Goal: Task Accomplishment & Management: Manage account settings

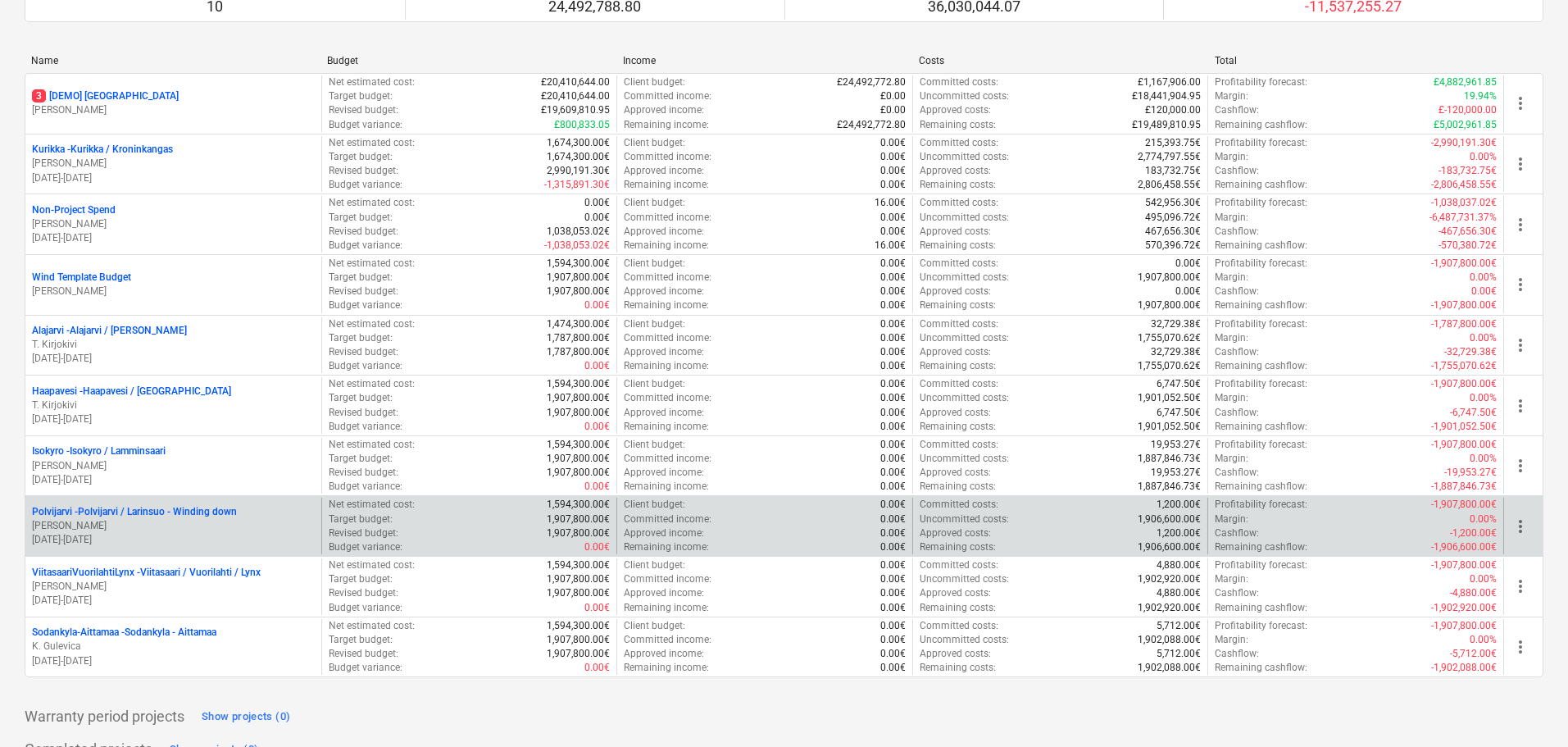
scroll to position [164, 0]
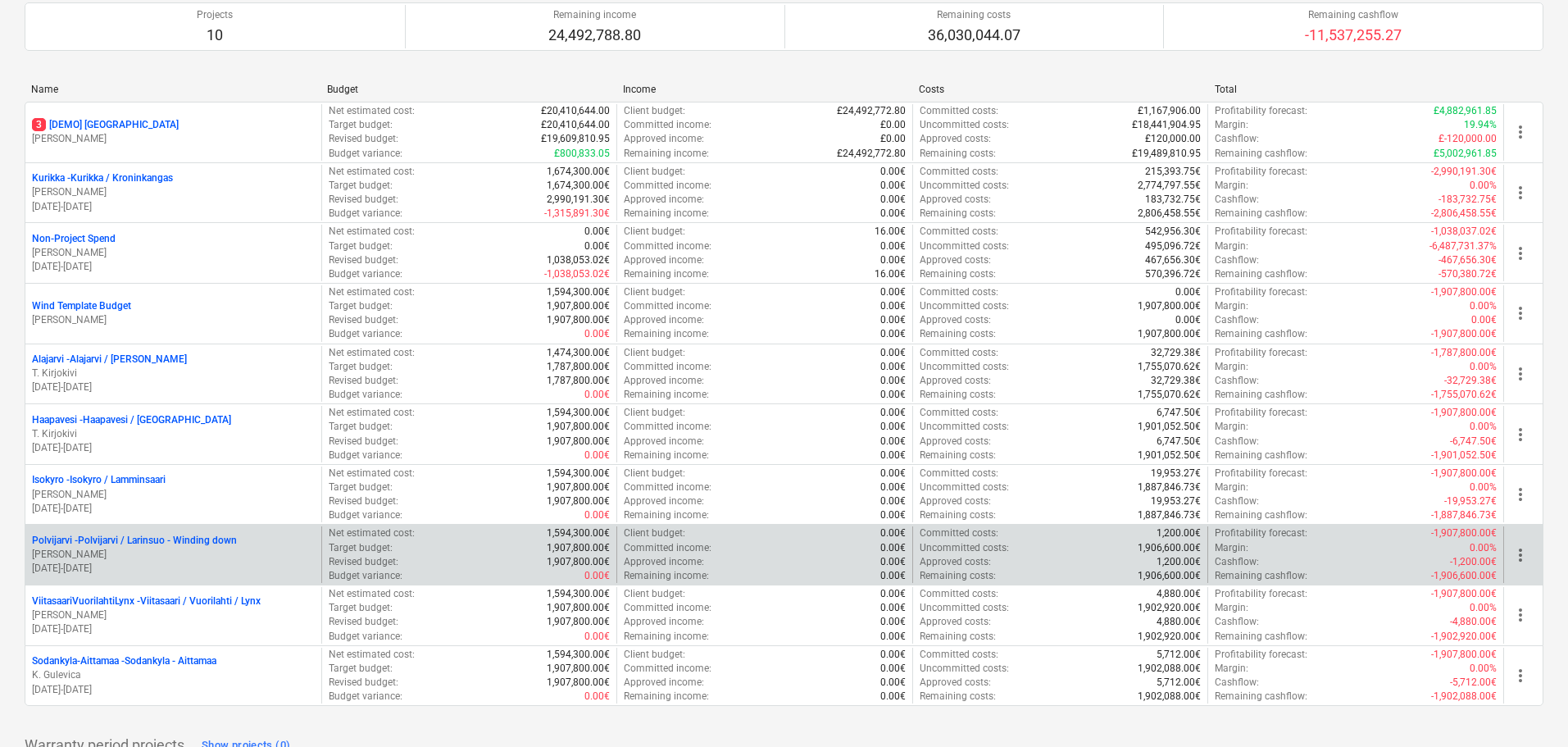
click at [148, 549] on p "[PERSON_NAME]" at bounding box center [173, 555] width 283 height 14
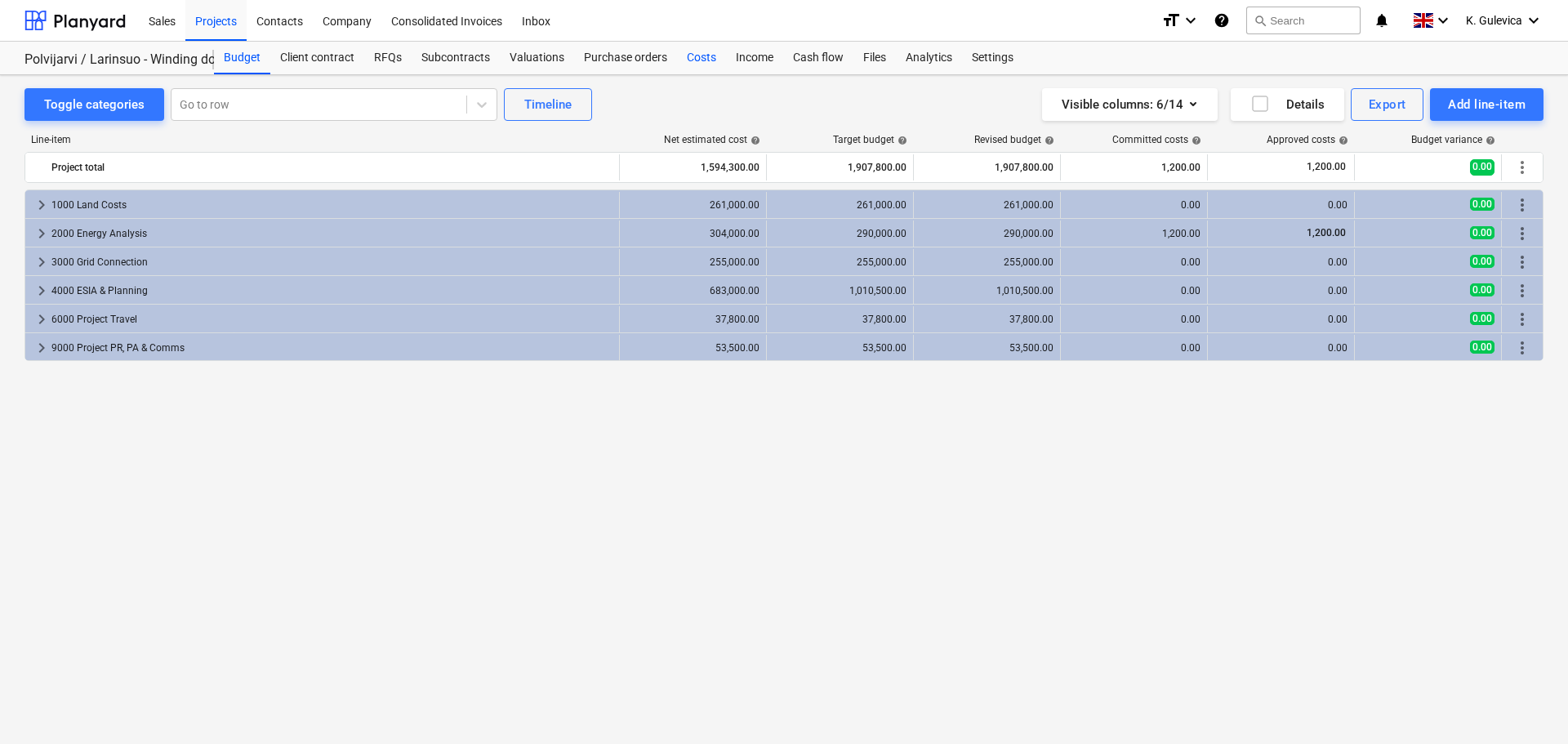
click at [707, 58] on div "Costs" at bounding box center [701, 58] width 49 height 33
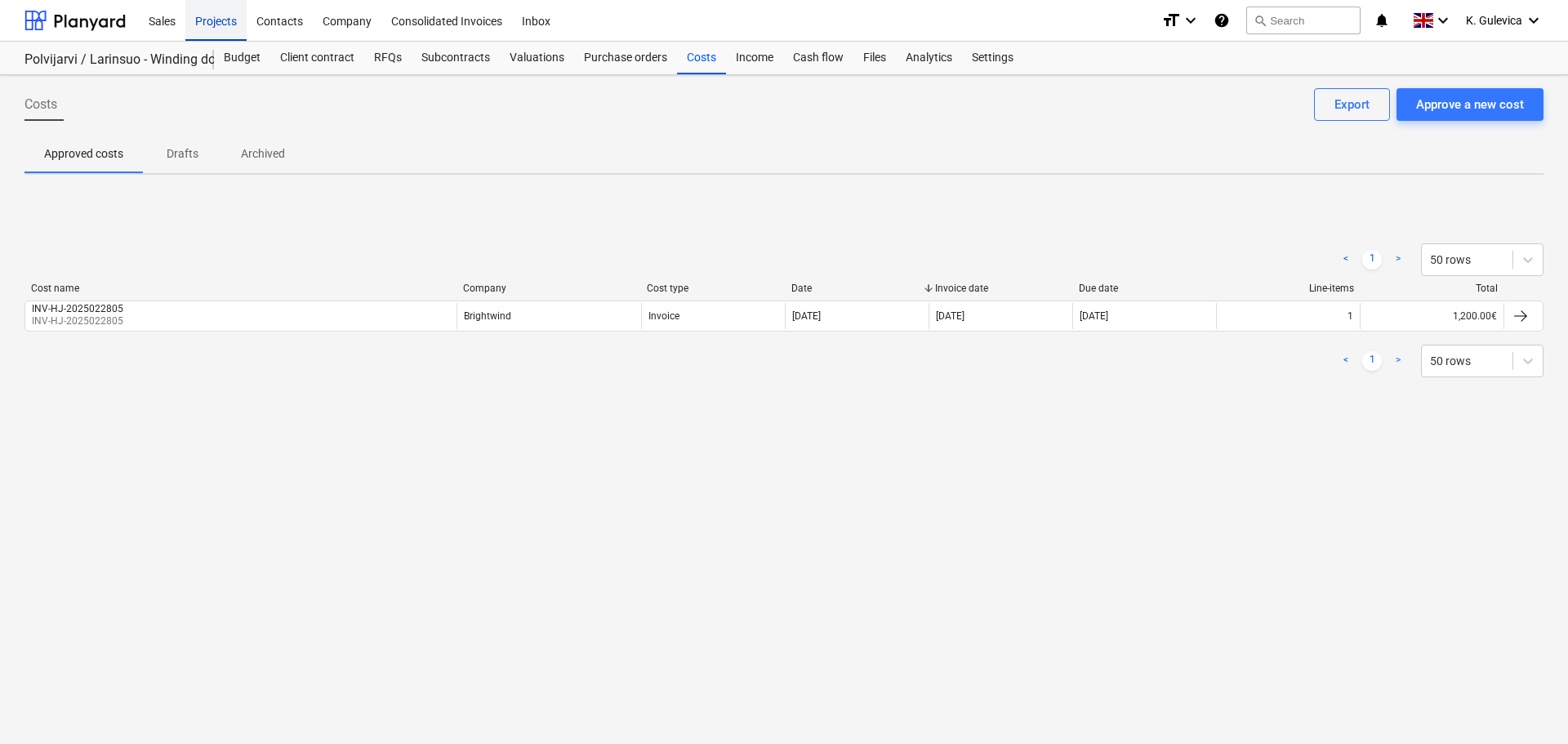
click at [216, 22] on div "Projects" at bounding box center [215, 19] width 61 height 42
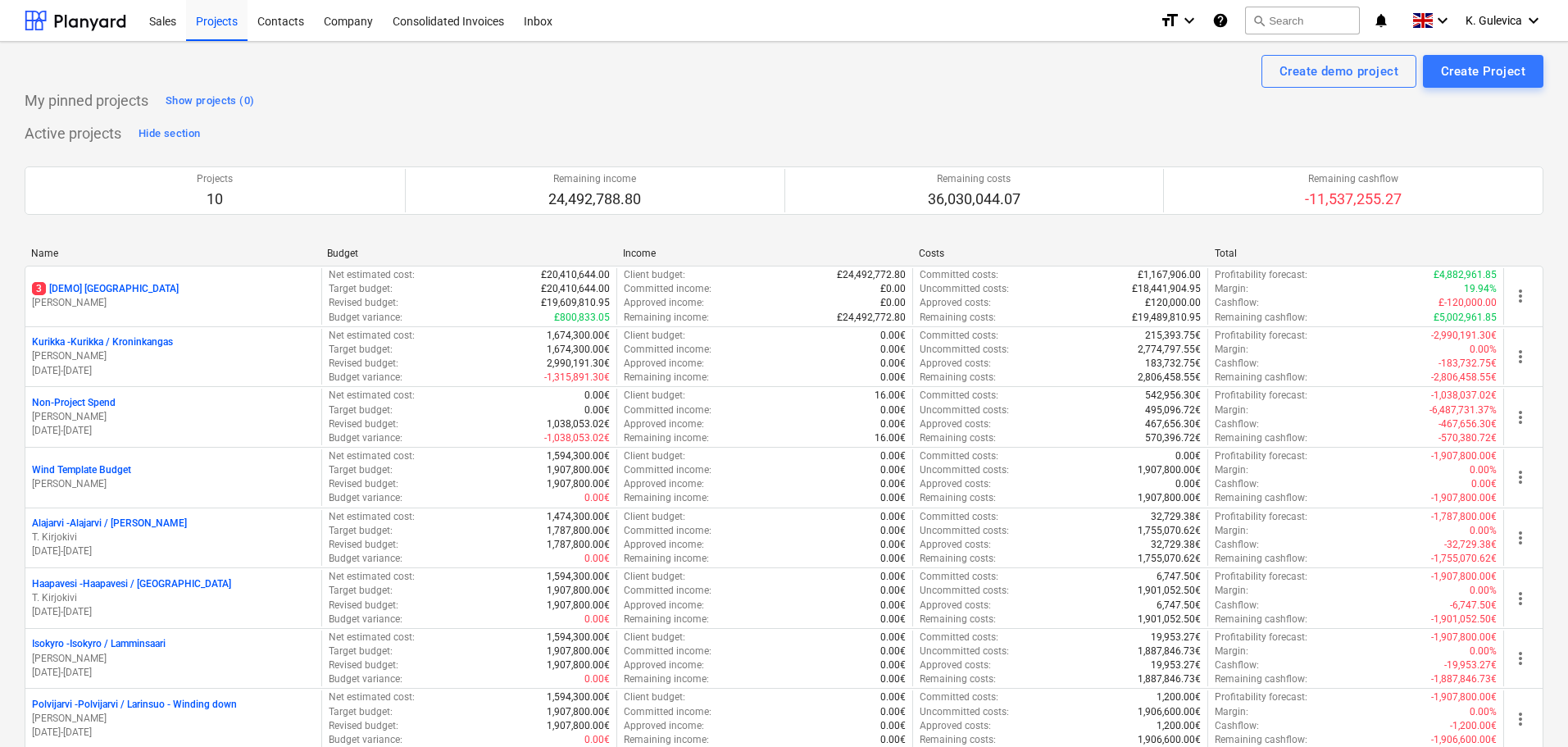
drag, startPoint x: 137, startPoint y: 477, endPoint x: 159, endPoint y: 478, distance: 22.0
click at [138, 477] on p "[PERSON_NAME]" at bounding box center [173, 484] width 283 height 14
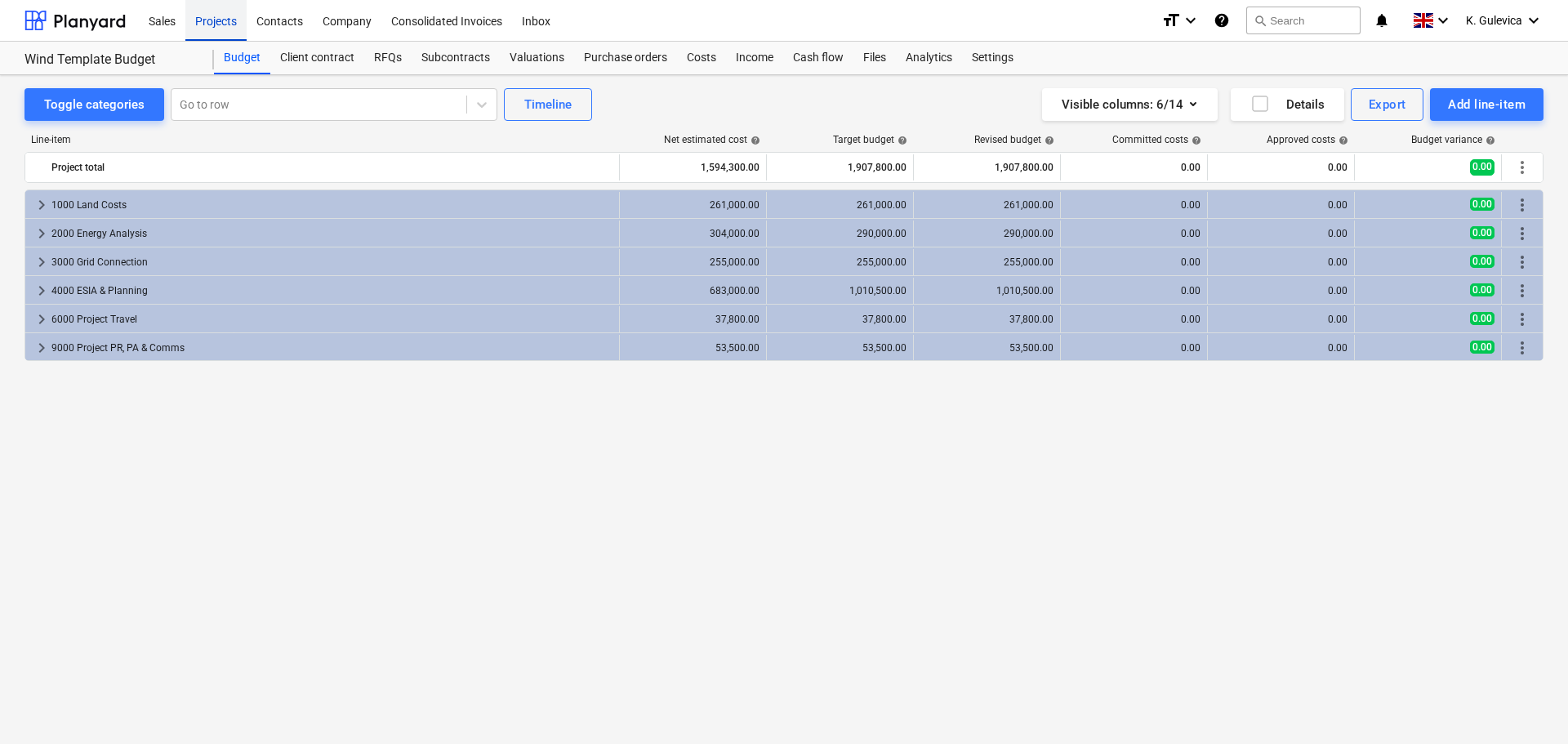
drag, startPoint x: 198, startPoint y: 19, endPoint x: 218, endPoint y: 34, distance: 25.0
click at [198, 19] on div "Projects" at bounding box center [215, 19] width 61 height 42
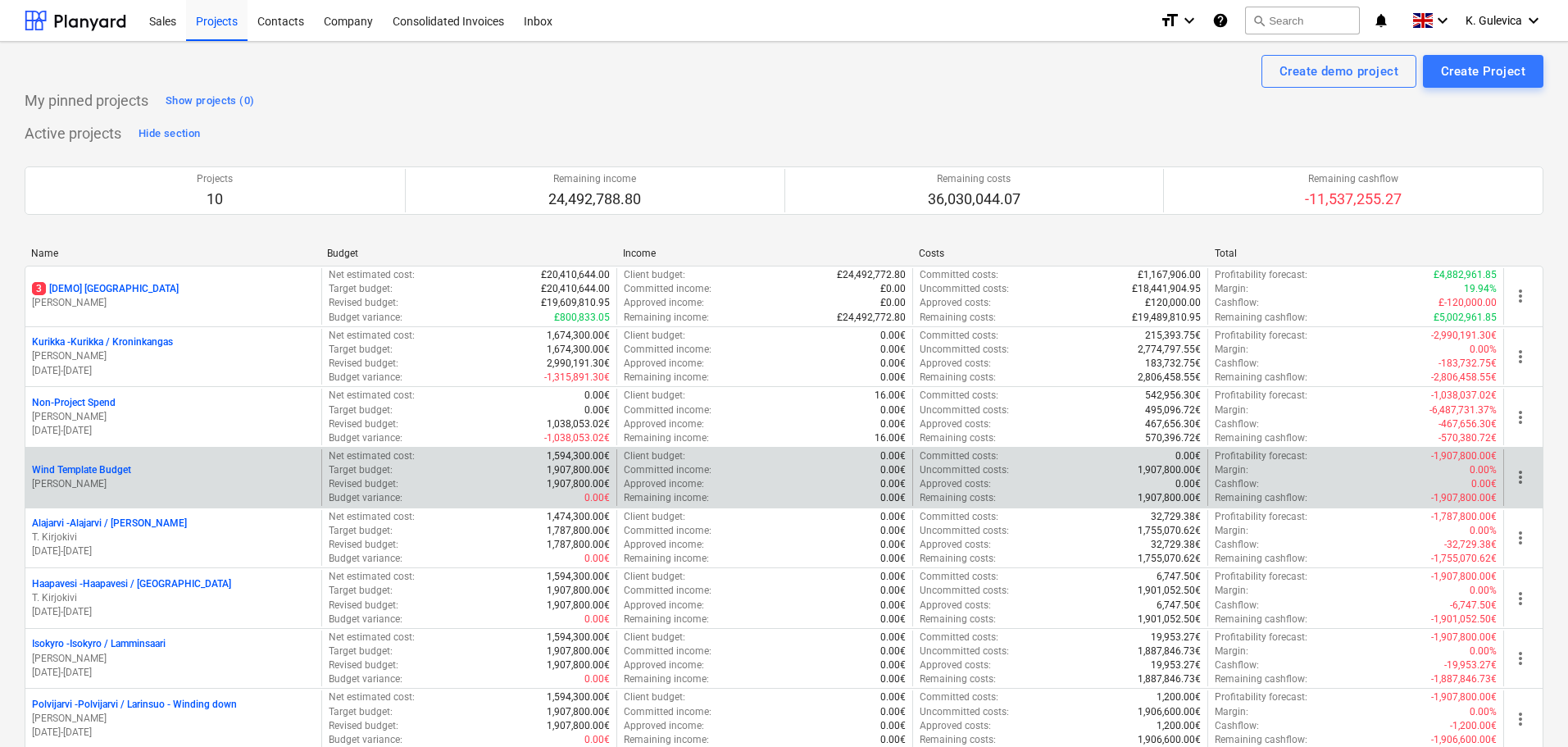
click at [1523, 479] on span "more_vert" at bounding box center [1520, 477] width 19 height 19
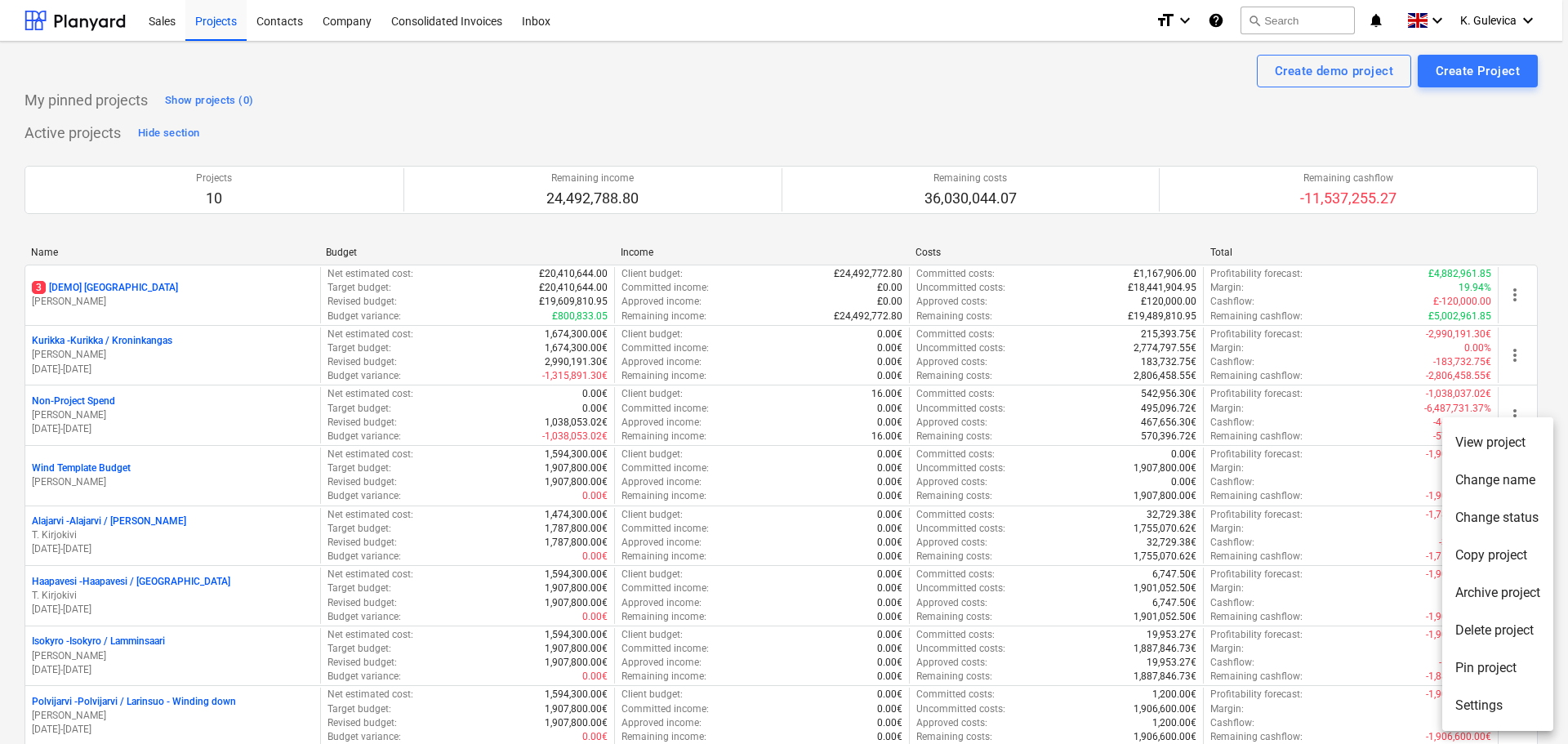
click at [1497, 551] on li "Copy project" at bounding box center [1498, 555] width 112 height 38
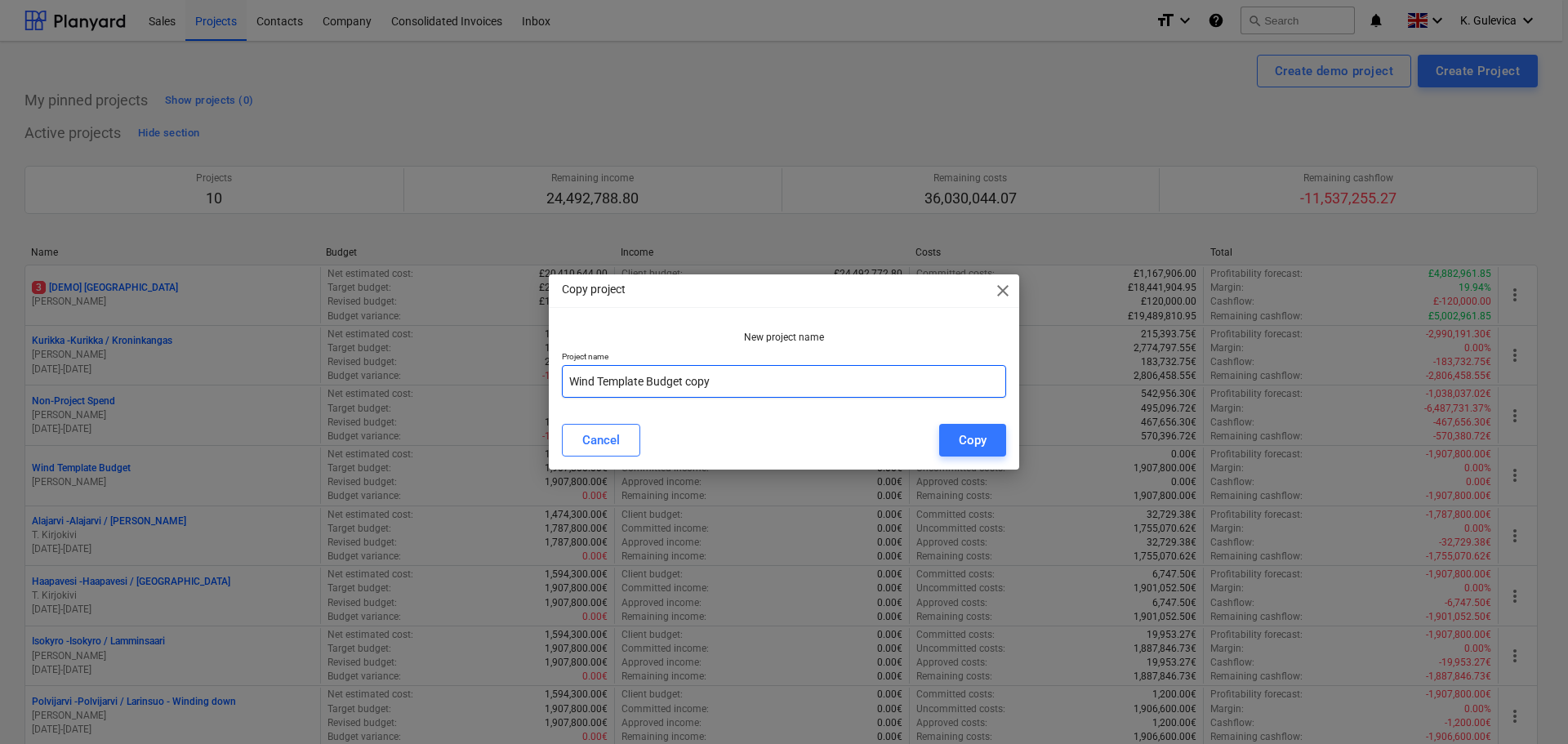
drag, startPoint x: 722, startPoint y: 378, endPoint x: 481, endPoint y: 378, distance: 241.0
click at [481, 378] on div "Copy project close New project name Project name Wind Template Budget copy Canc…" at bounding box center [784, 372] width 1568 height 744
paste input "Kyyjärvi - [GEOGRAPHIC_DATA]"
click at [593, 386] on input "Kyyjärvi - [GEOGRAPHIC_DATA]" at bounding box center [784, 382] width 444 height 33
click at [615, 381] on input "Kyyjarvi - Kataakorpi" at bounding box center [784, 382] width 444 height 33
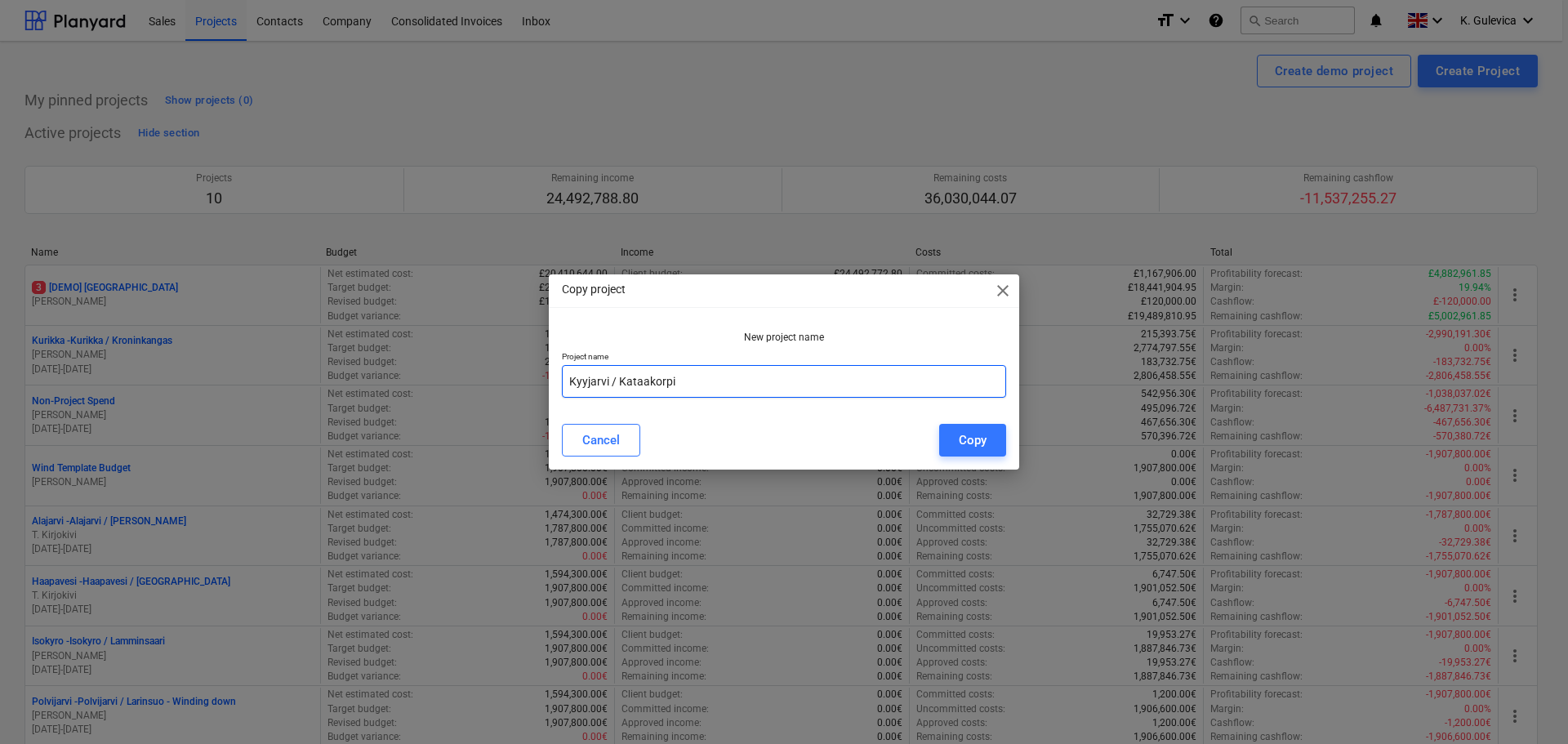
drag, startPoint x: 676, startPoint y: 380, endPoint x: 572, endPoint y: 380, distance: 104.0
click at [572, 380] on input "Kyyjarvi / Kataakorpi" at bounding box center [784, 382] width 444 height 33
type input "Kyyjarvi / Kataakorpi"
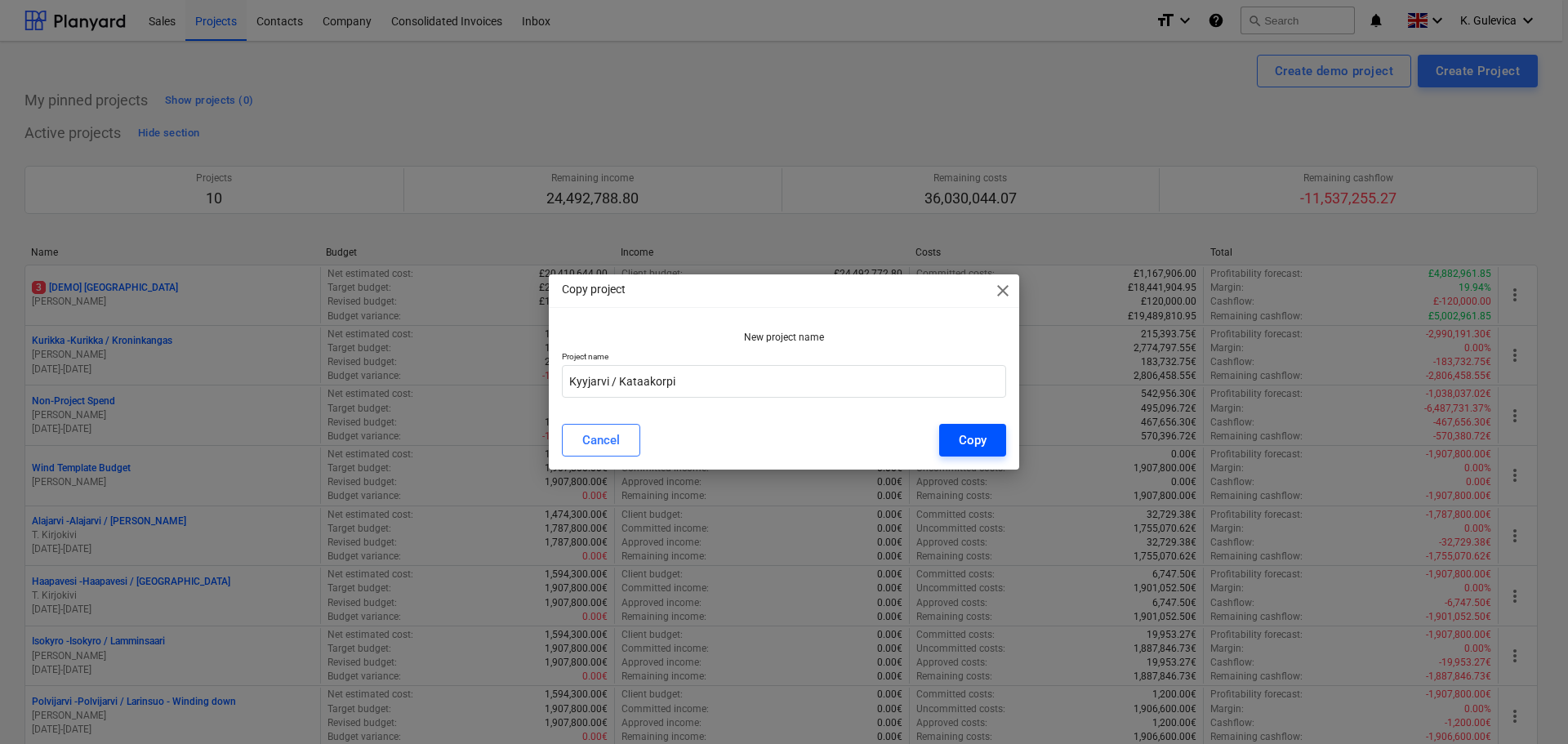
click at [982, 438] on div "Copy" at bounding box center [973, 440] width 28 height 21
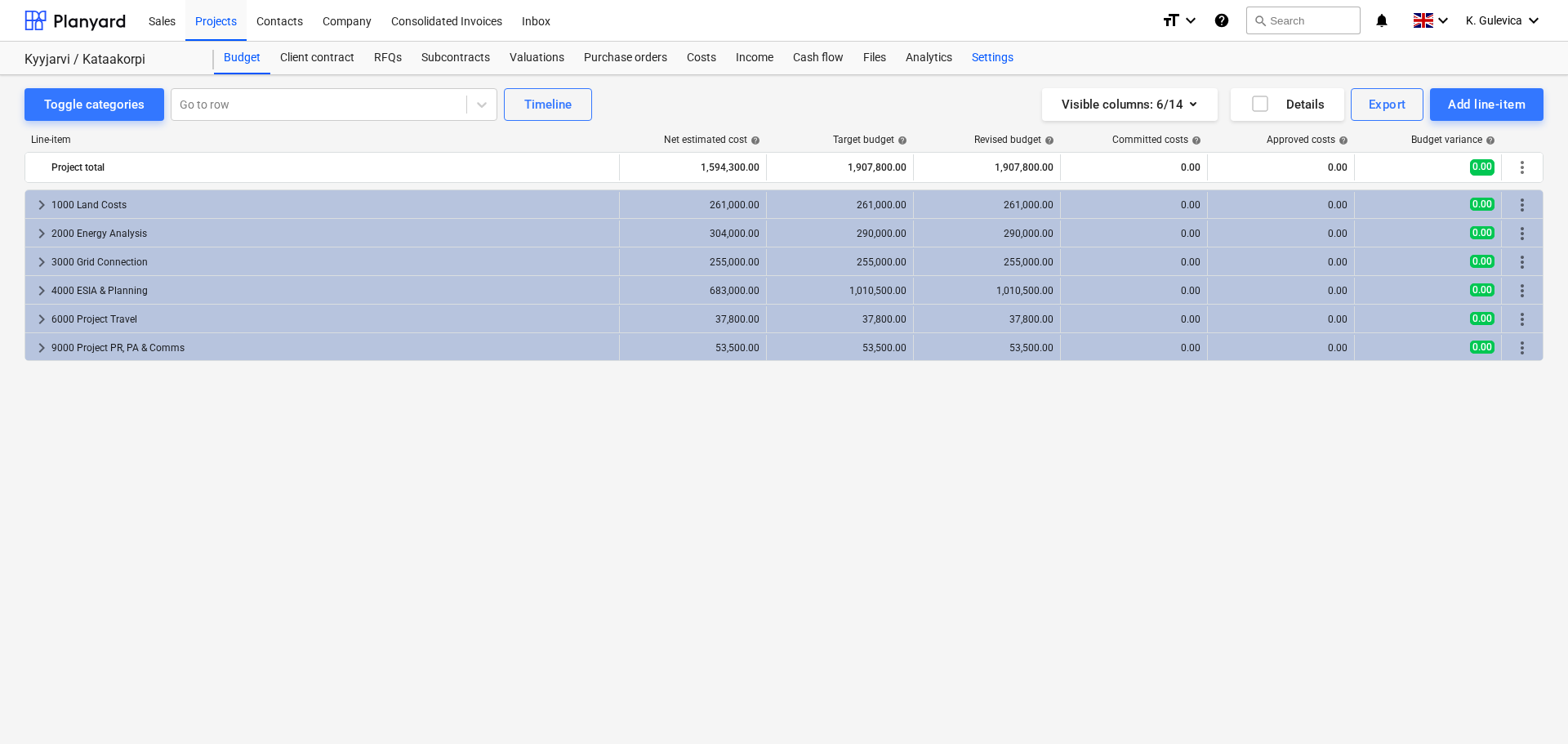
click at [983, 62] on div "Settings" at bounding box center [992, 58] width 61 height 33
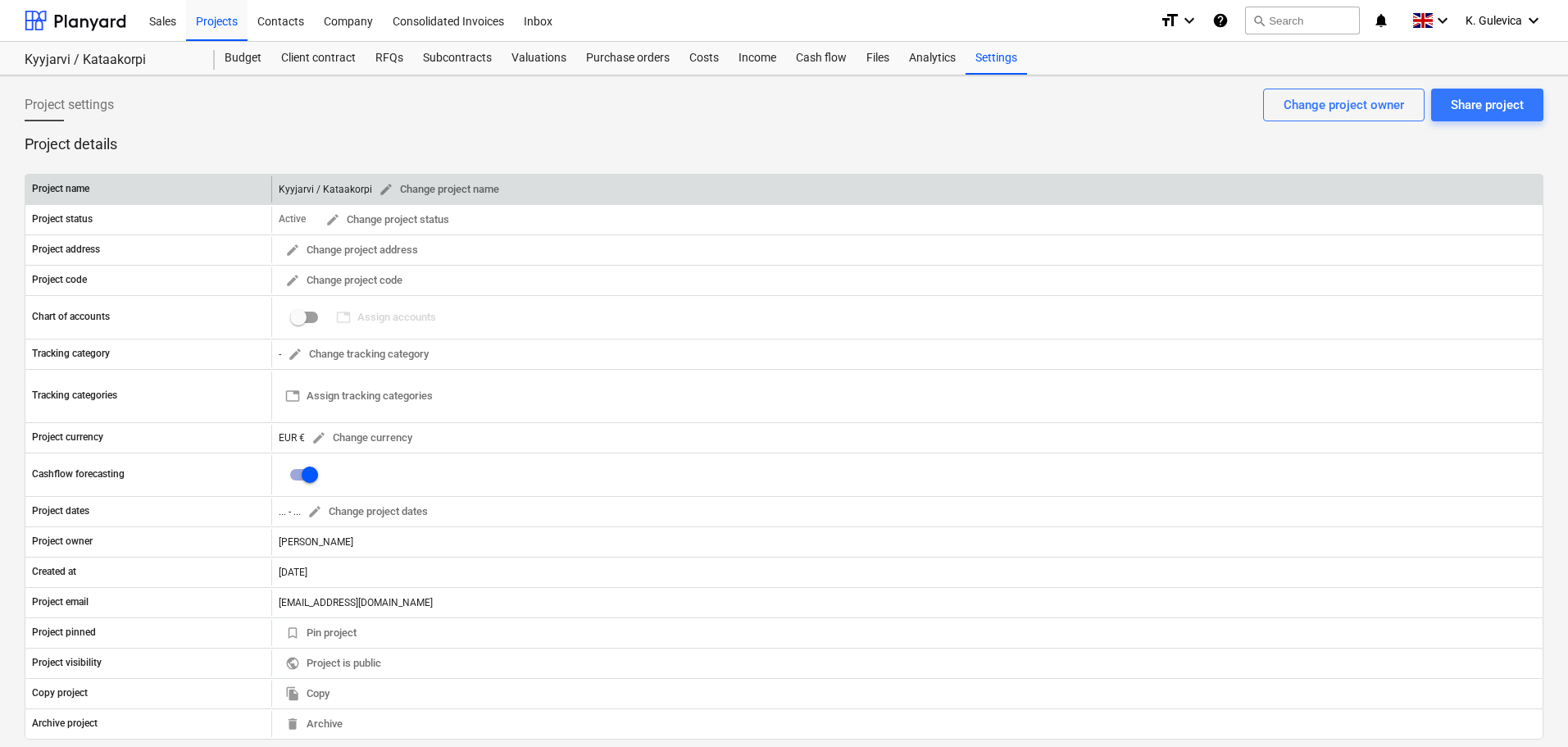
drag, startPoint x: 368, startPoint y: 189, endPoint x: 297, endPoint y: 190, distance: 71.0
click at [297, 190] on div "Kyyjarvi / Kataakorpi edit Change project name" at bounding box center [391, 190] width 227 height 25
drag, startPoint x: 276, startPoint y: 187, endPoint x: 369, endPoint y: 188, distance: 93.0
click at [369, 188] on div "Kyyjarvi / Kataakorpi edit Change project name" at bounding box center [907, 189] width 1271 height 26
copy div "Kyyjarvi / Kataakorpi edit Change project name"
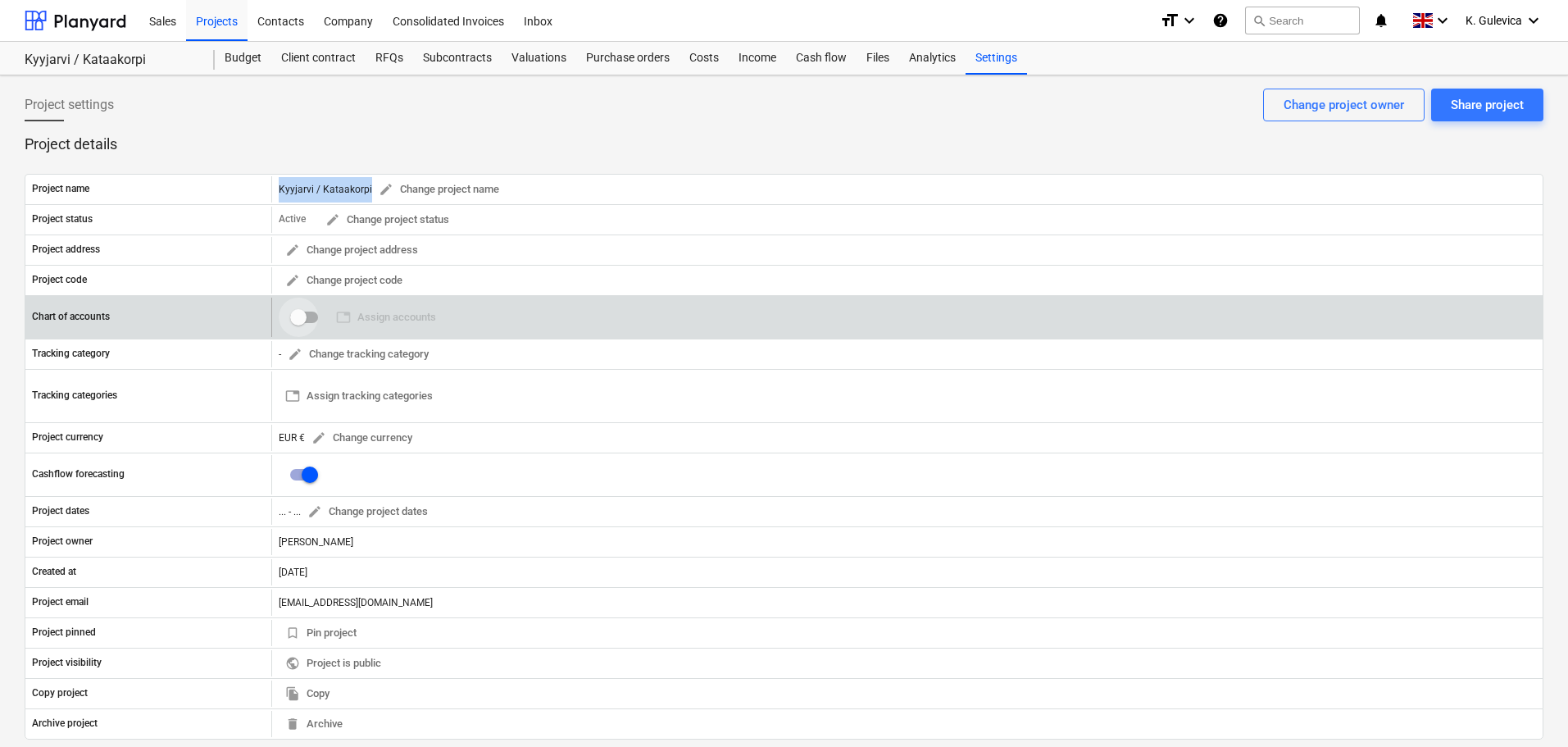
click at [313, 317] on input "checkbox" at bounding box center [298, 317] width 39 height 39
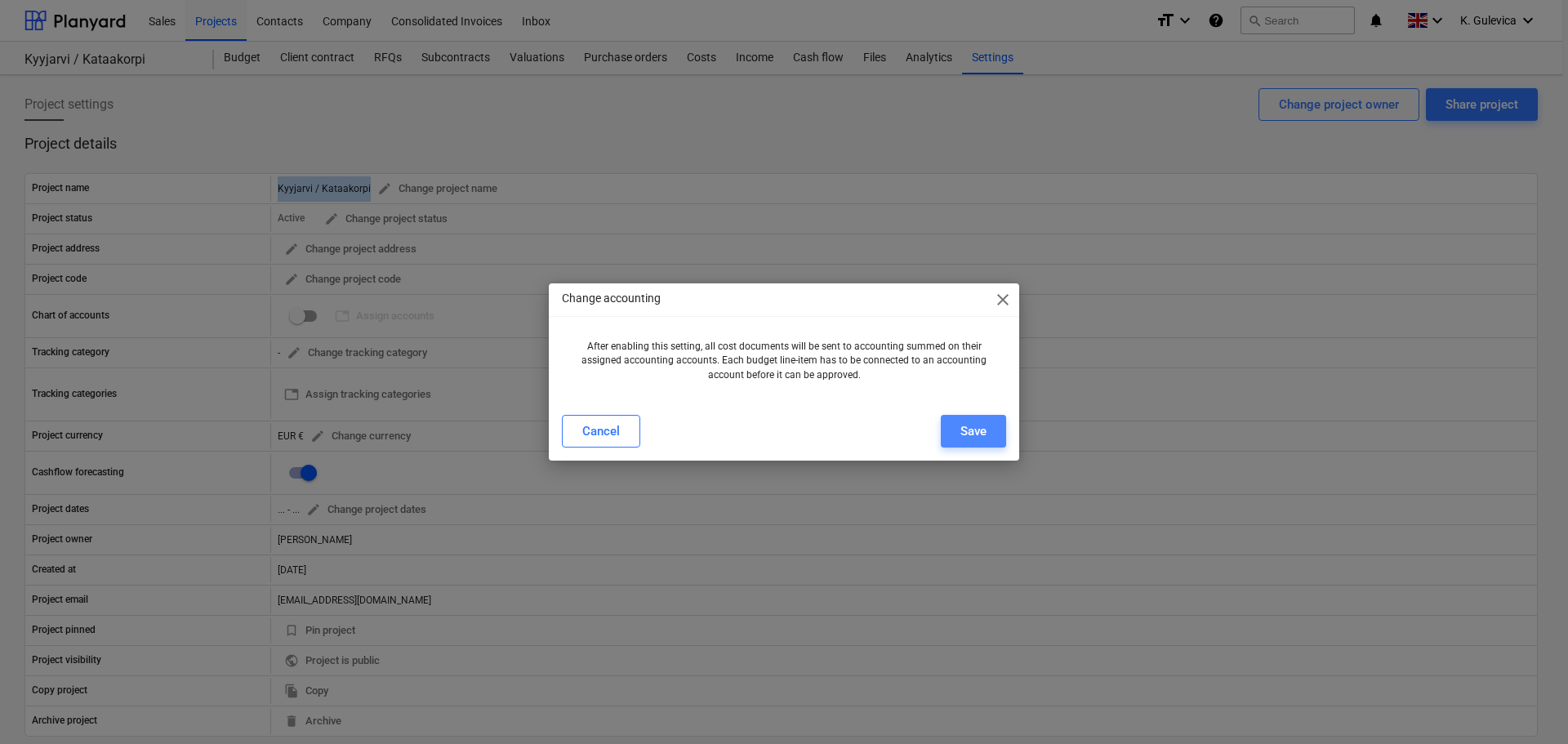
click at [979, 431] on div "Save" at bounding box center [974, 432] width 26 height 21
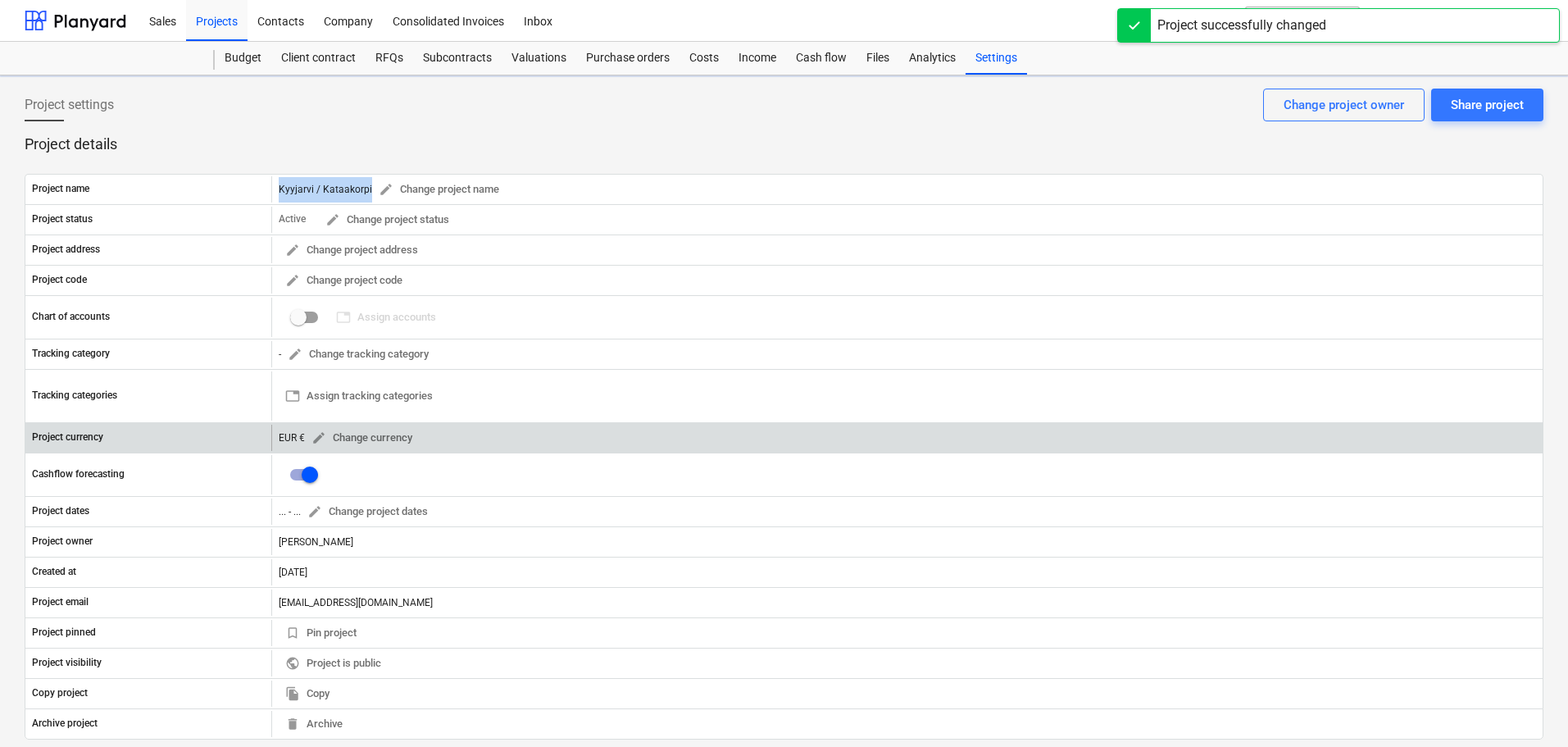
checkbox input "true"
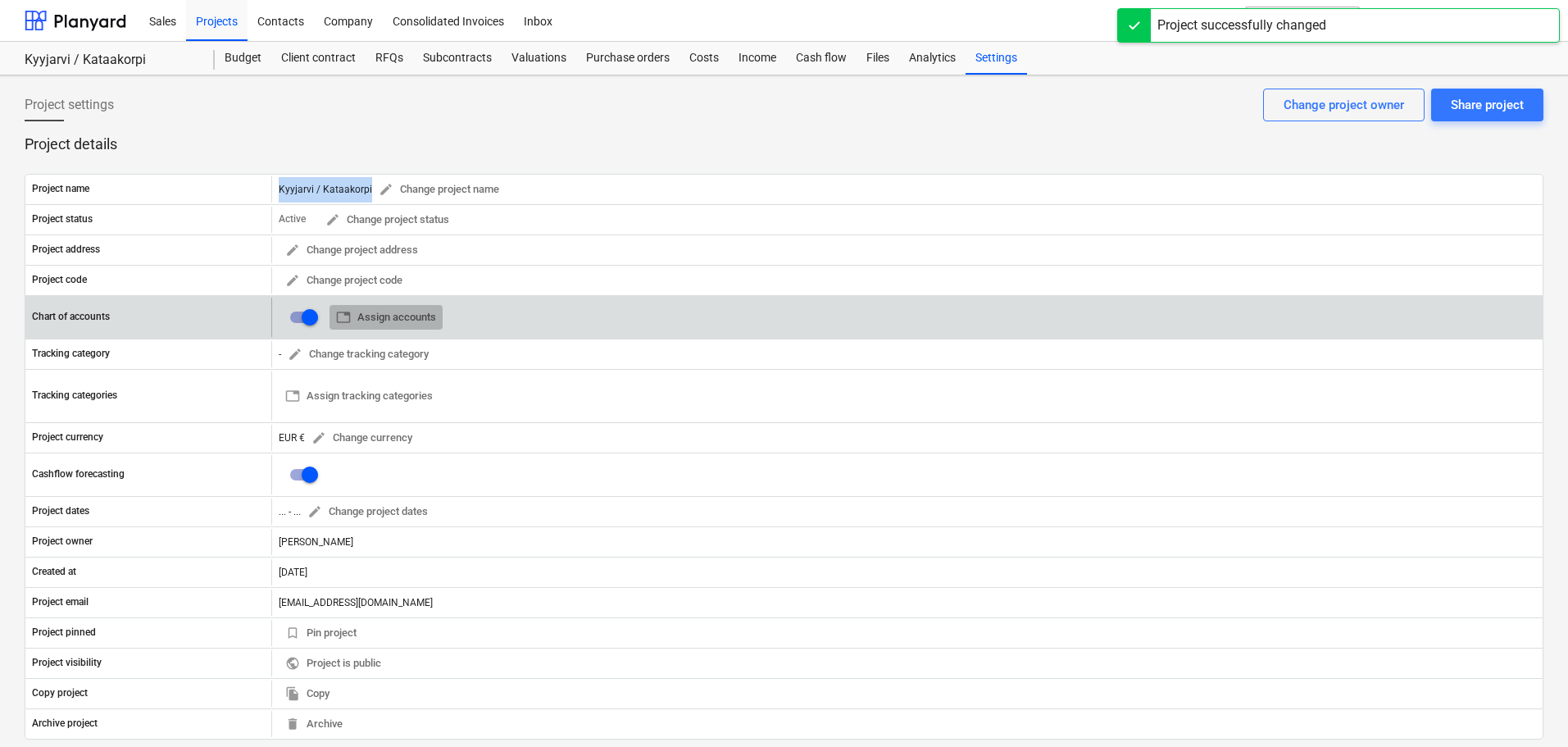
click at [376, 318] on span "table Assign accounts" at bounding box center [385, 317] width 100 height 19
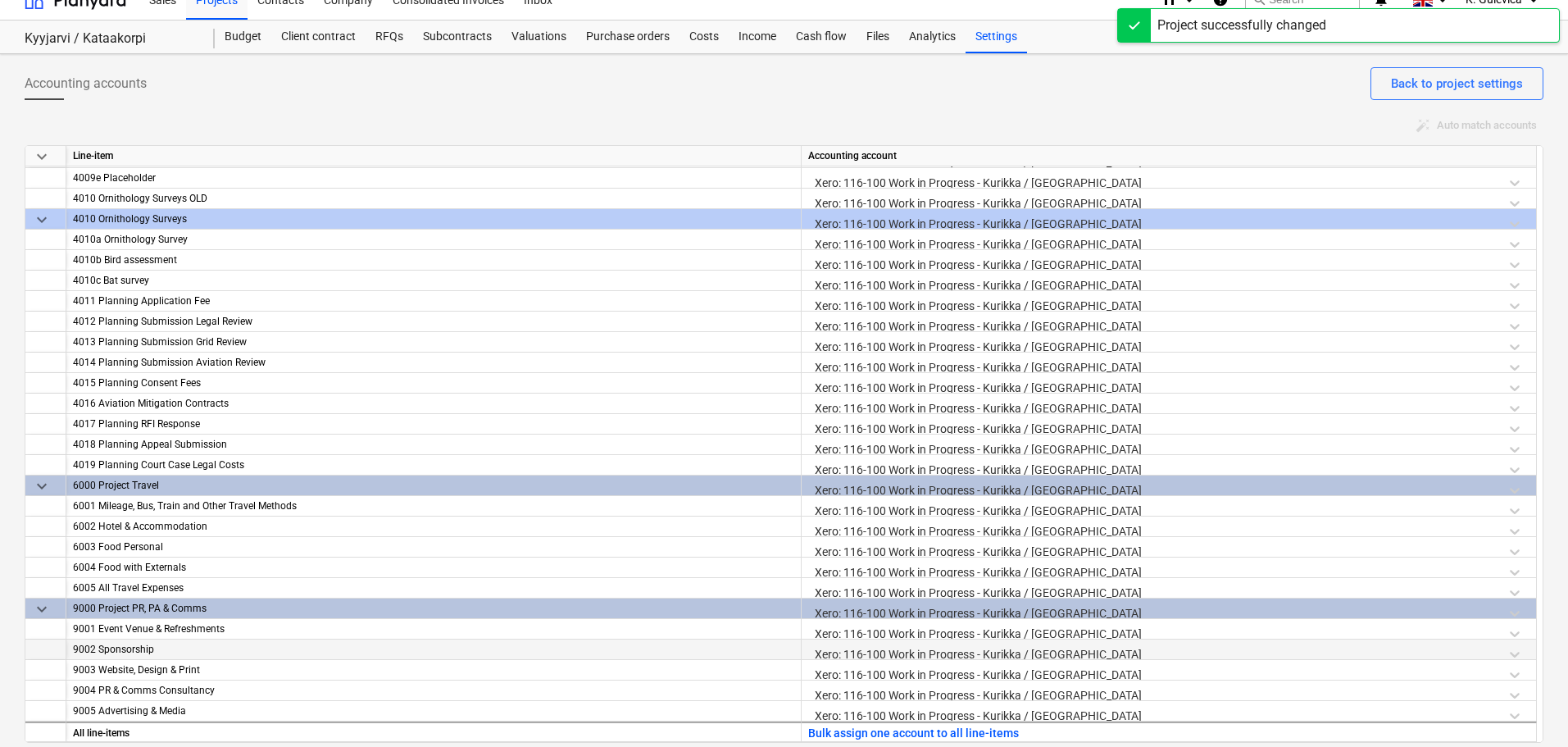
scroll to position [30, 0]
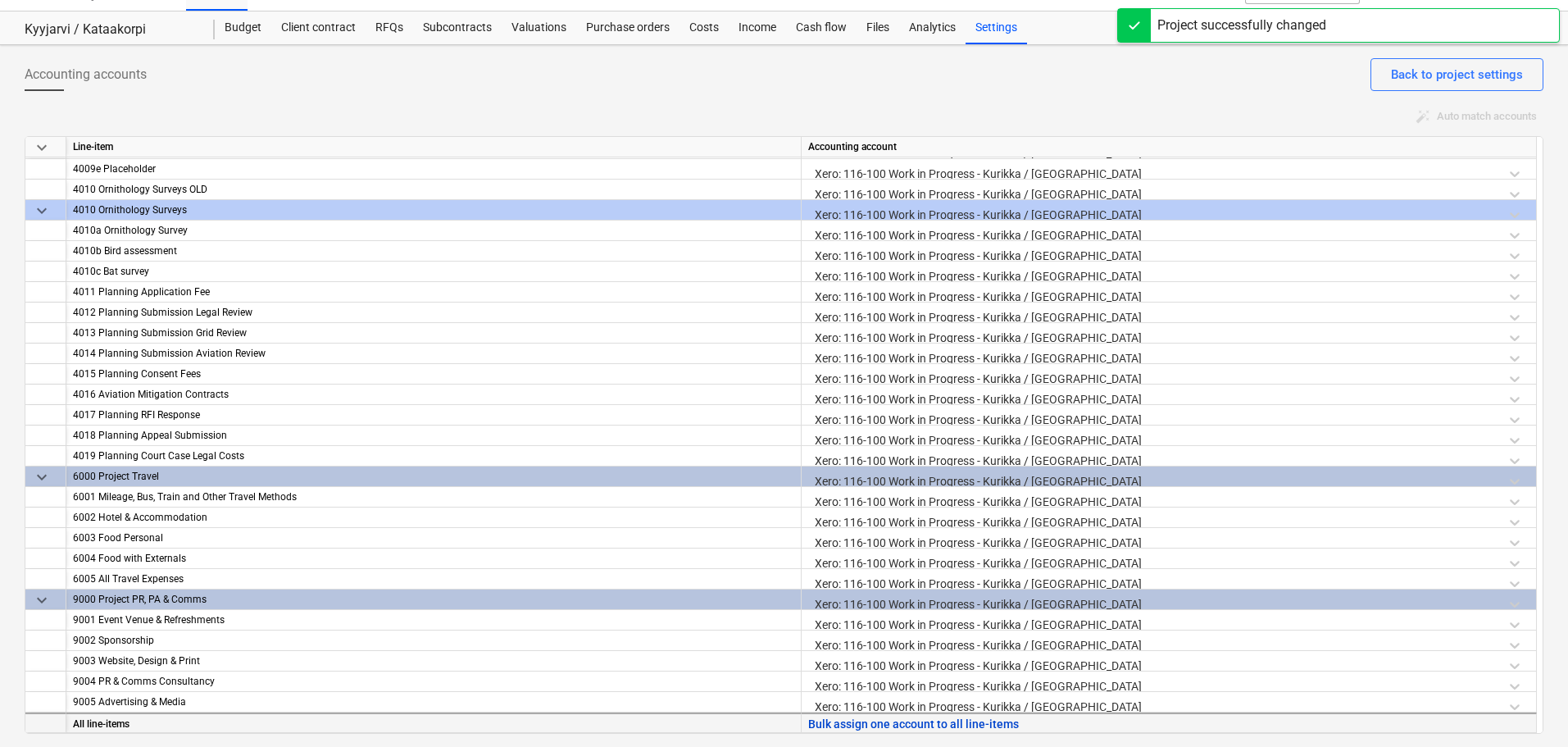
click at [937, 726] on button "Bulk assign one account to all line-items" at bounding box center [914, 725] width 210 height 20
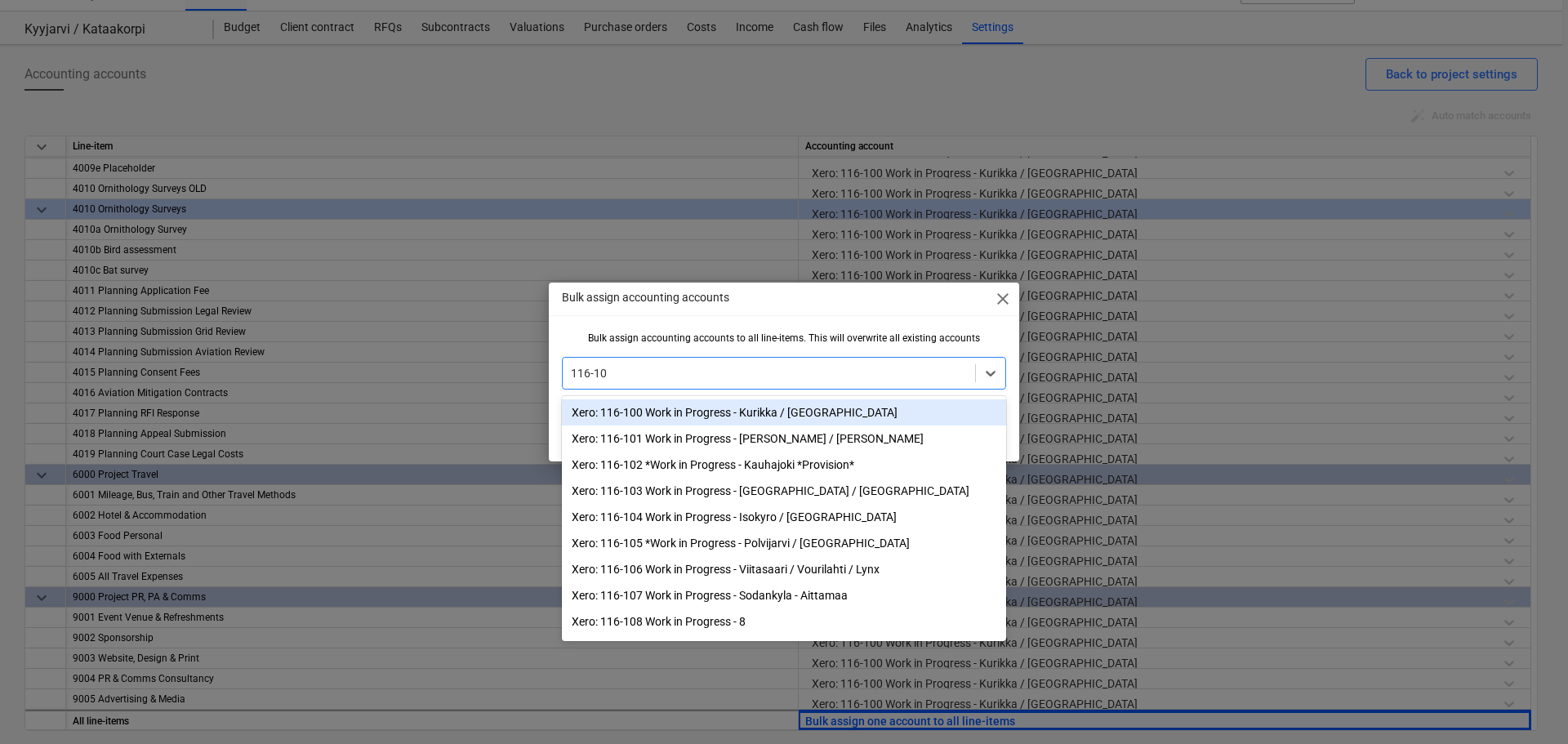
type input "116-108"
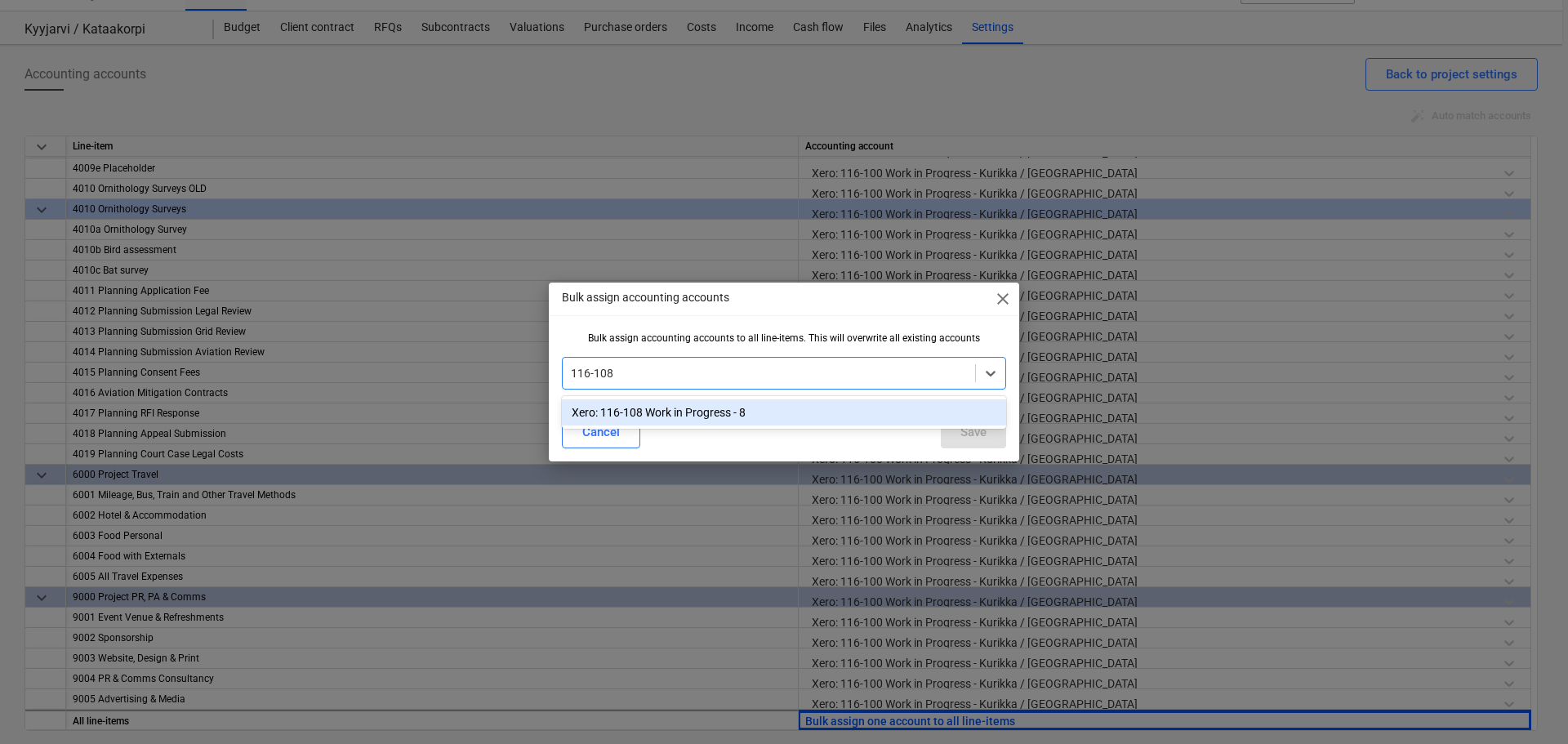
click at [709, 408] on div "Xero: 116-108 Work in Progress - 8" at bounding box center [784, 412] width 444 height 26
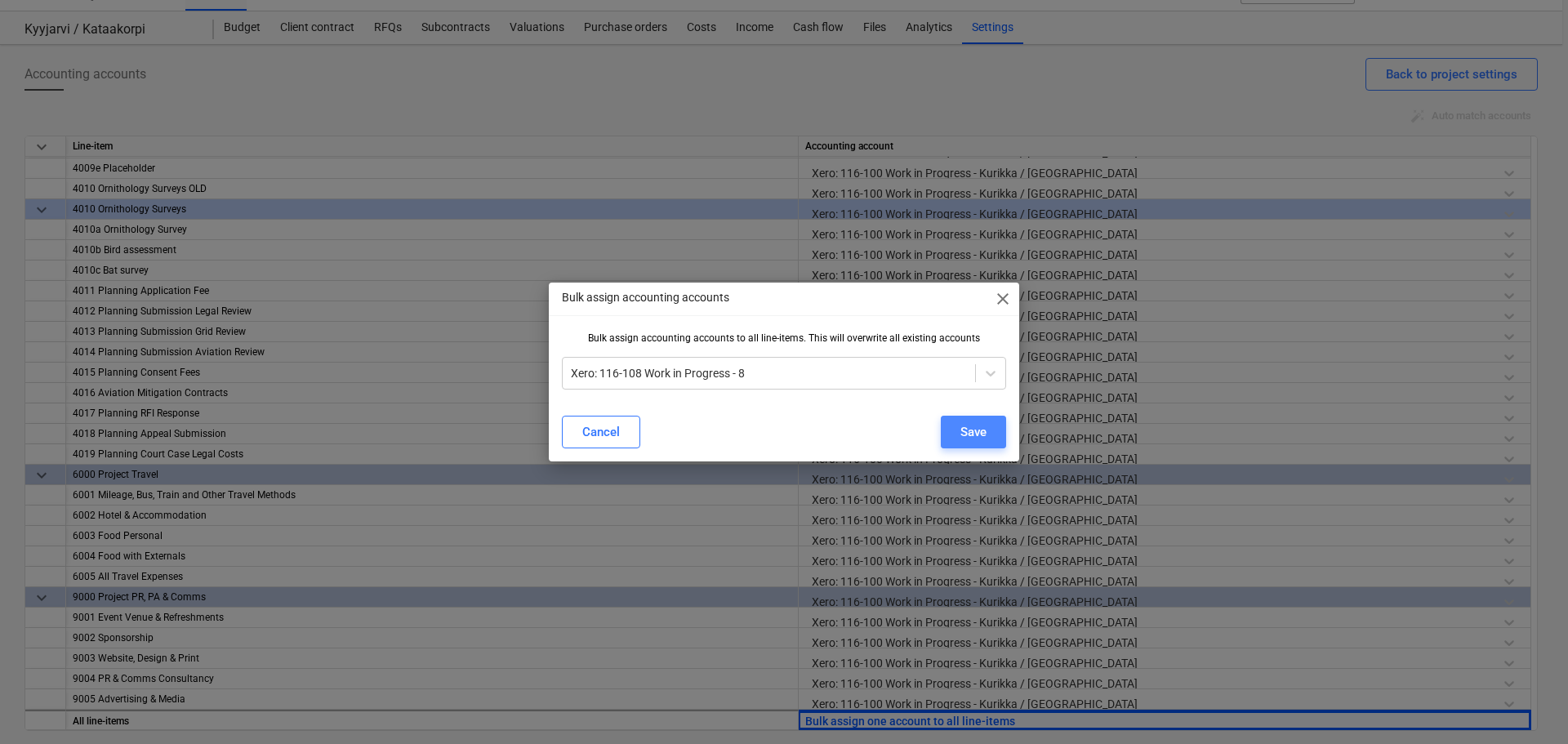
click at [969, 427] on div "Save" at bounding box center [974, 433] width 26 height 21
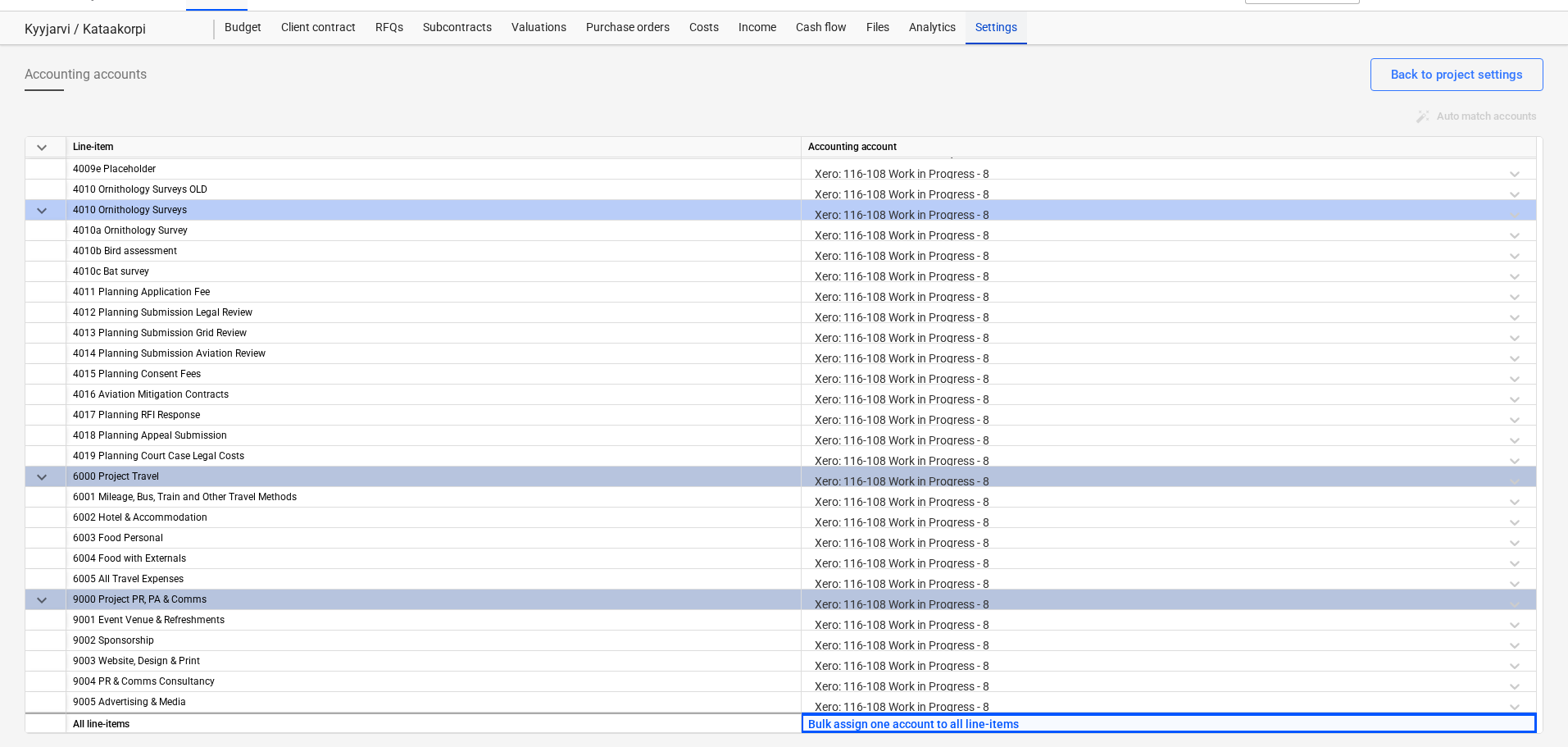
drag, startPoint x: 992, startPoint y: 27, endPoint x: 988, endPoint y: 36, distance: 9.8
click at [992, 27] on div "Settings" at bounding box center [996, 28] width 61 height 33
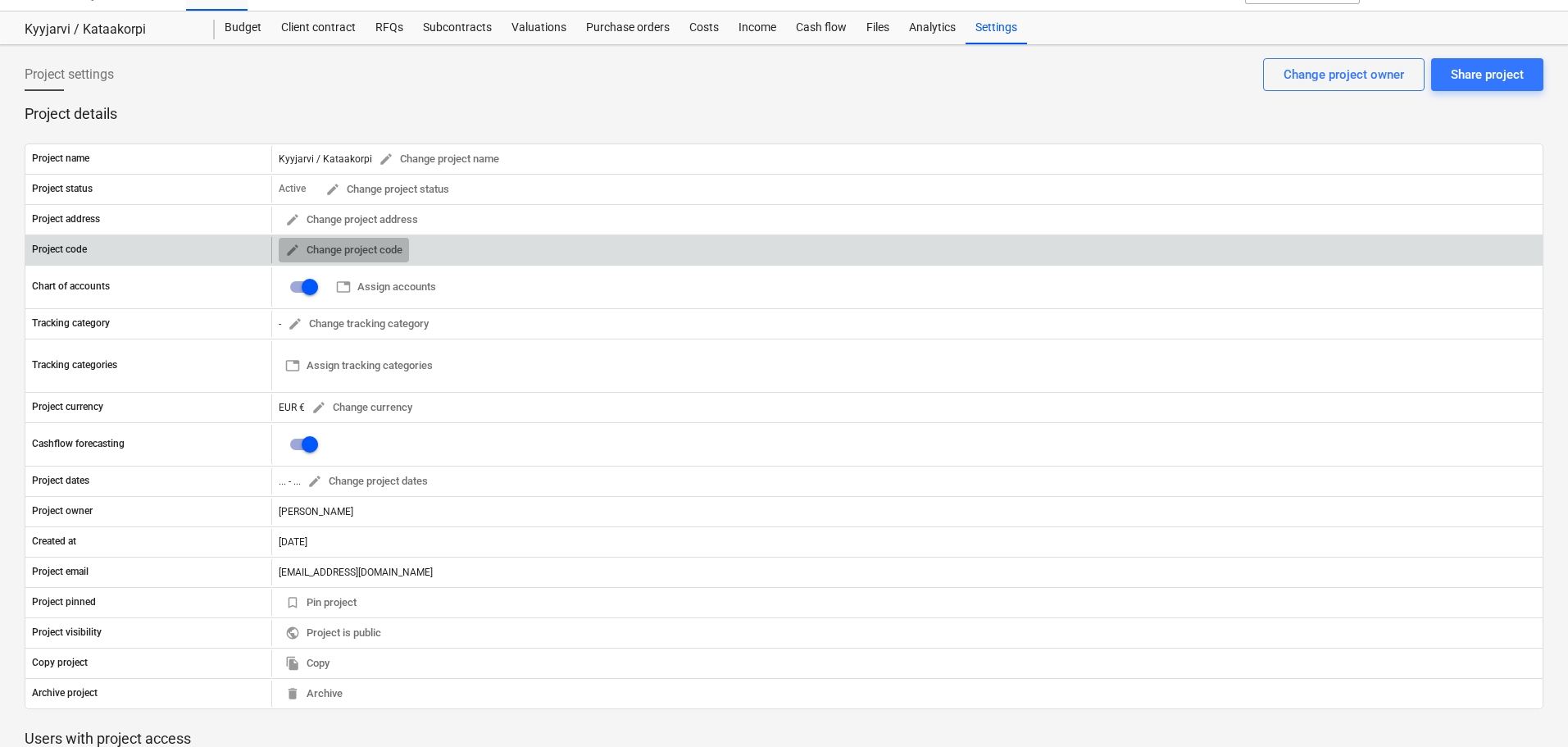
click at [294, 252] on span "edit" at bounding box center [292, 249] width 15 height 15
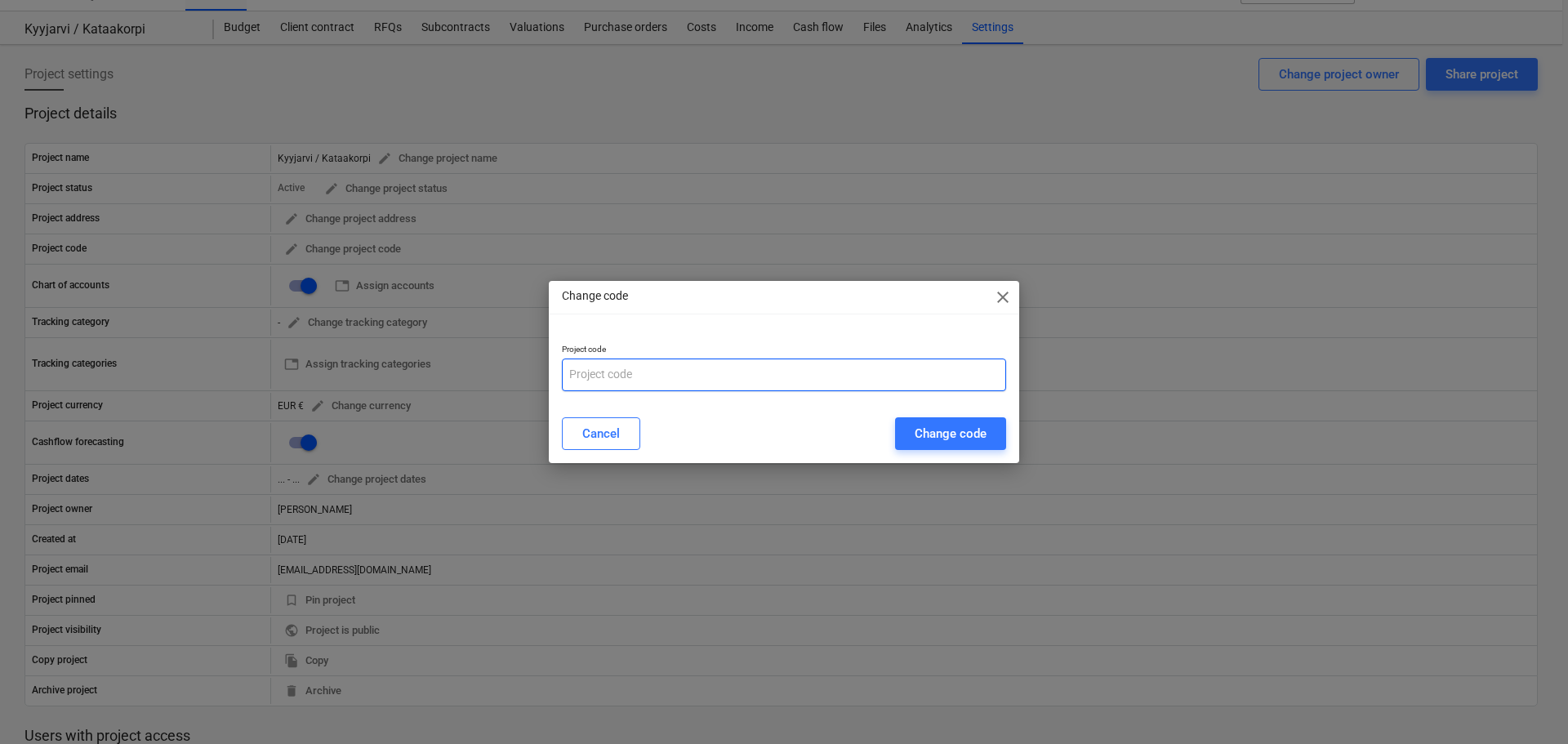
click at [671, 375] on input "text" at bounding box center [784, 375] width 444 height 33
paste input "FIN250601"
click at [568, 373] on input "FIN250601" at bounding box center [784, 375] width 444 height 33
paste input "Kyyjarvi / Kataakorpi"
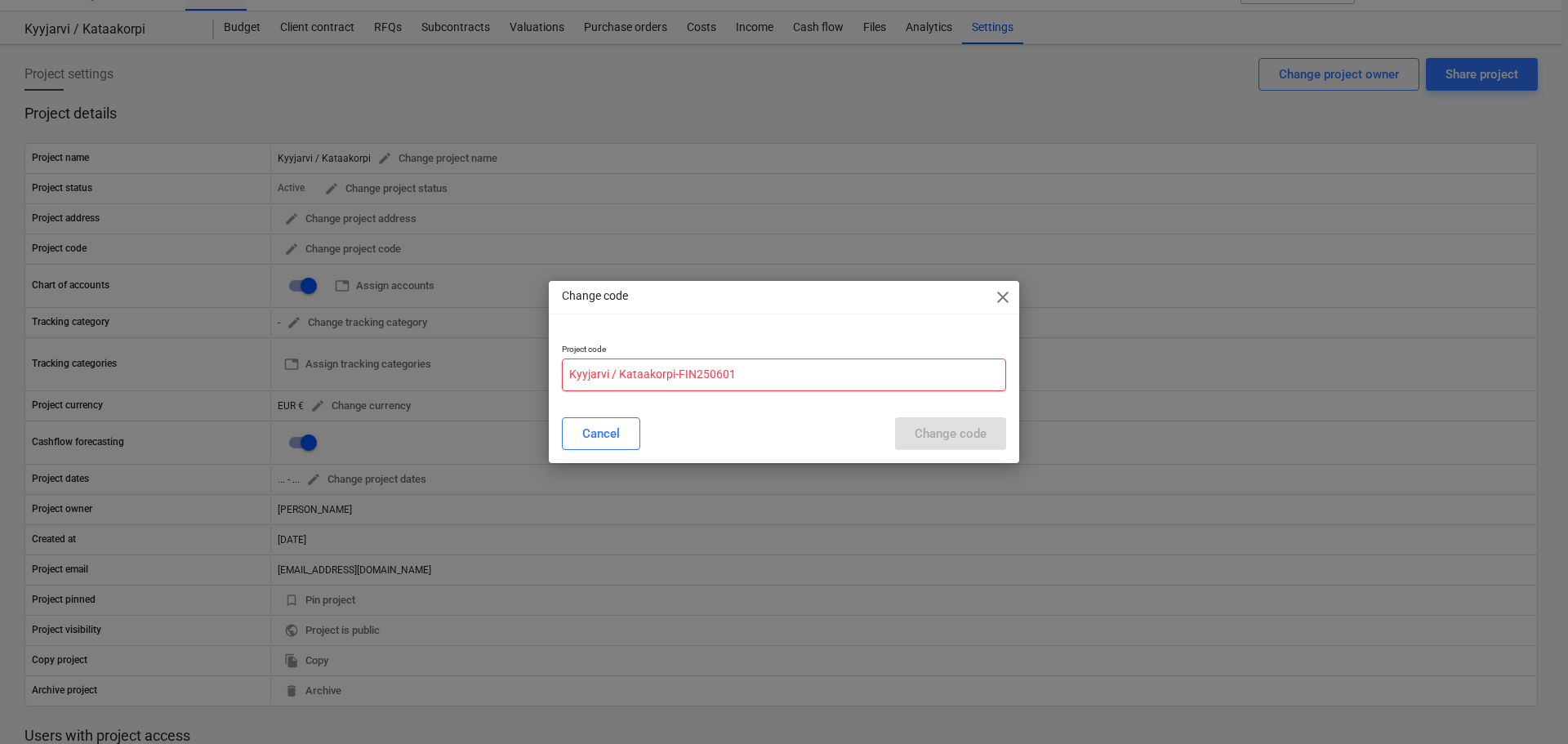
click at [621, 371] on input "Kyyjarvi / Kataakorpi-FIN250601" at bounding box center [784, 375] width 444 height 33
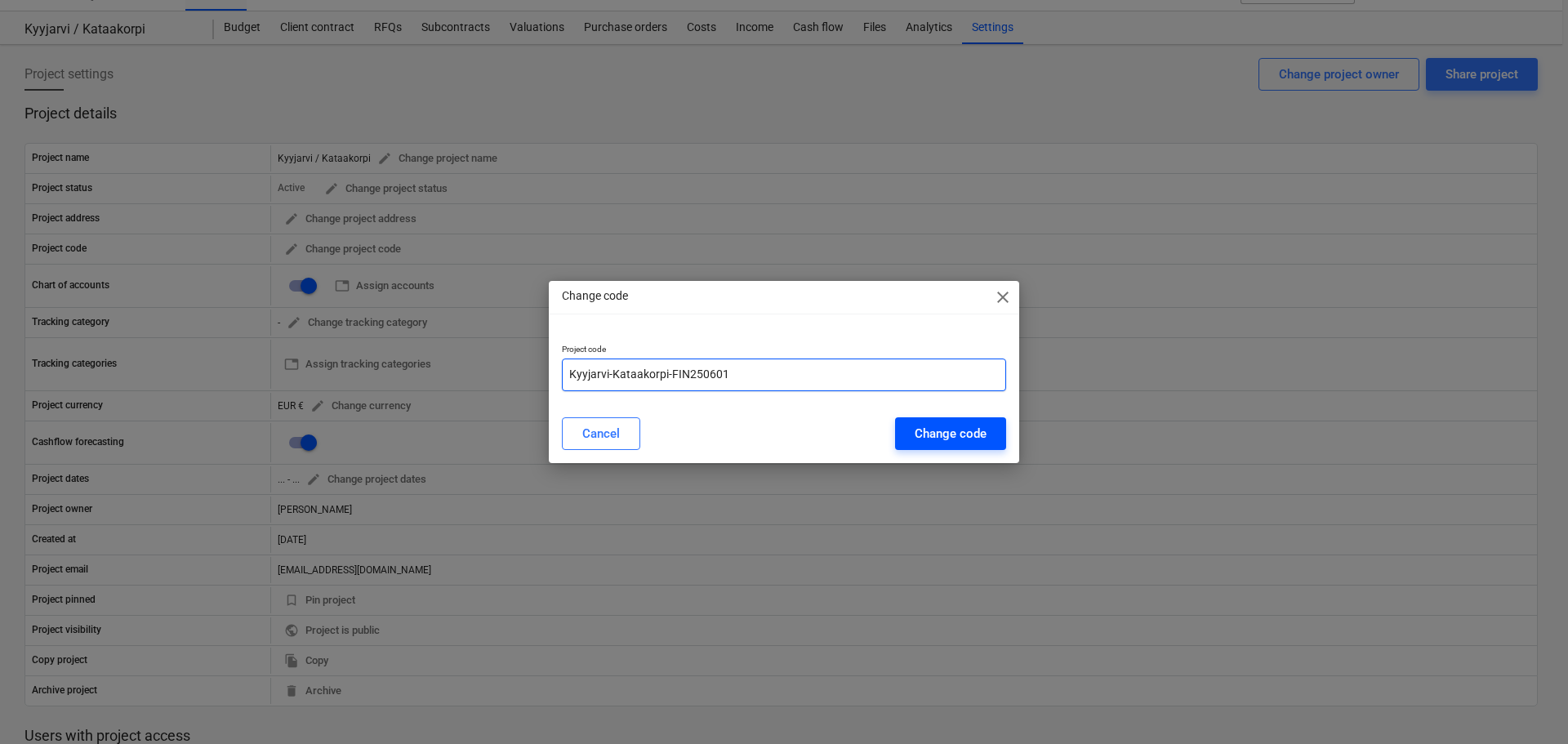
type input "Kyyjarvi-Kataakorpi-FIN250601"
click at [944, 429] on div "Change code" at bounding box center [950, 434] width 72 height 21
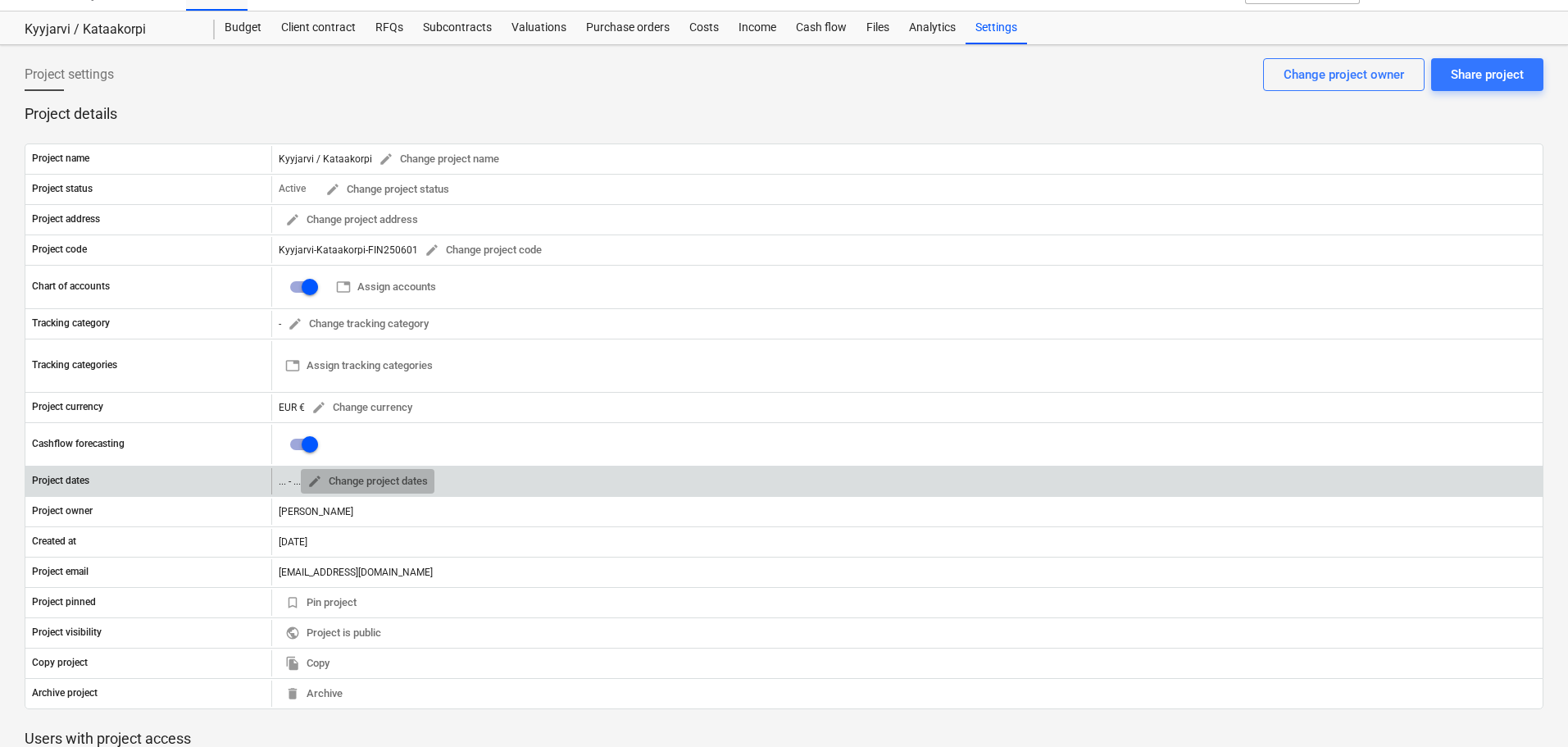
click at [311, 480] on span "edit" at bounding box center [314, 481] width 15 height 15
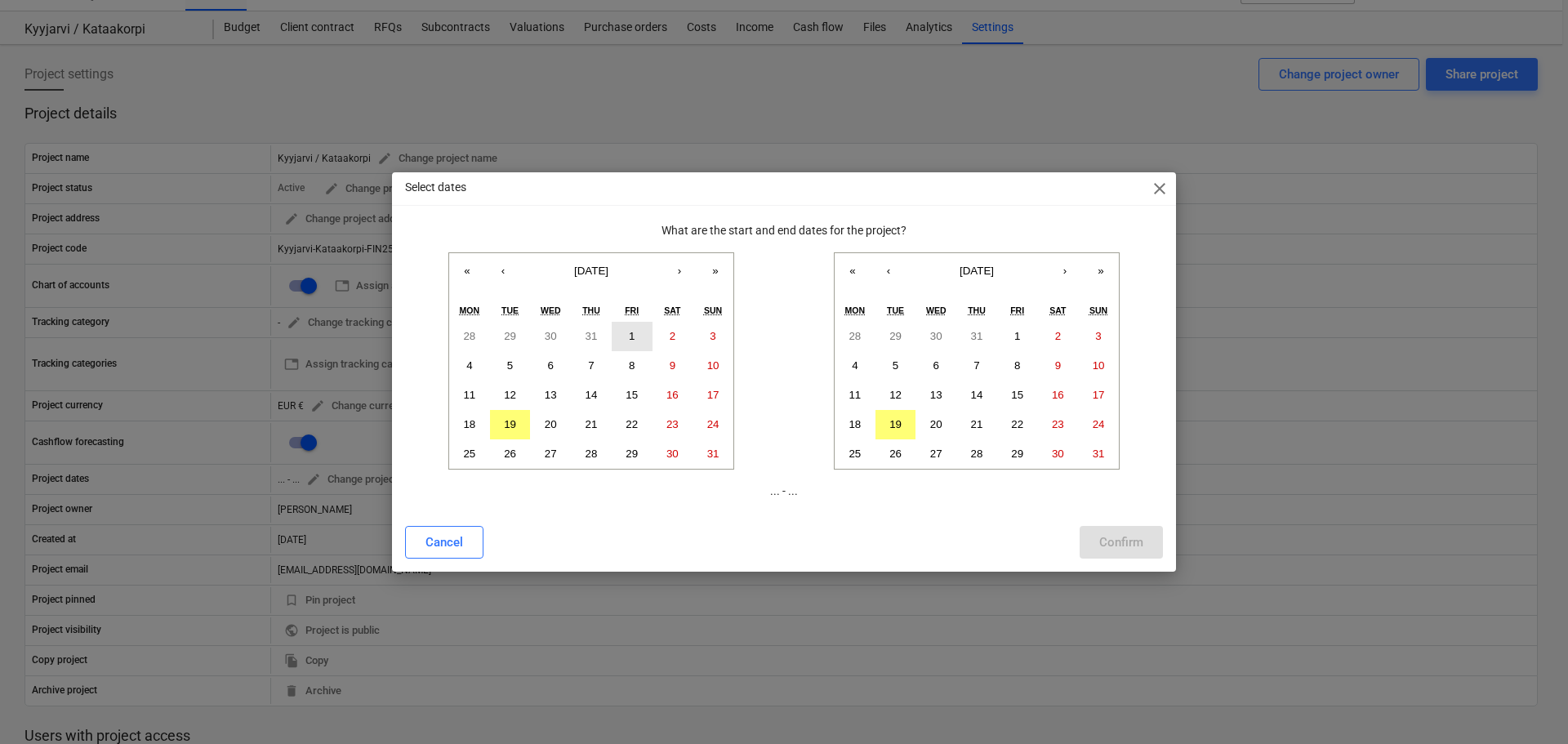
click at [625, 335] on button "1" at bounding box center [632, 337] width 41 height 29
click at [994, 266] on span "[DATE]" at bounding box center [976, 271] width 34 height 13
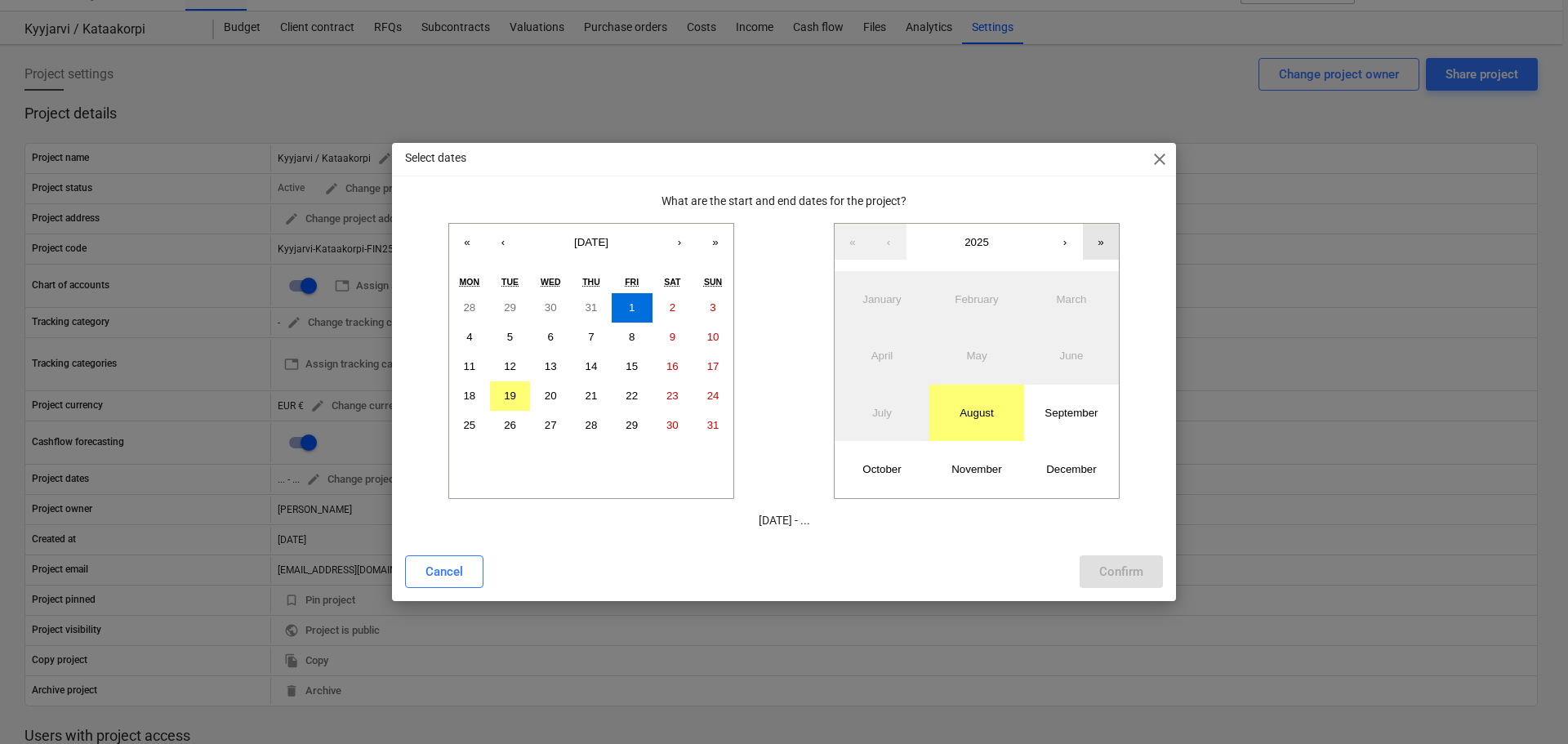
click at [1103, 241] on button "»" at bounding box center [1101, 242] width 36 height 36
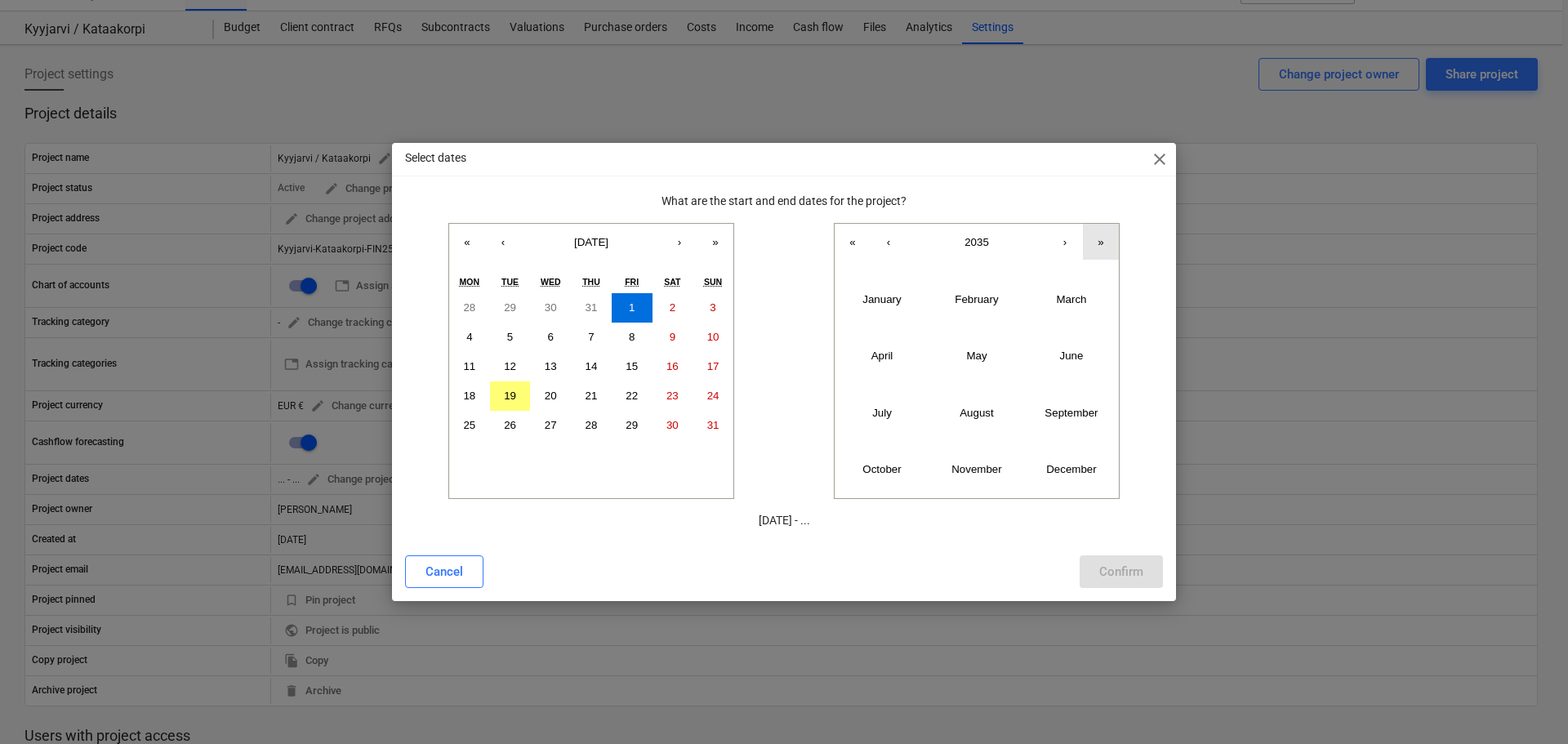
click at [1103, 241] on button "»" at bounding box center [1101, 242] width 36 height 36
click at [889, 239] on button "‹" at bounding box center [888, 242] width 36 height 36
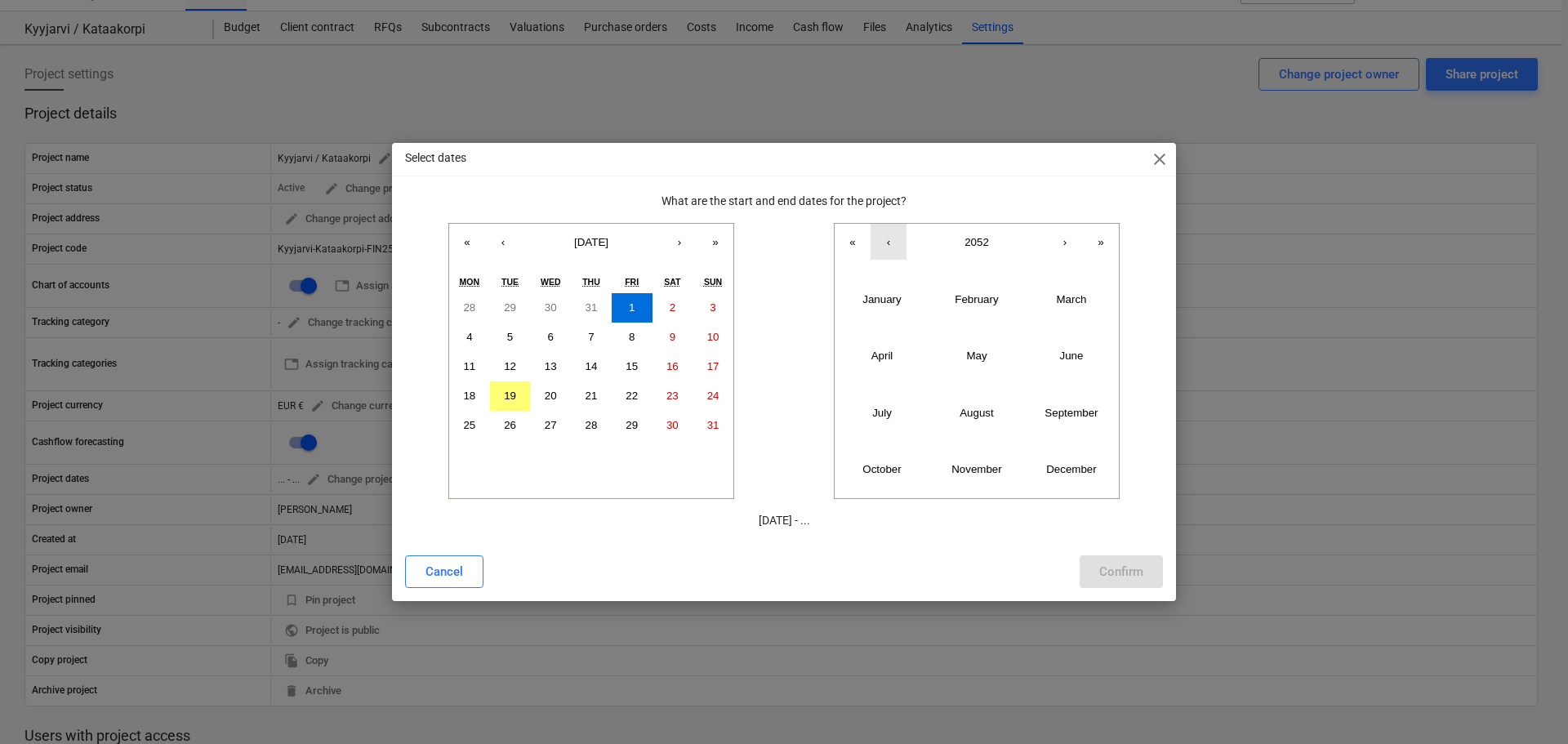
click at [889, 239] on button "‹" at bounding box center [888, 242] width 36 height 36
click at [848, 241] on button "«" at bounding box center [852, 242] width 36 height 36
click at [848, 241] on button "«" at bounding box center [852, 242] width 36 height 36
click at [1067, 243] on button "›" at bounding box center [1065, 242] width 36 height 36
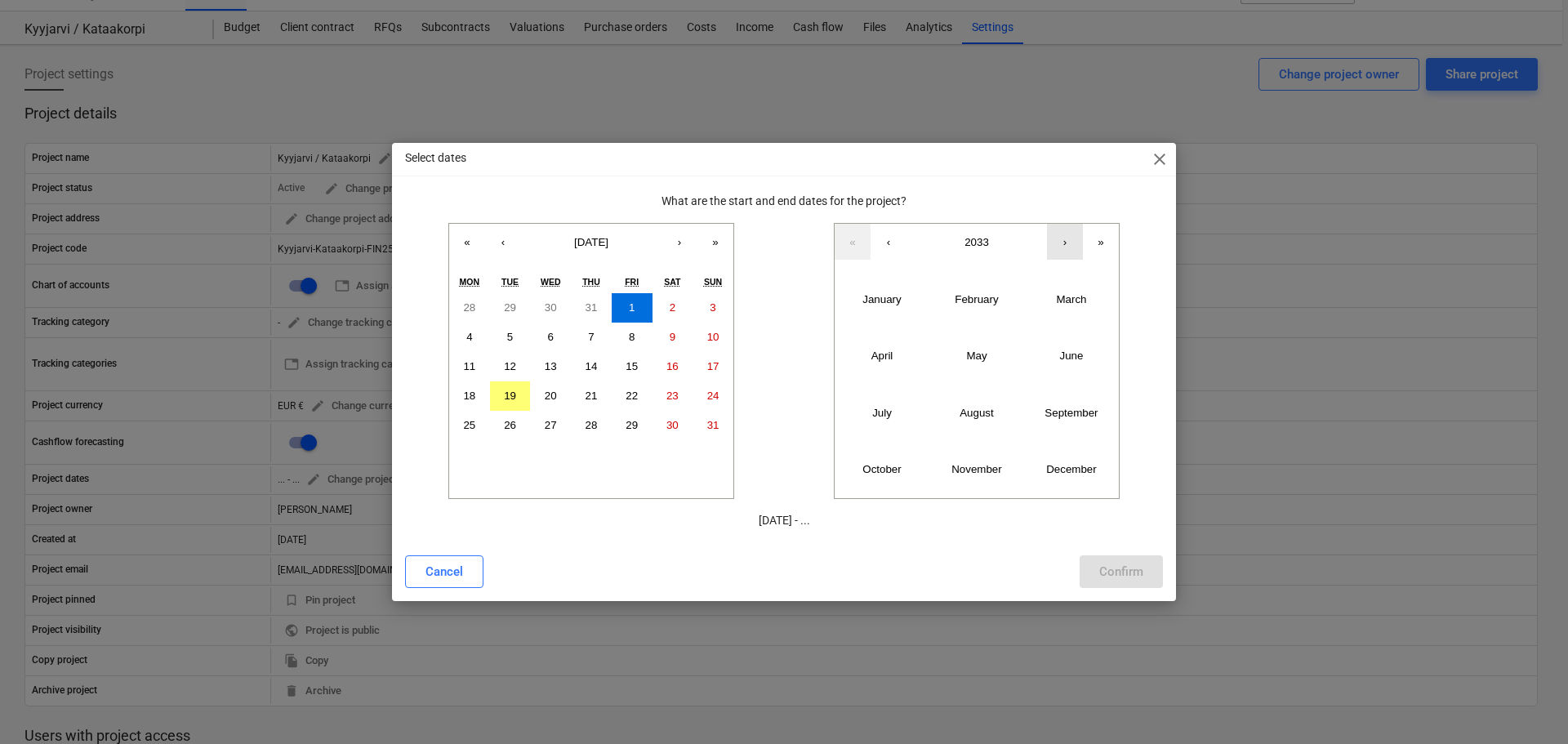
click at [1067, 243] on button "›" at bounding box center [1065, 242] width 36 height 36
click at [892, 241] on button "‹" at bounding box center [888, 242] width 36 height 36
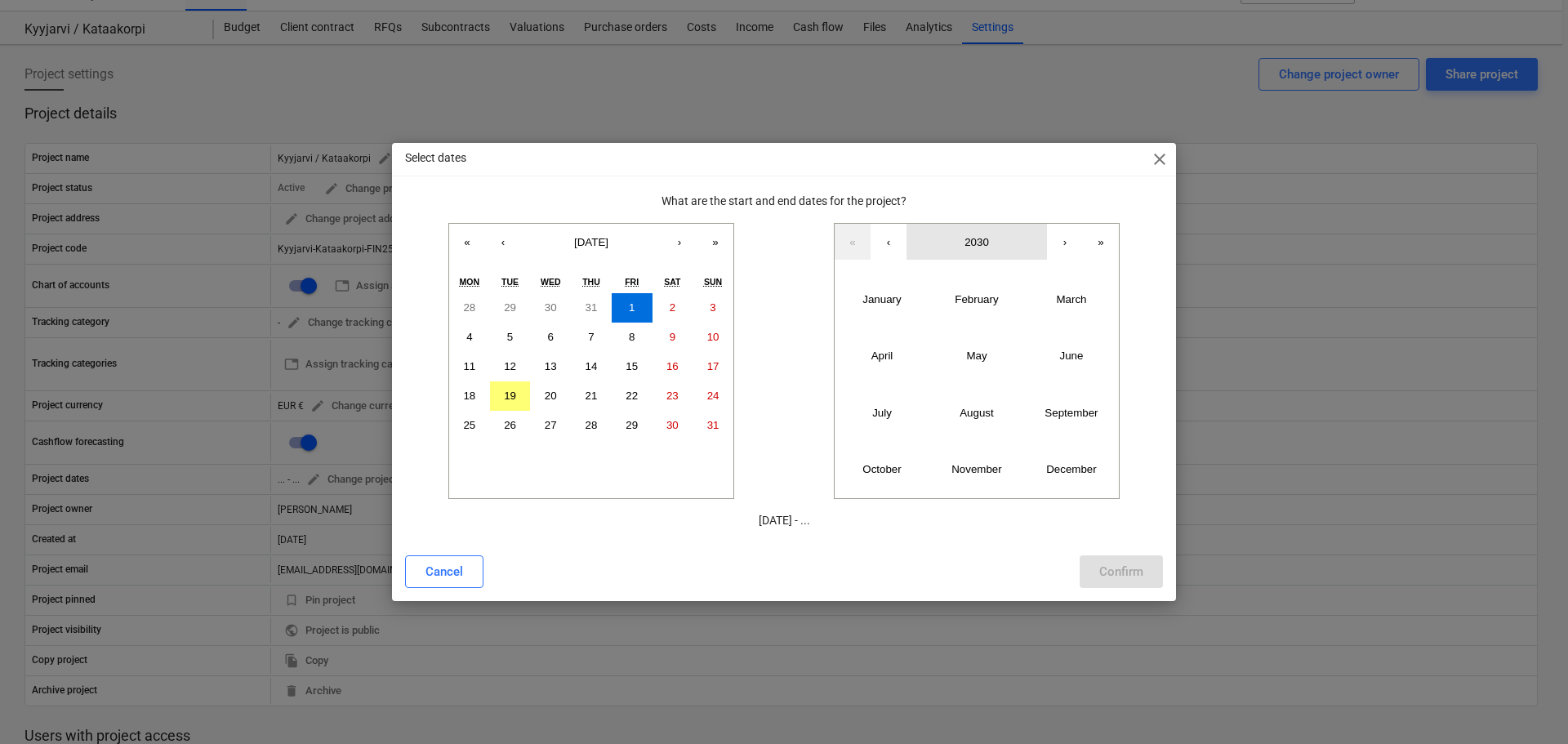
click at [959, 238] on button "2030" at bounding box center [976, 242] width 141 height 36
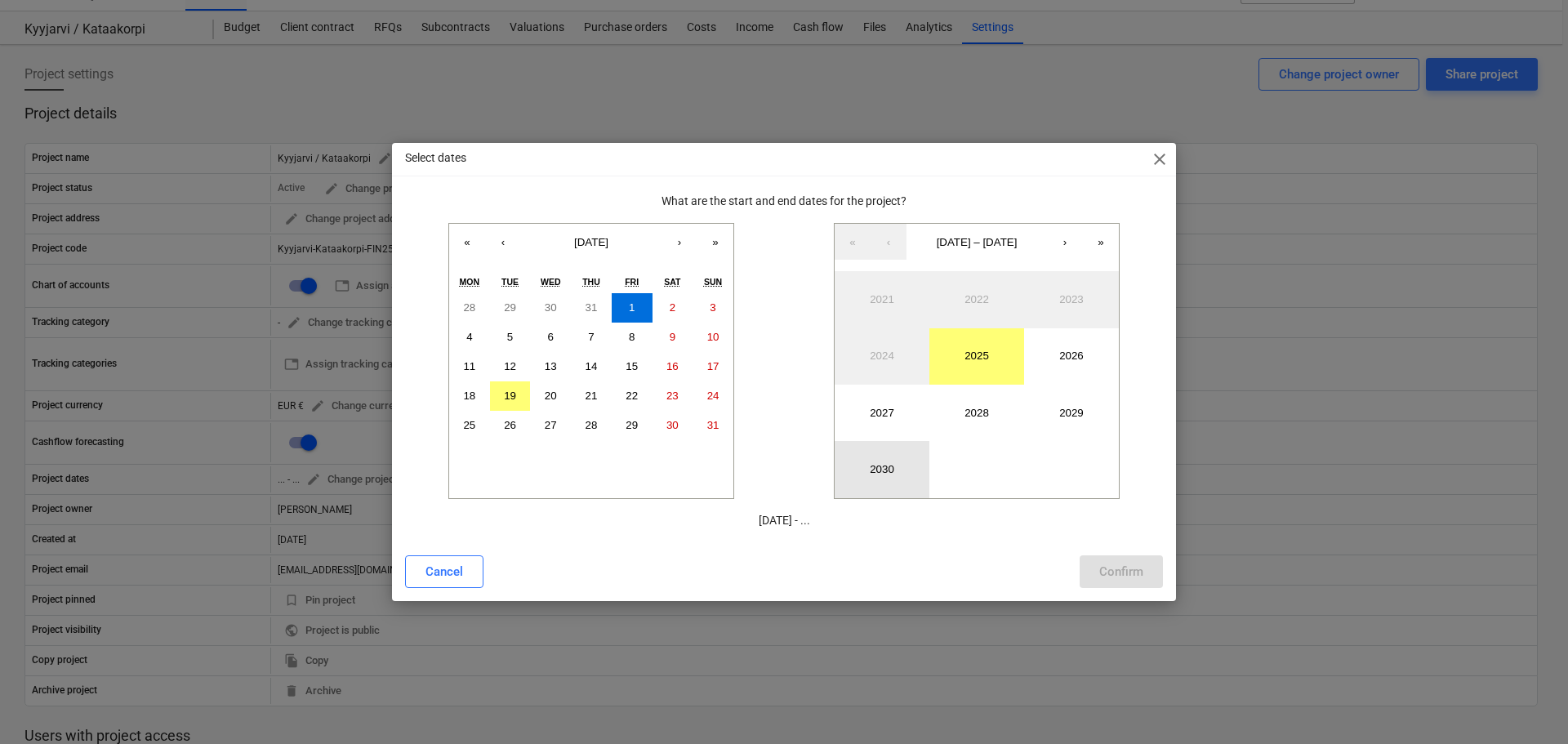
click at [878, 470] on button "2030" at bounding box center [882, 469] width 95 height 56
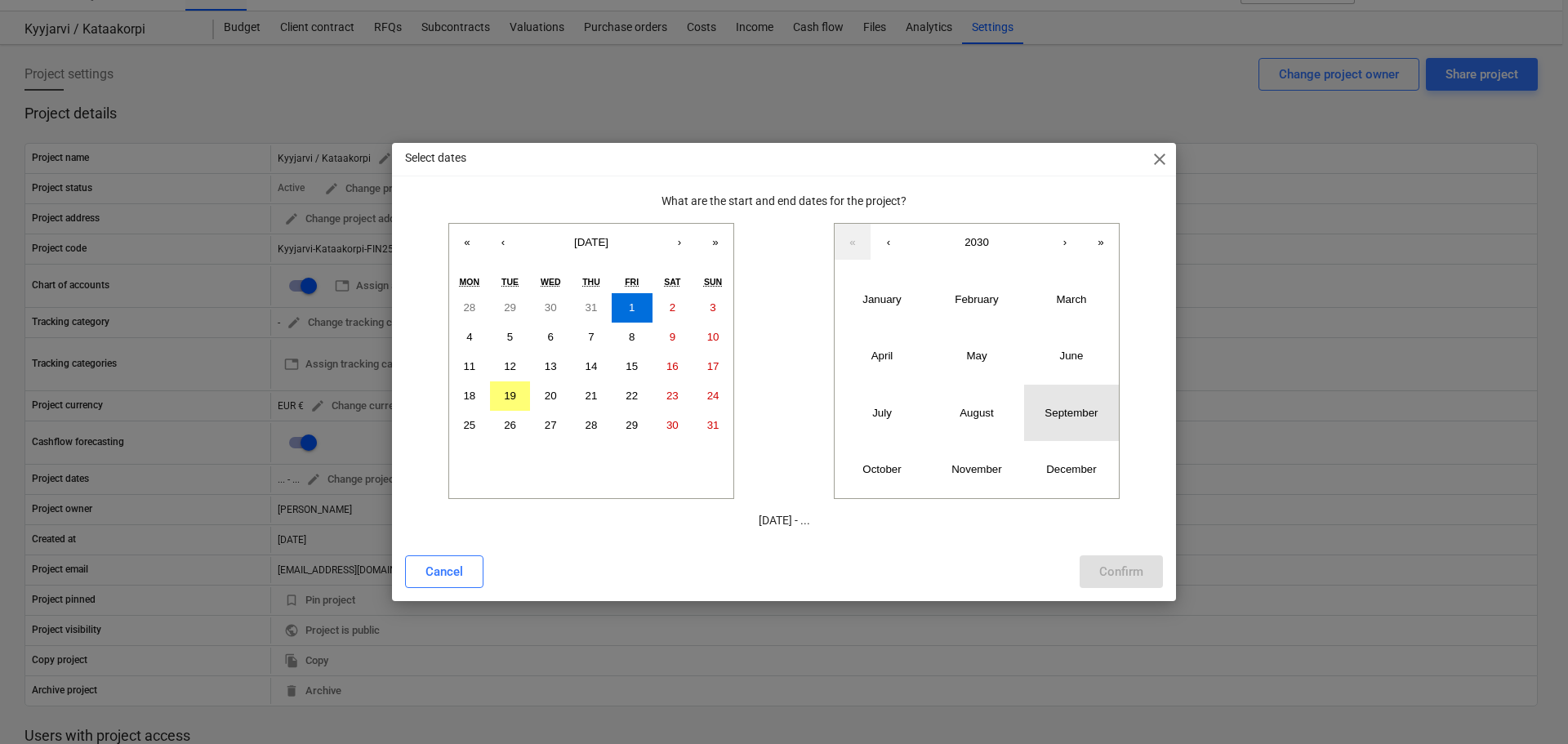
click at [1069, 418] on abbr "September" at bounding box center [1071, 412] width 53 height 13
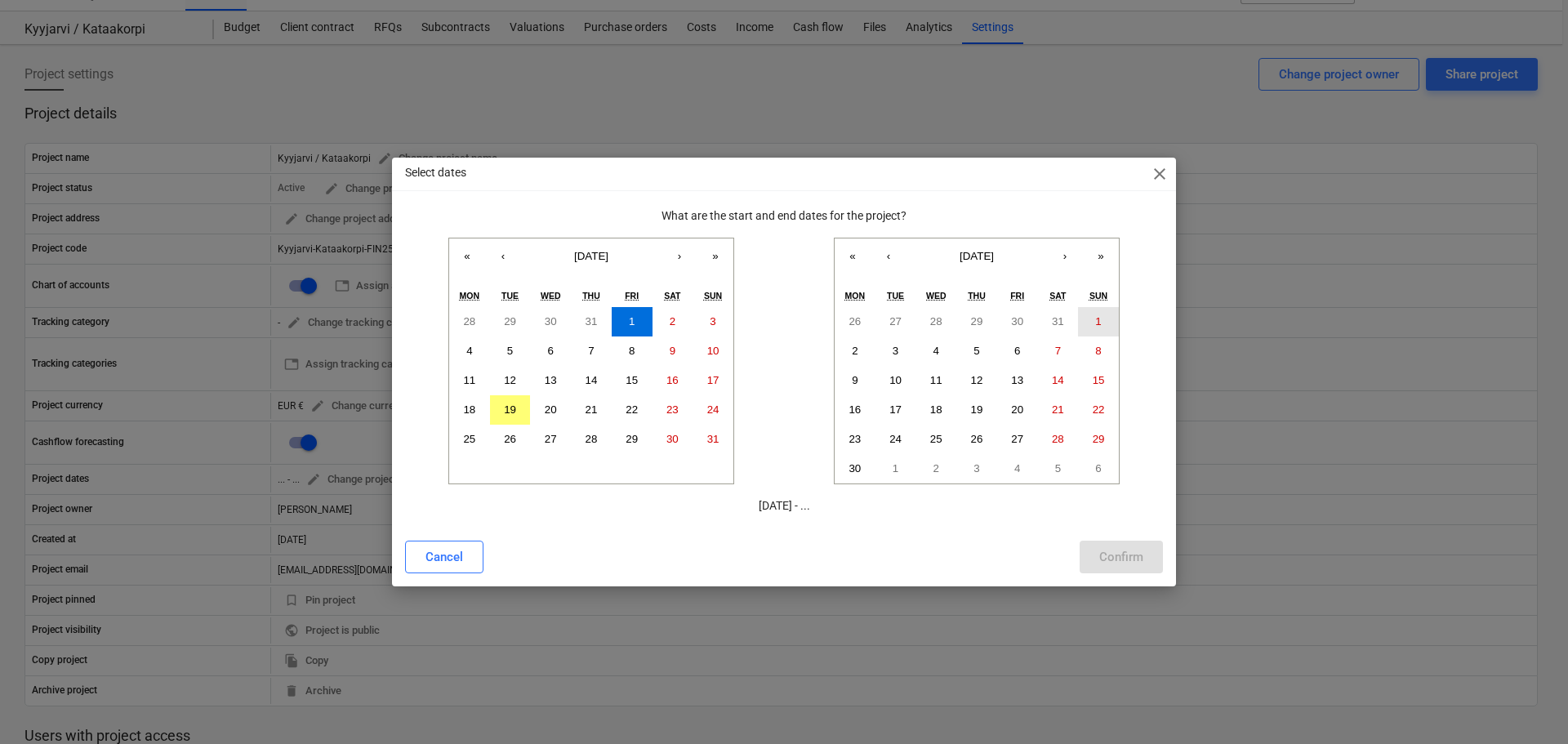
click at [1104, 313] on button "1" at bounding box center [1099, 322] width 41 height 29
click at [1135, 550] on div "Confirm" at bounding box center [1121, 558] width 44 height 21
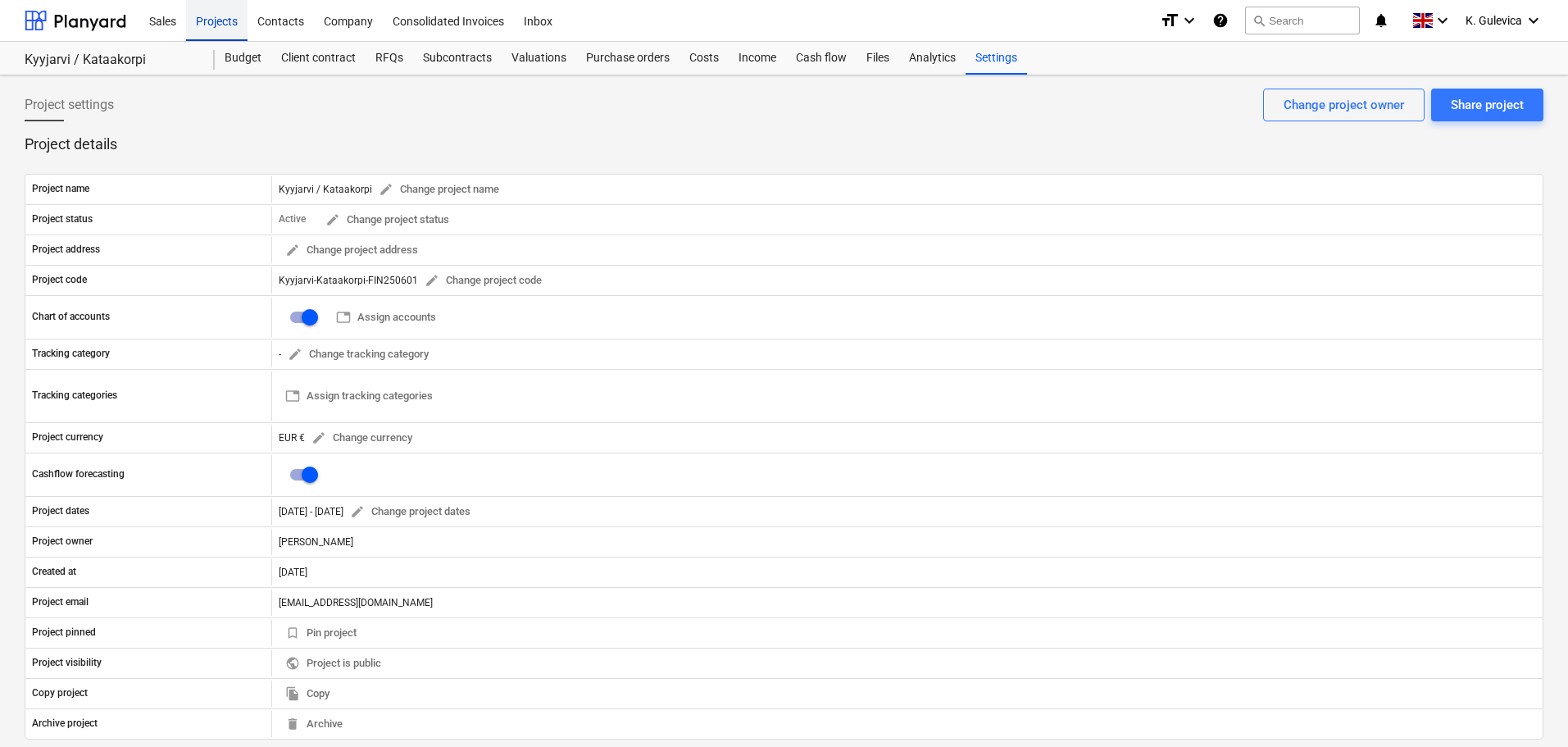
drag, startPoint x: 228, startPoint y: 24, endPoint x: 229, endPoint y: 39, distance: 15.0
click at [228, 24] on div "Projects" at bounding box center [216, 19] width 61 height 42
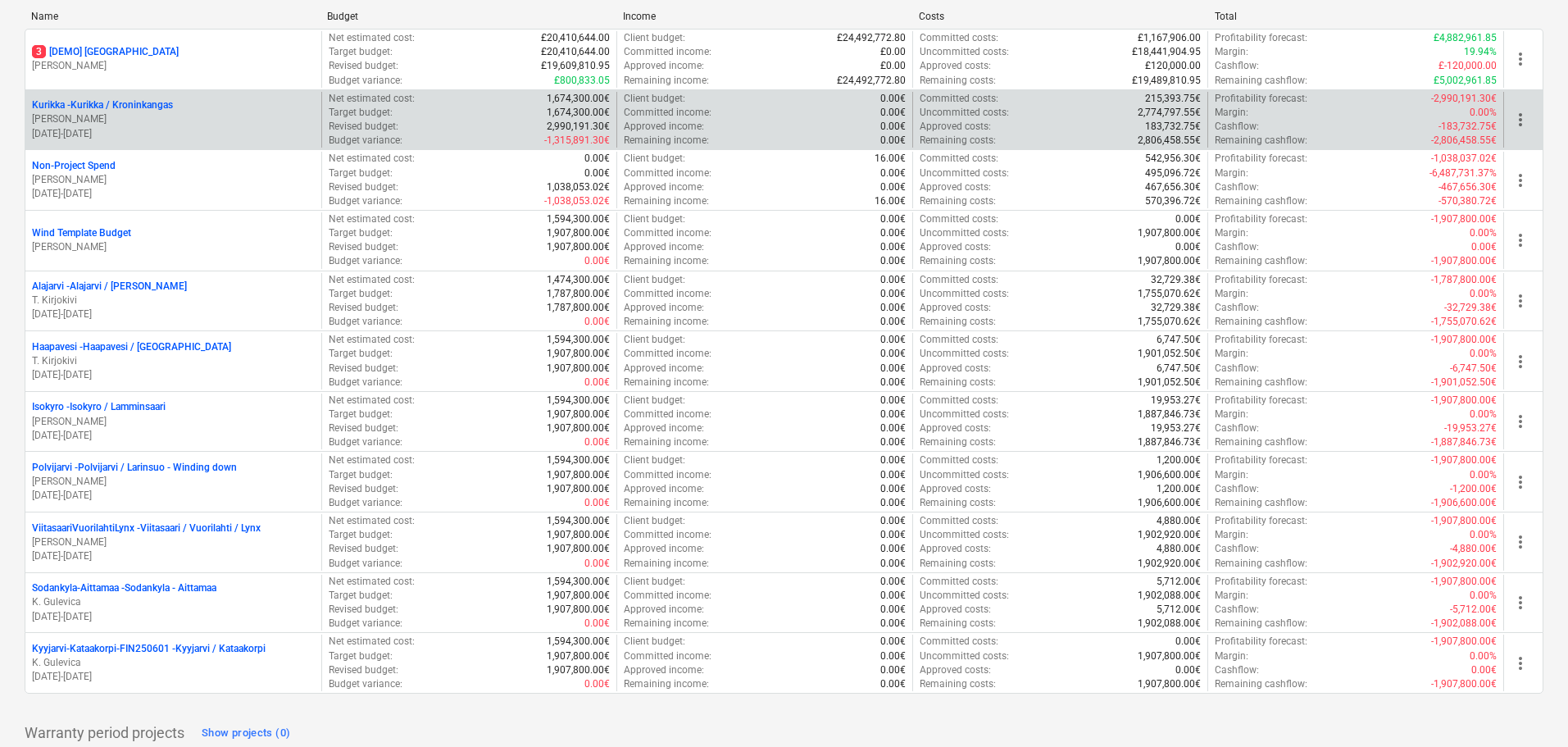
scroll to position [151, 0]
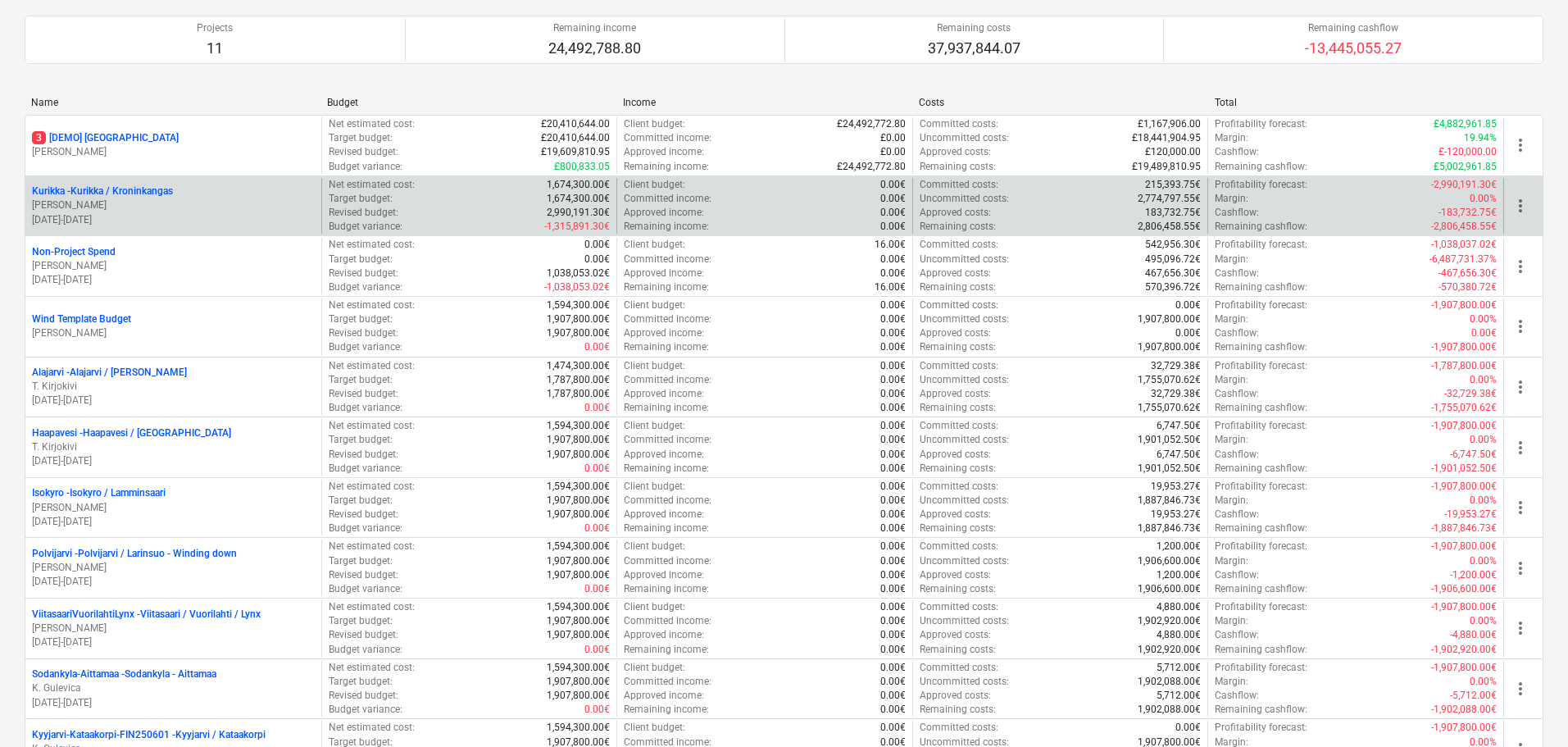
click at [185, 186] on div "[PERSON_NAME] / Kroninkangas" at bounding box center [173, 192] width 283 height 14
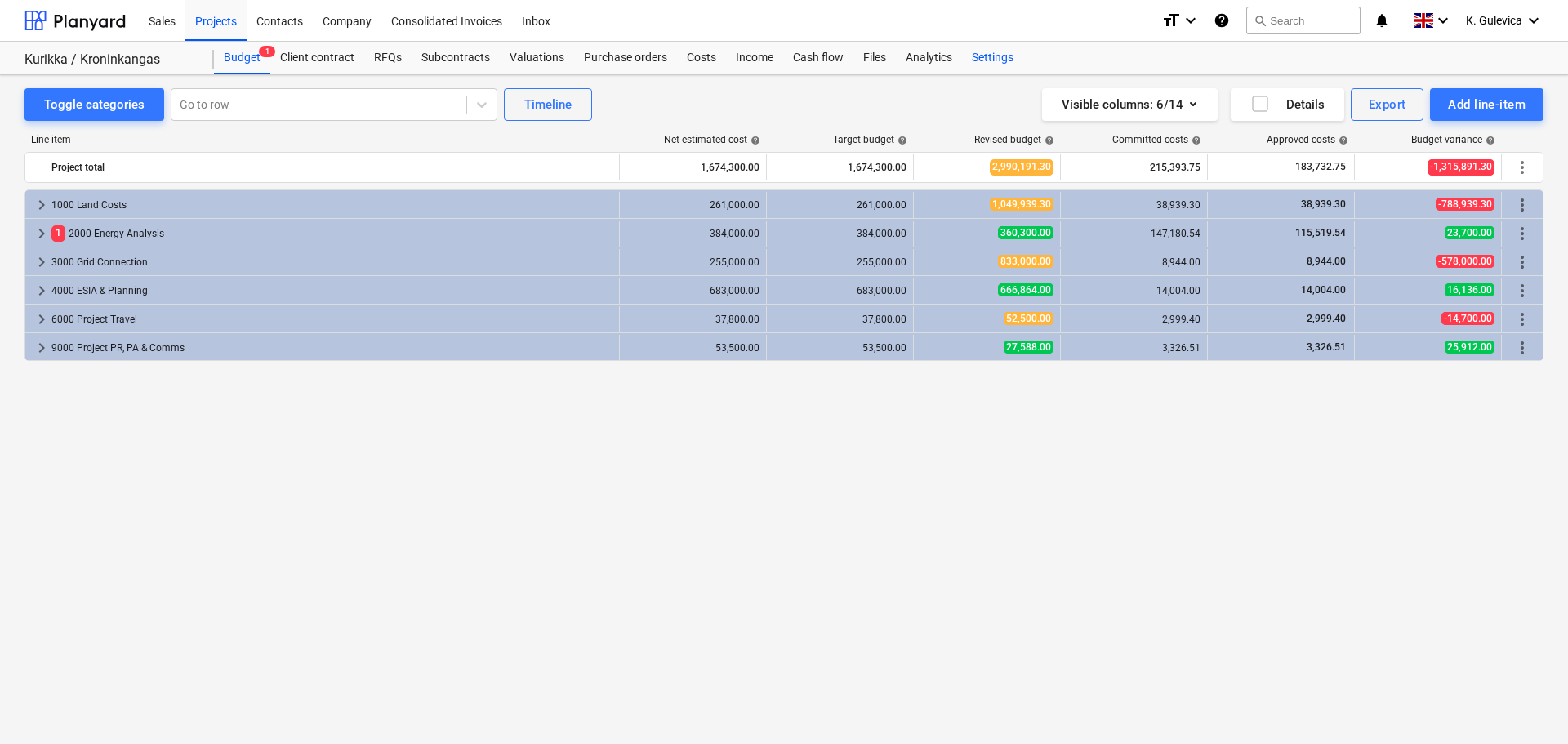
drag, startPoint x: 992, startPoint y: 52, endPoint x: 1006, endPoint y: 58, distance: 15.2
click at [992, 52] on div "Settings" at bounding box center [992, 58] width 61 height 33
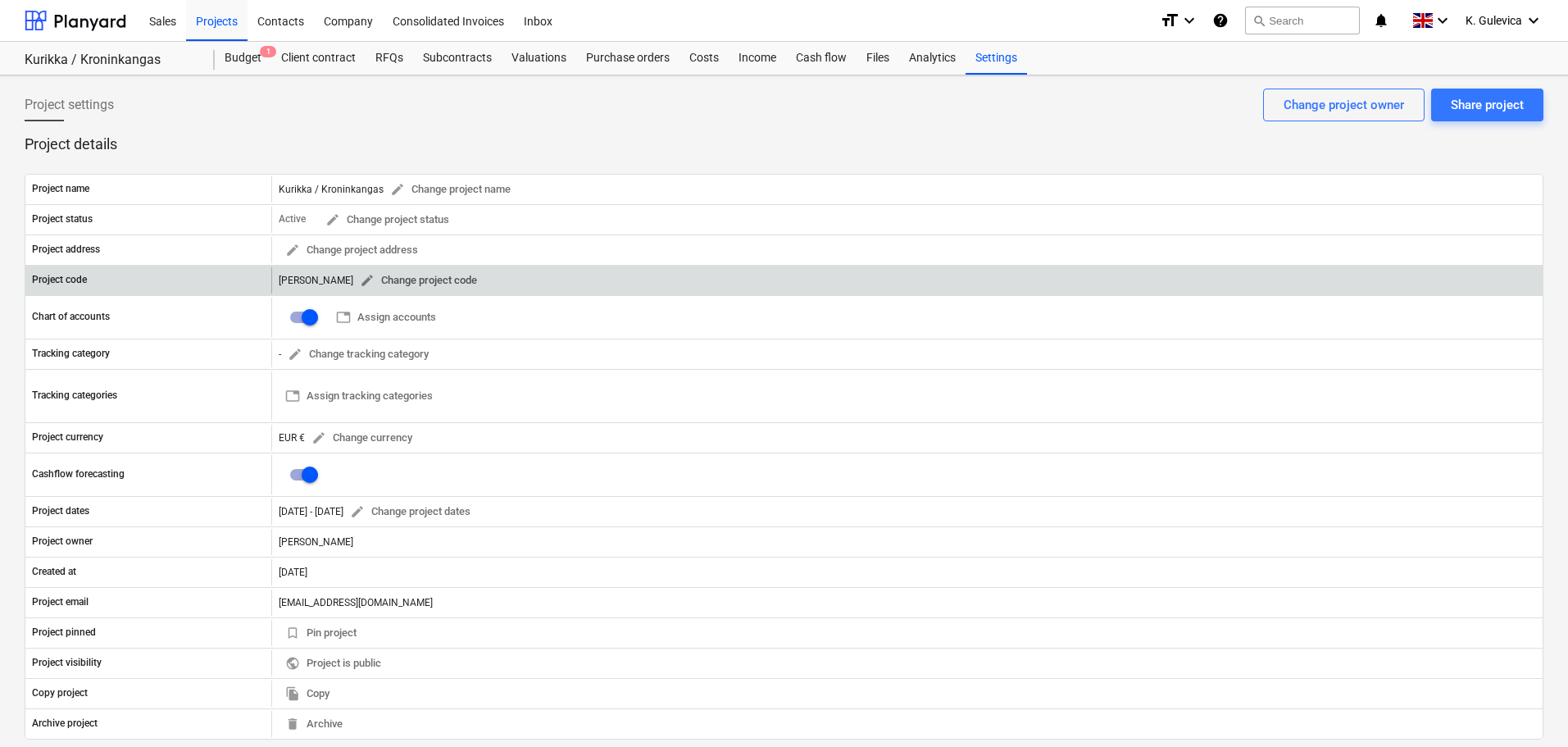
click at [360, 279] on span "edit" at bounding box center [367, 280] width 15 height 15
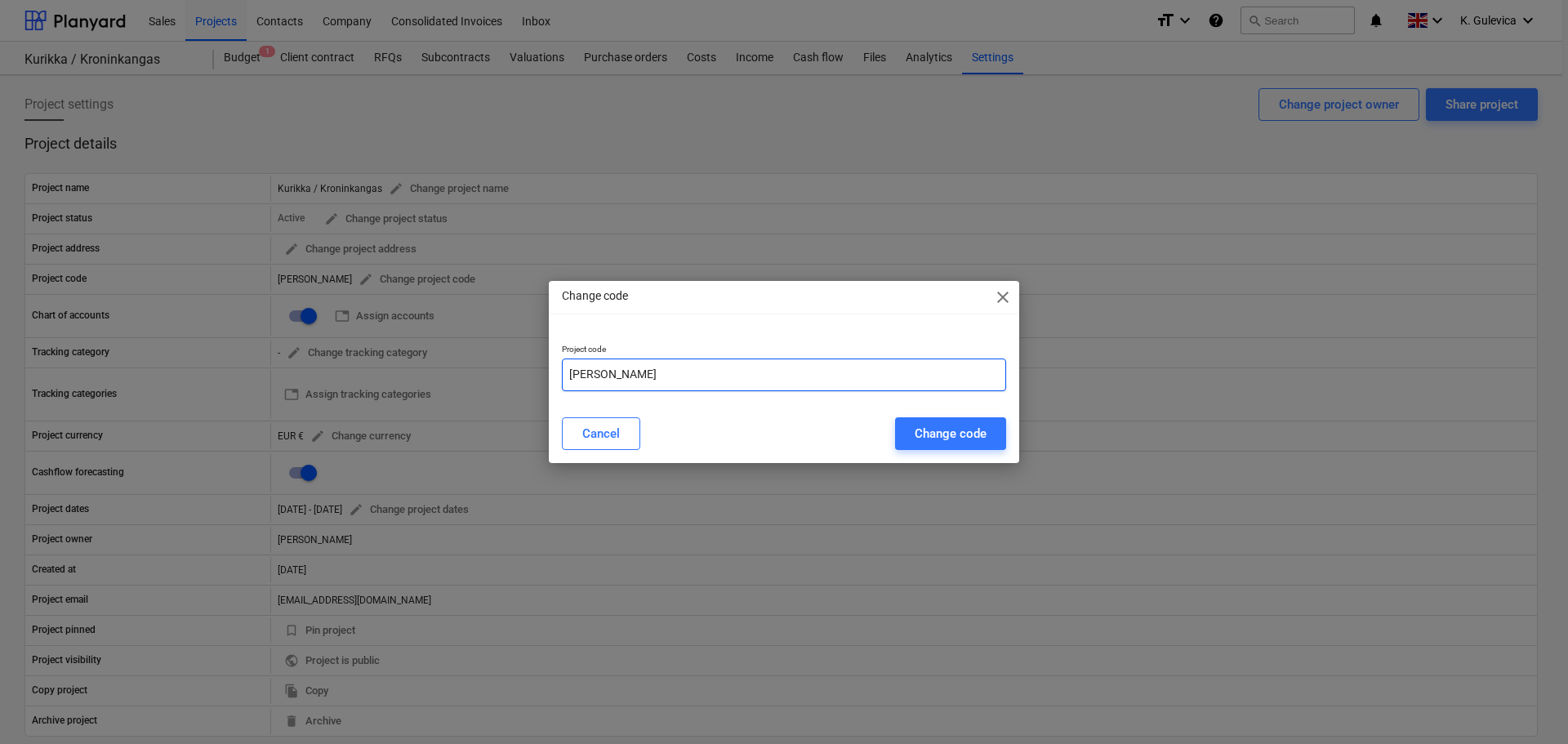
click at [626, 367] on input "[PERSON_NAME]" at bounding box center [784, 375] width 444 height 33
paste input "FIN230401"
type input "Kurikka-FIN230401"
click at [941, 439] on div "Change code" at bounding box center [950, 434] width 72 height 21
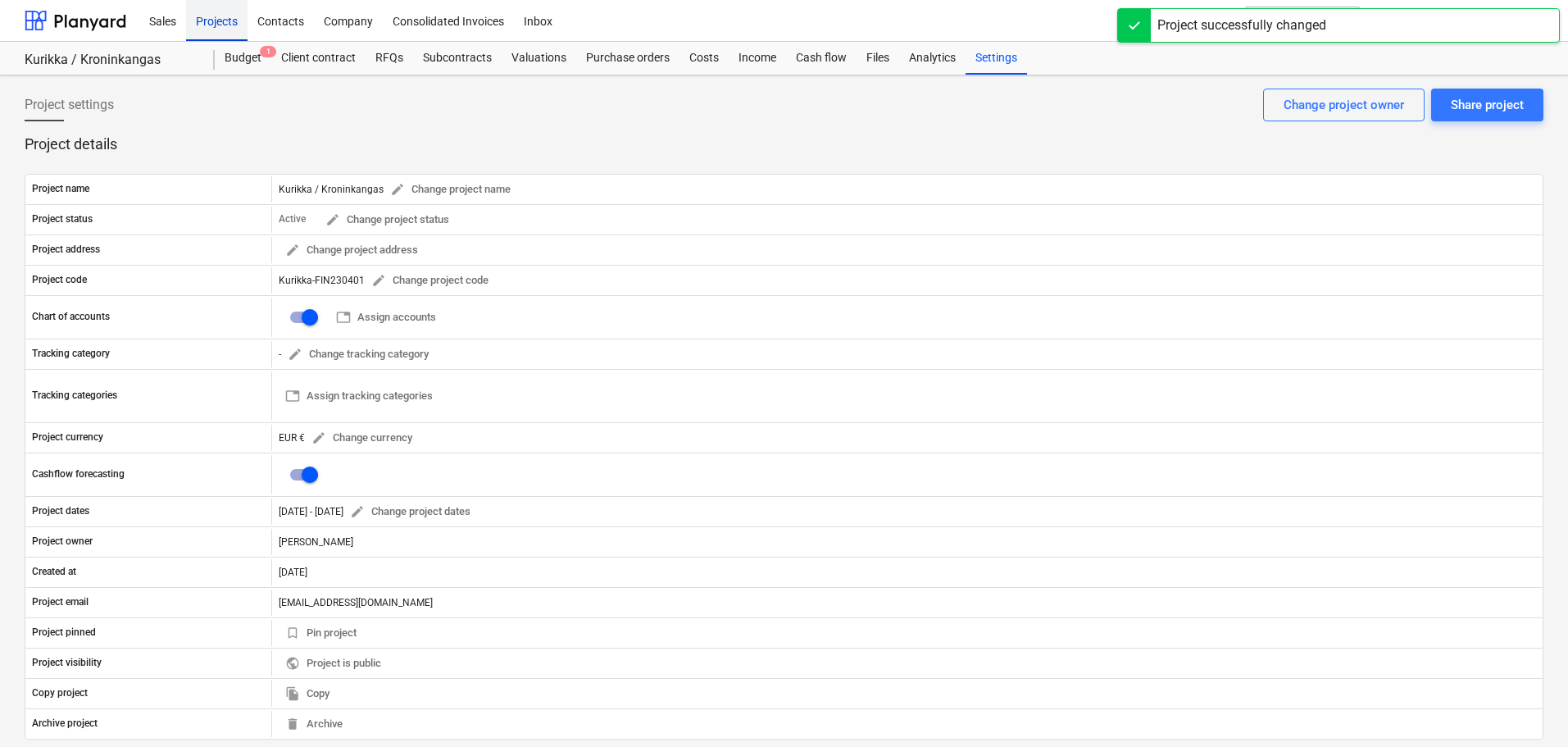
click at [216, 22] on div "Projects" at bounding box center [216, 19] width 61 height 42
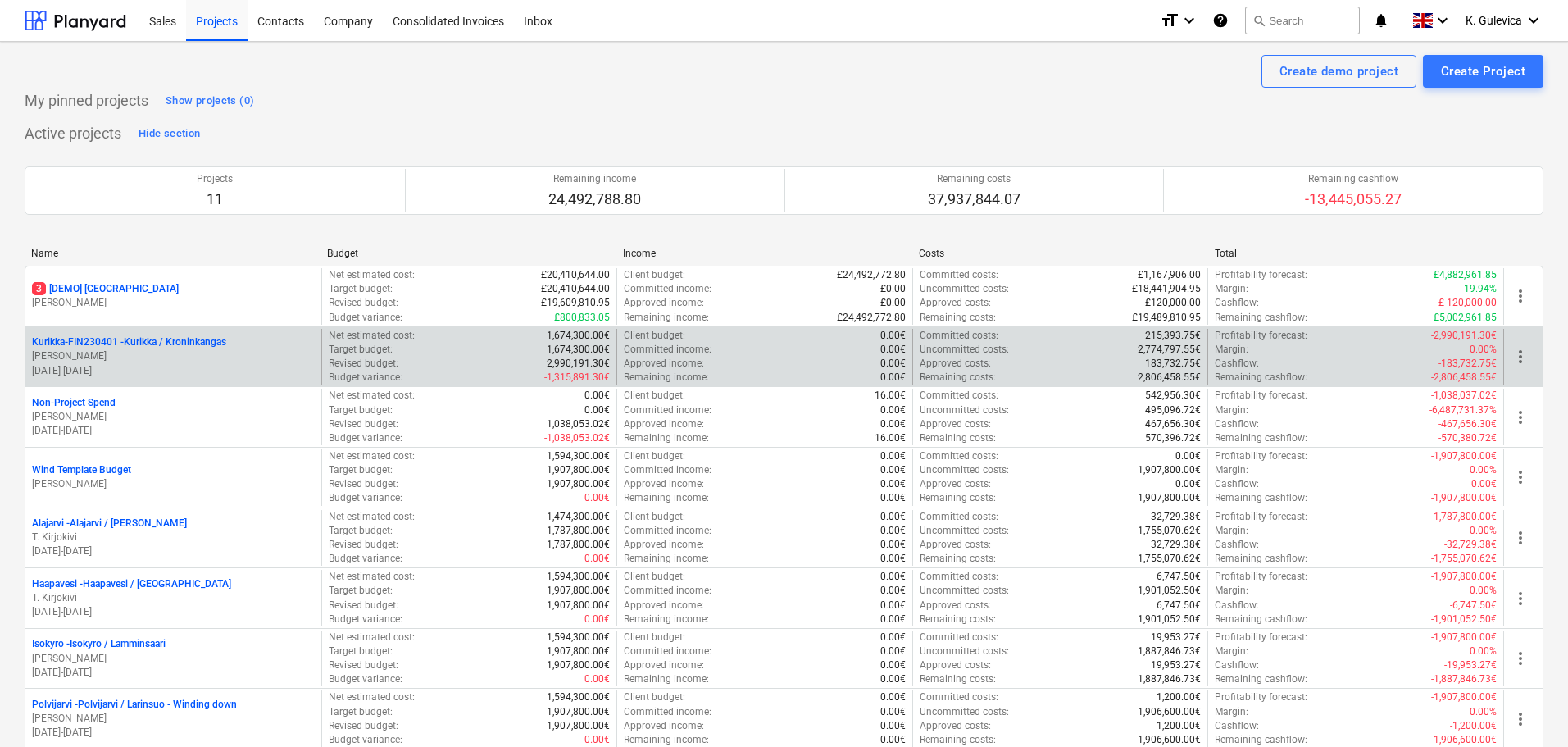
click at [136, 354] on p "[PERSON_NAME]" at bounding box center [173, 356] width 283 height 14
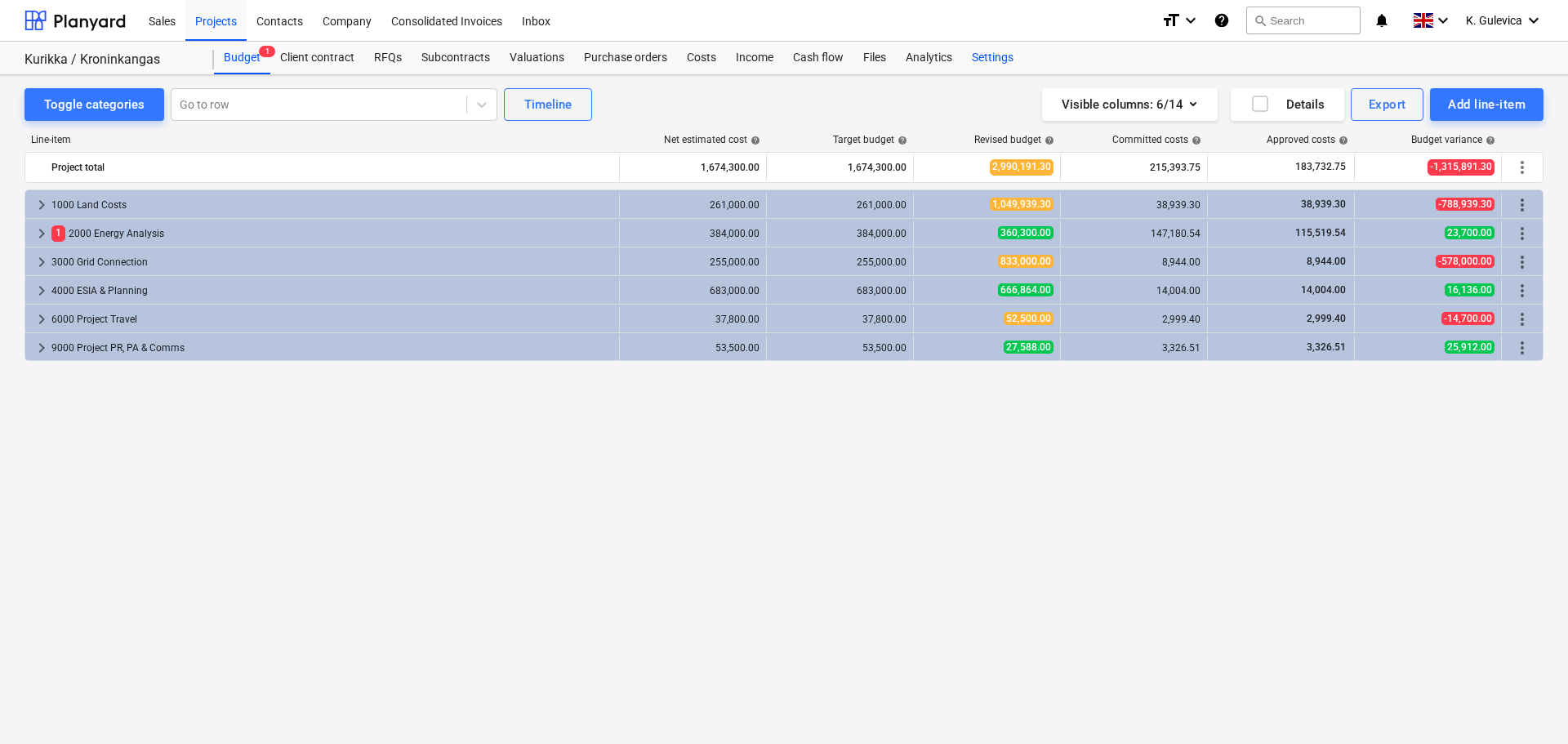
drag, startPoint x: 994, startPoint y: 56, endPoint x: 988, endPoint y: 68, distance: 13.4
click at [994, 56] on div "Settings" at bounding box center [992, 58] width 61 height 33
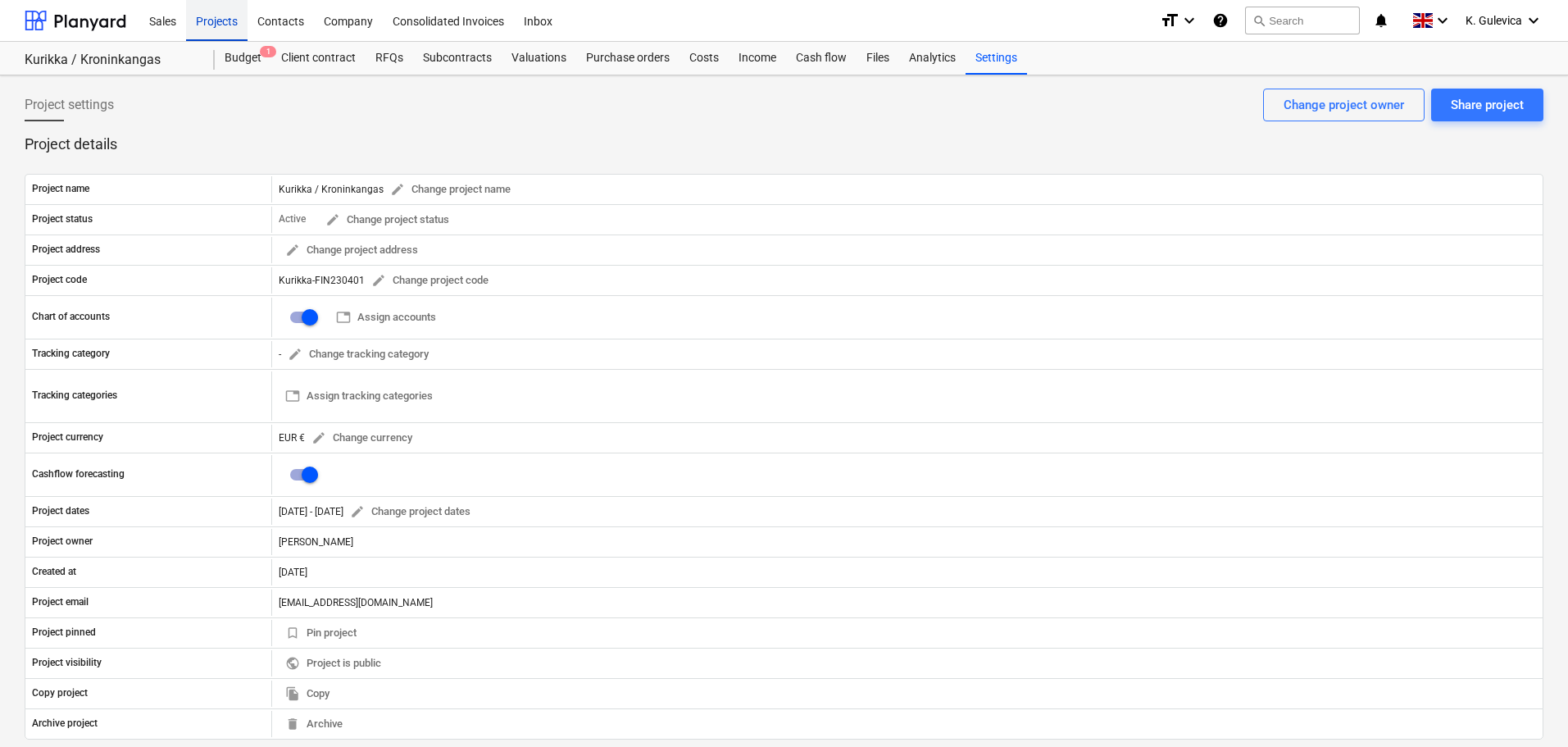
click at [227, 14] on div "Projects" at bounding box center [216, 19] width 61 height 42
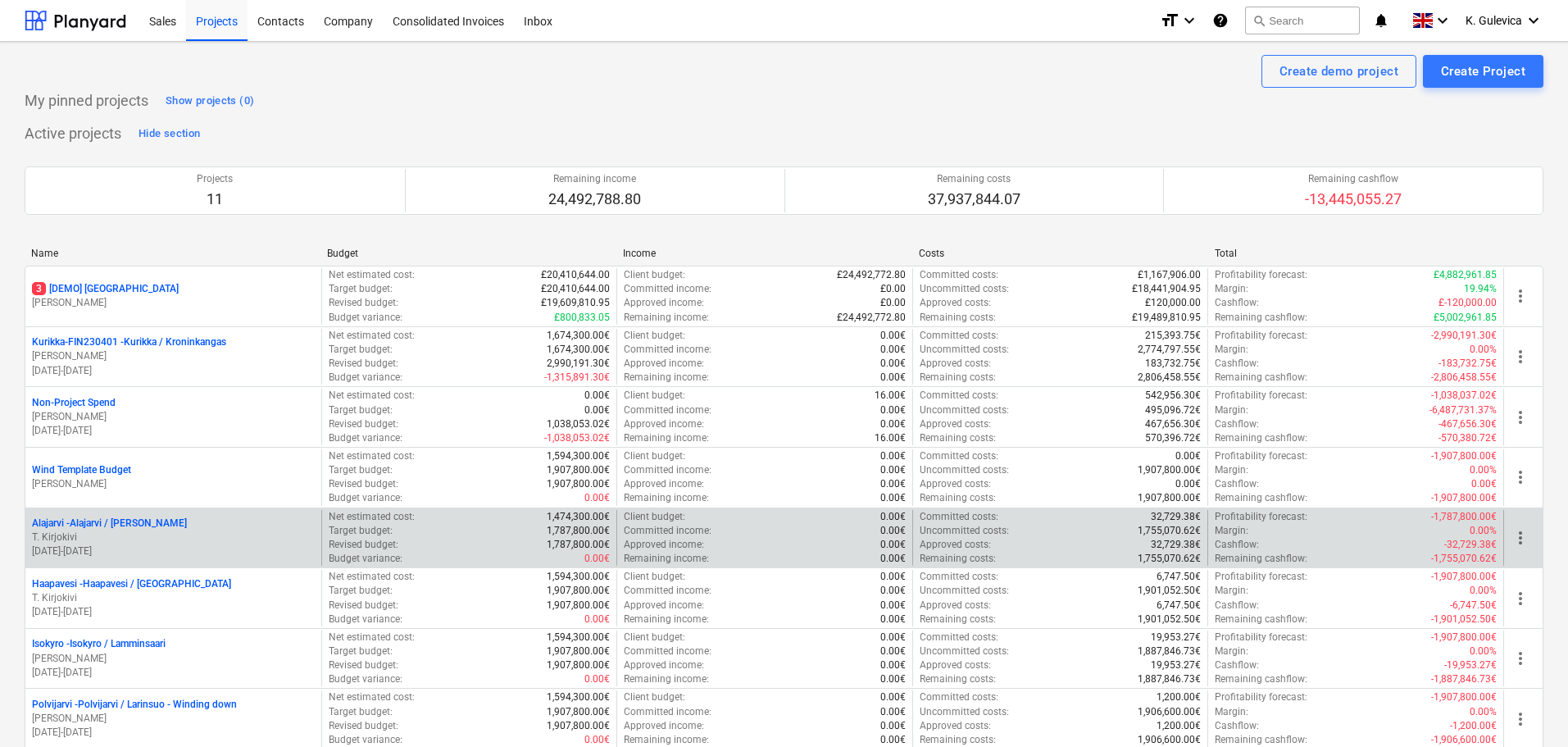
click at [122, 538] on p "T. Kirjokivi" at bounding box center [173, 538] width 283 height 14
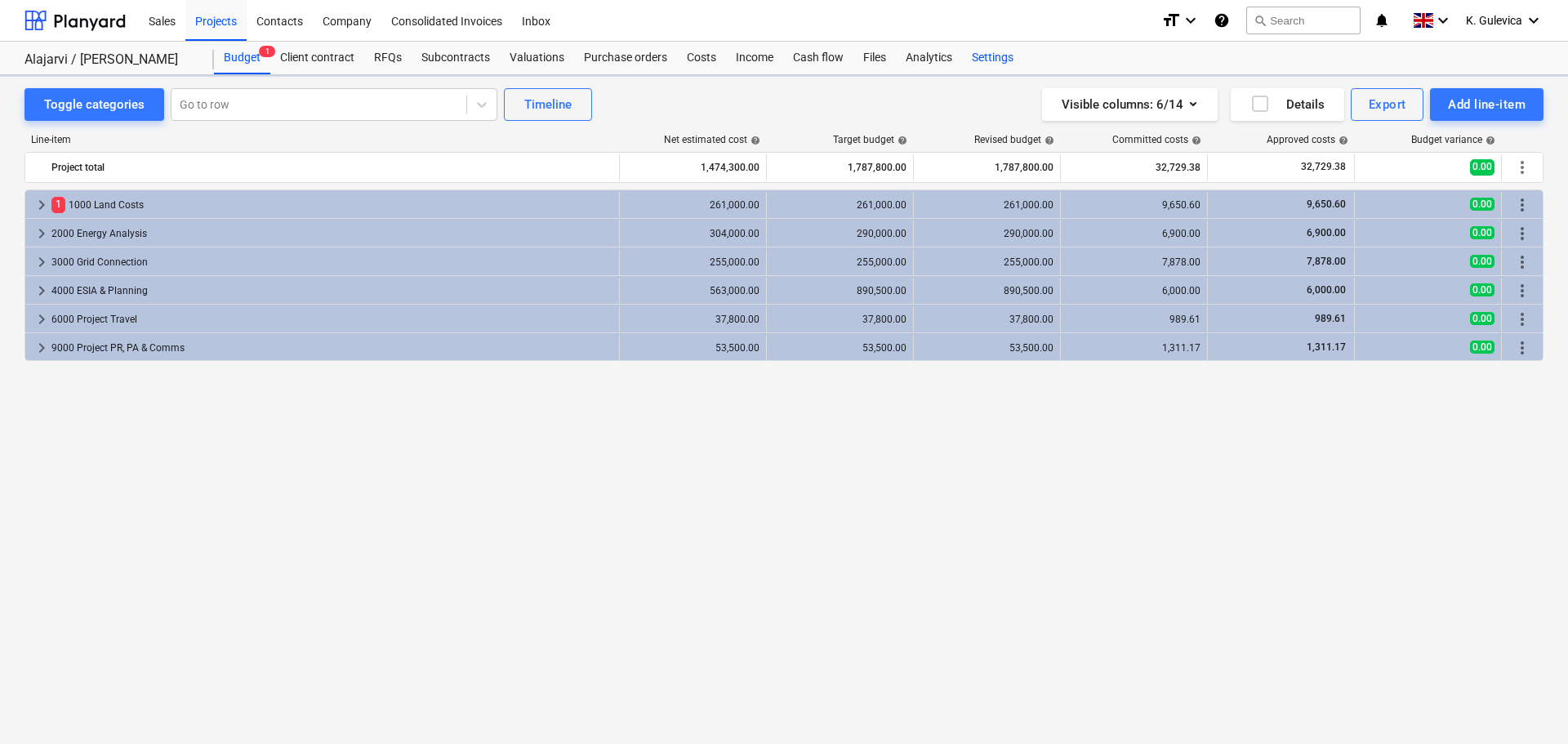
click at [1001, 51] on div "Settings" at bounding box center [992, 58] width 61 height 33
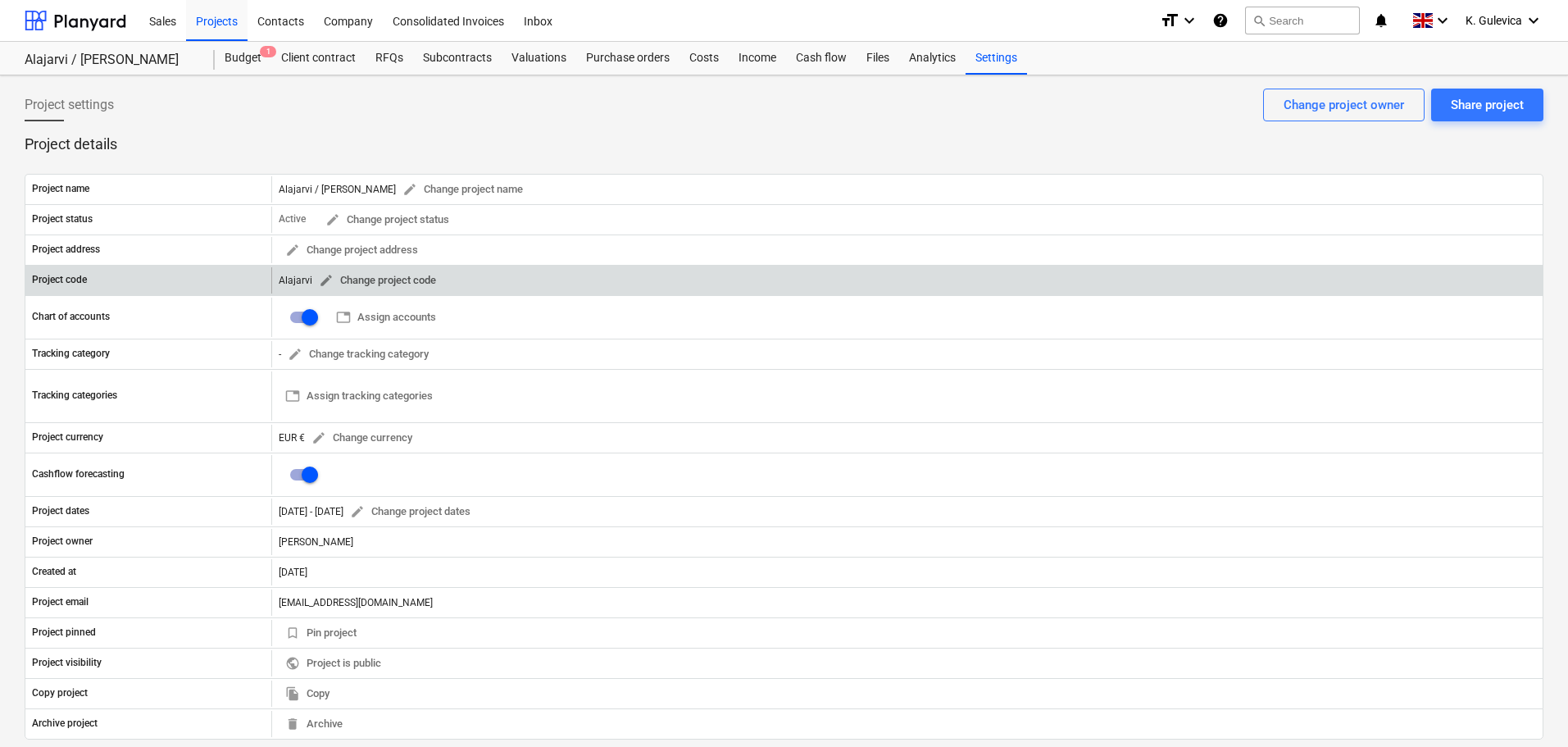
click at [325, 280] on span "edit" at bounding box center [326, 280] width 15 height 15
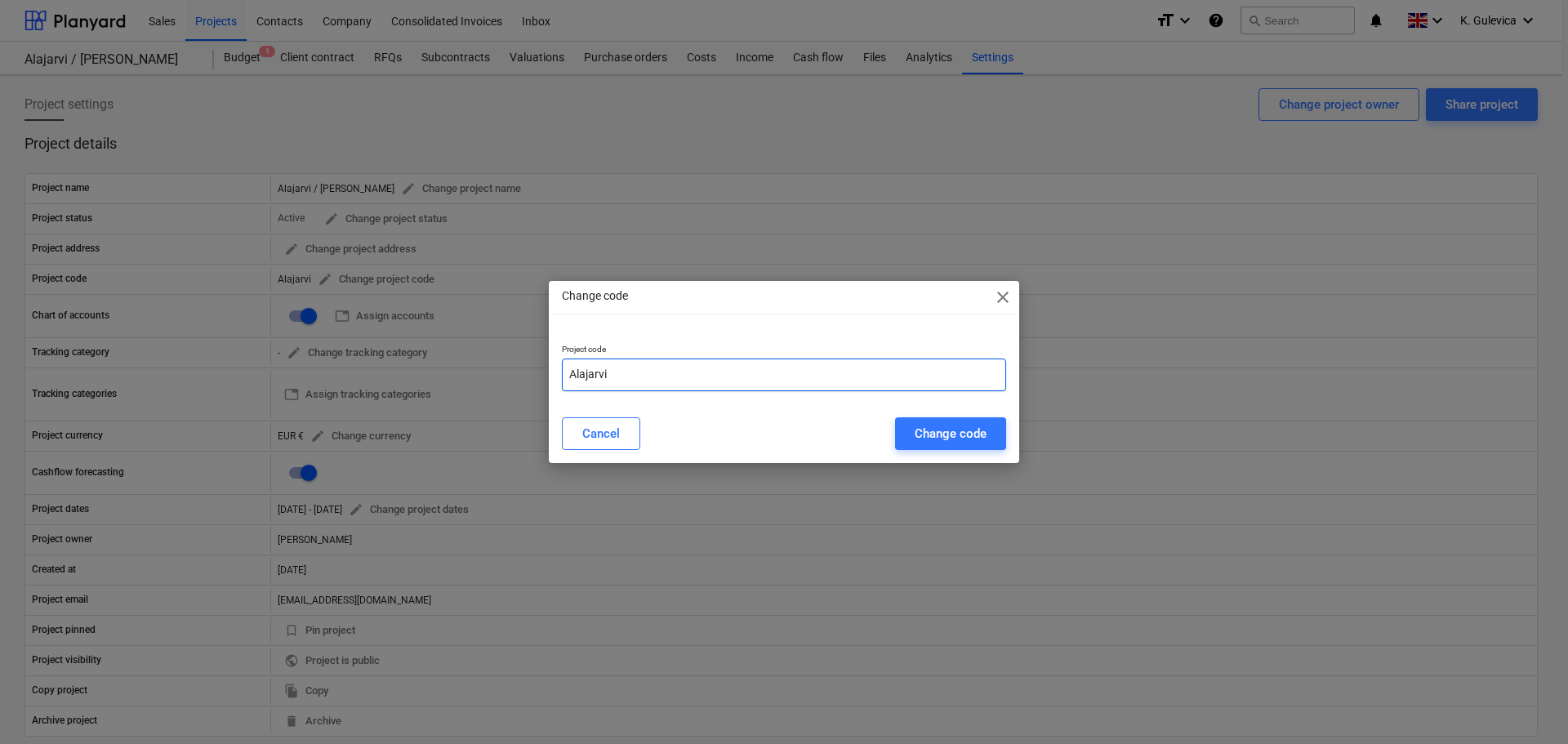
click at [658, 371] on input "Alajarvi" at bounding box center [784, 375] width 444 height 33
paste input "FIN240901"
type input "Alajarvi-FIN240901"
click at [940, 429] on div "Change code" at bounding box center [950, 434] width 72 height 21
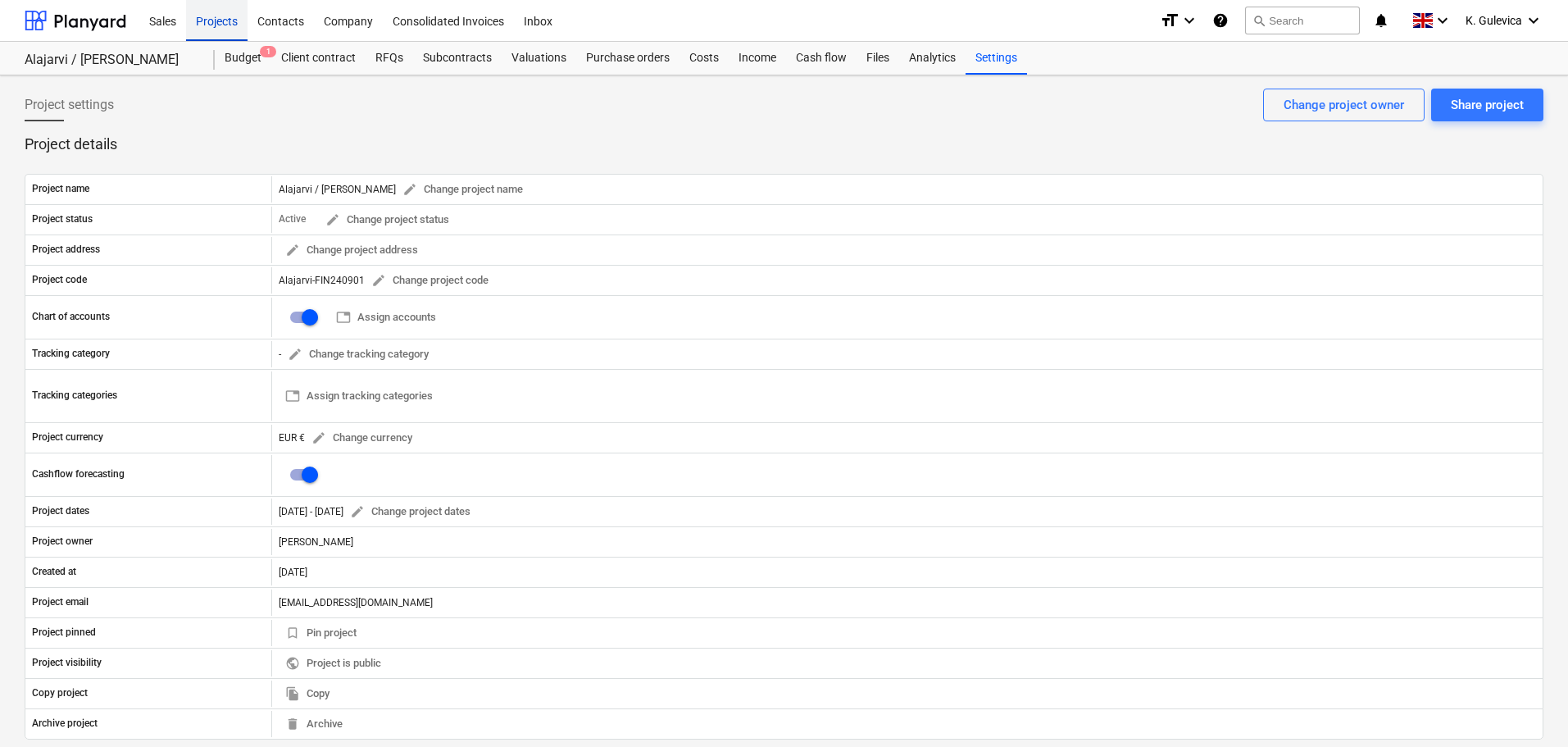
click at [195, 19] on div "Projects" at bounding box center [216, 19] width 61 height 42
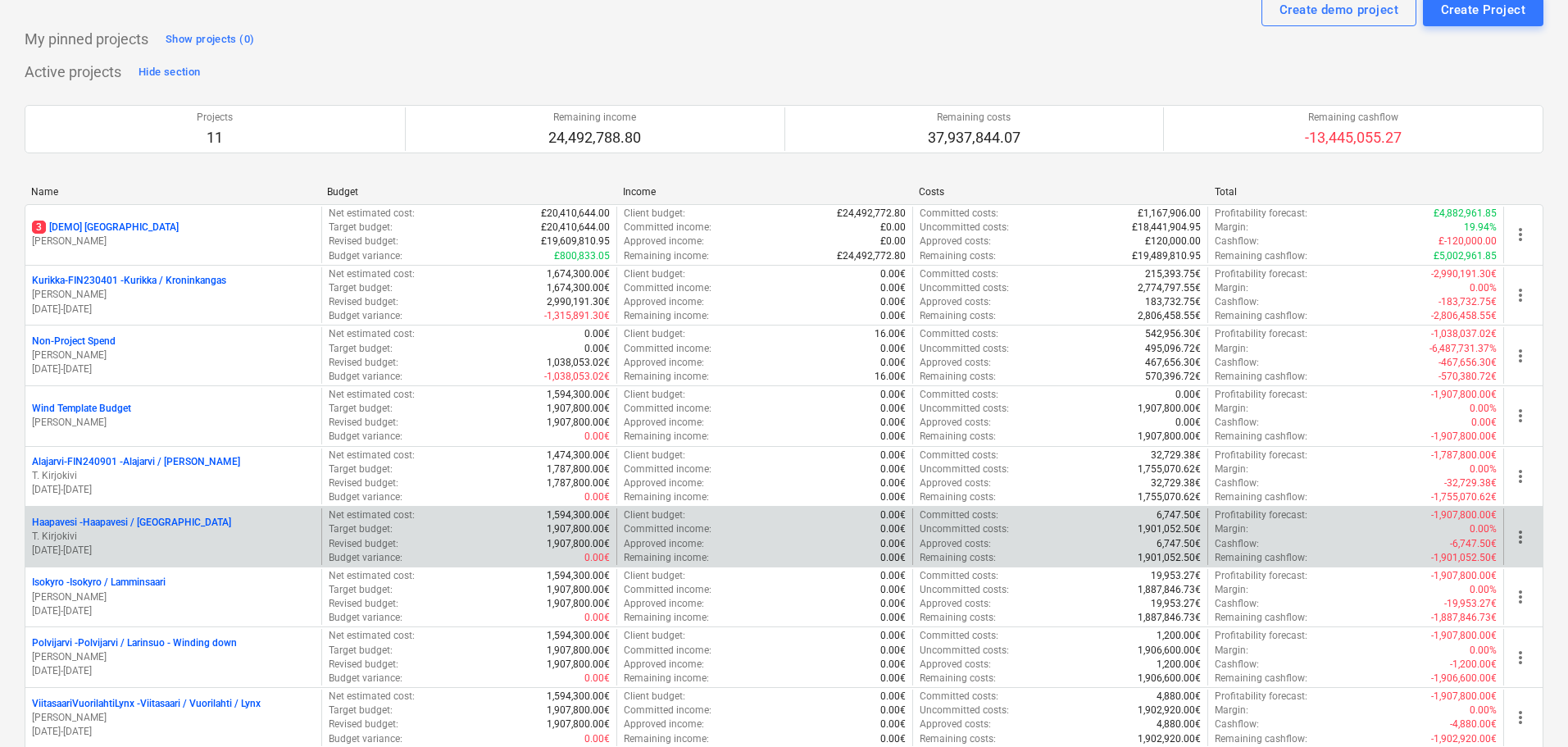
scroll to position [164, 0]
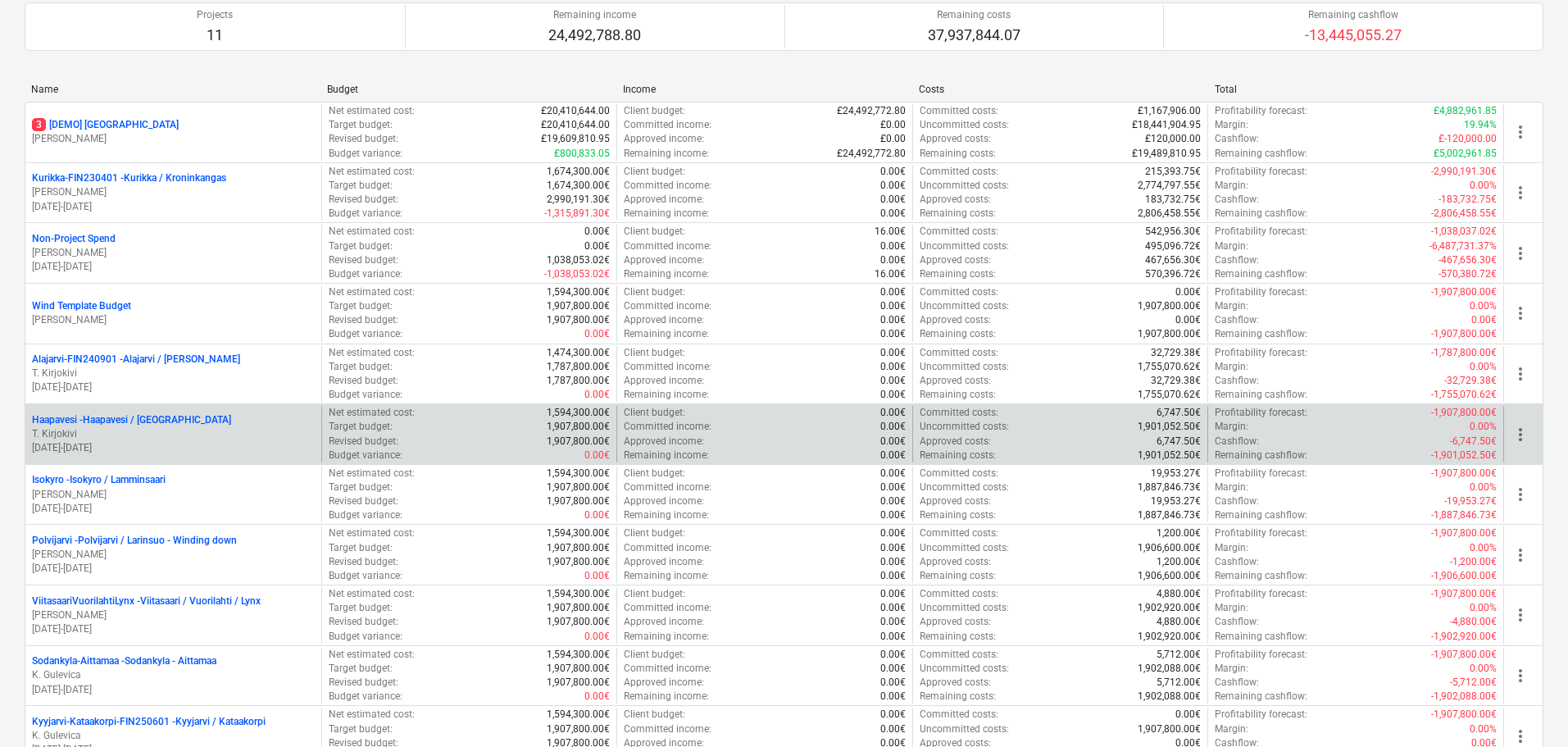
click at [188, 435] on p "T. Kirjokivi" at bounding box center [173, 434] width 283 height 14
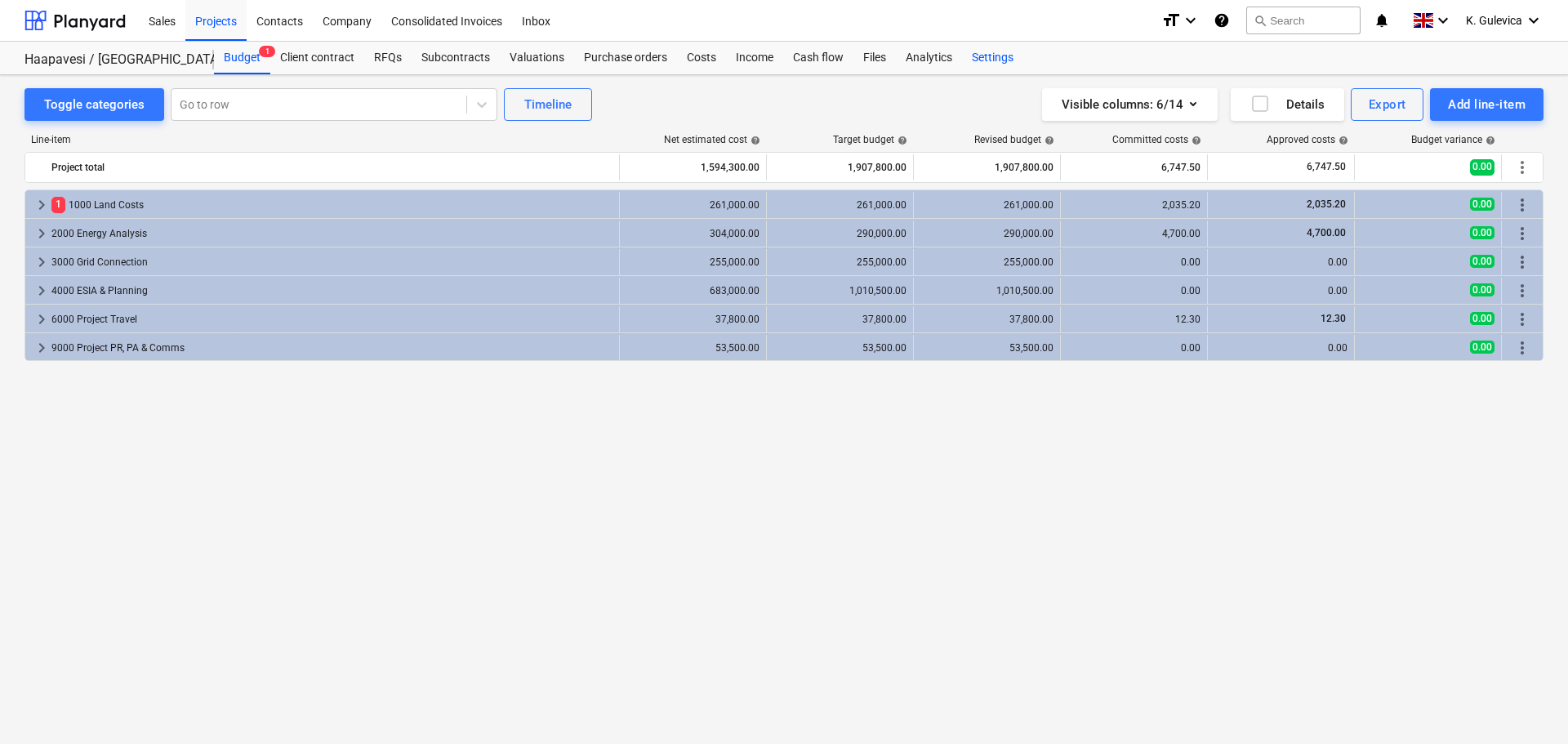
click at [983, 56] on div "Settings" at bounding box center [992, 58] width 61 height 33
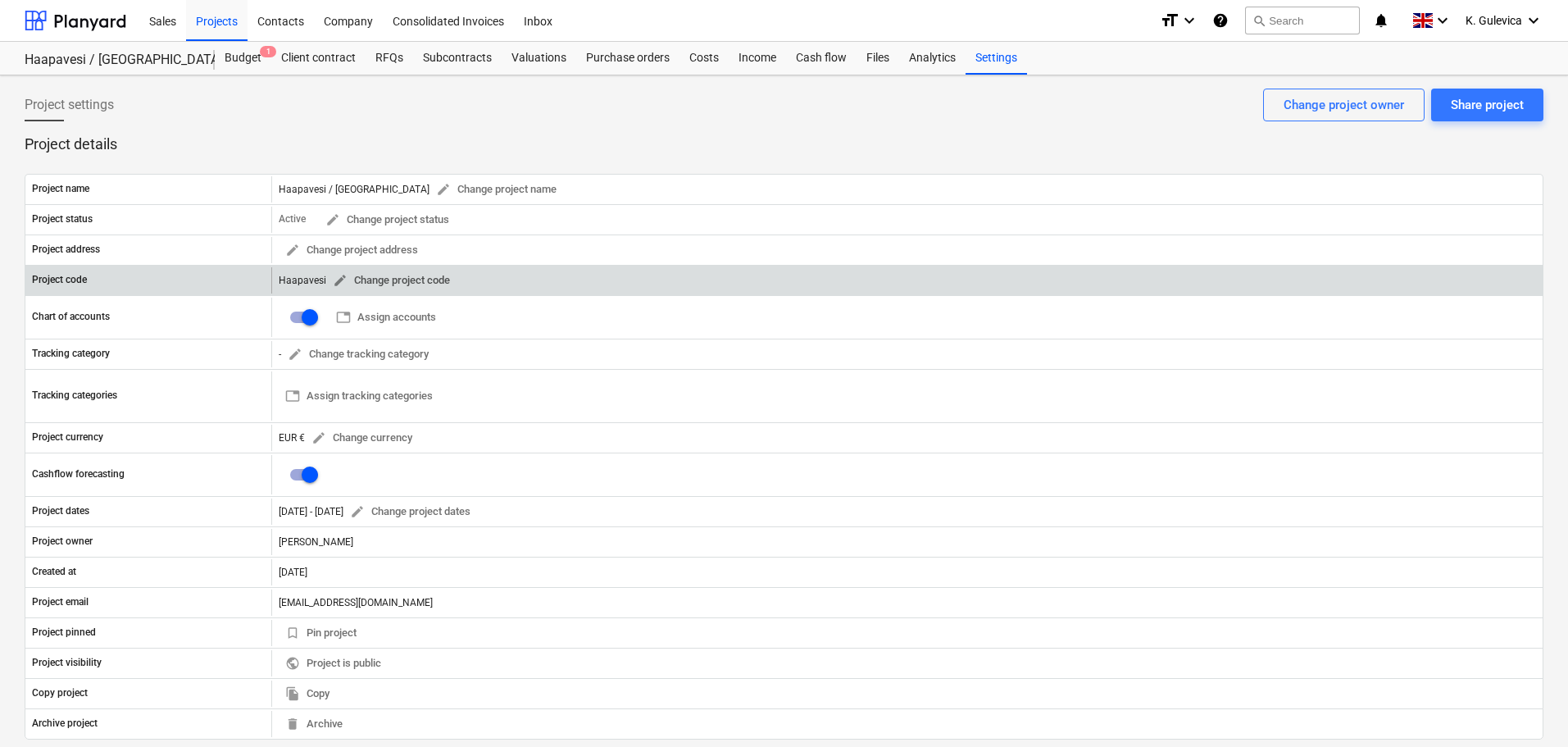
click at [339, 279] on span "edit" at bounding box center [340, 280] width 15 height 15
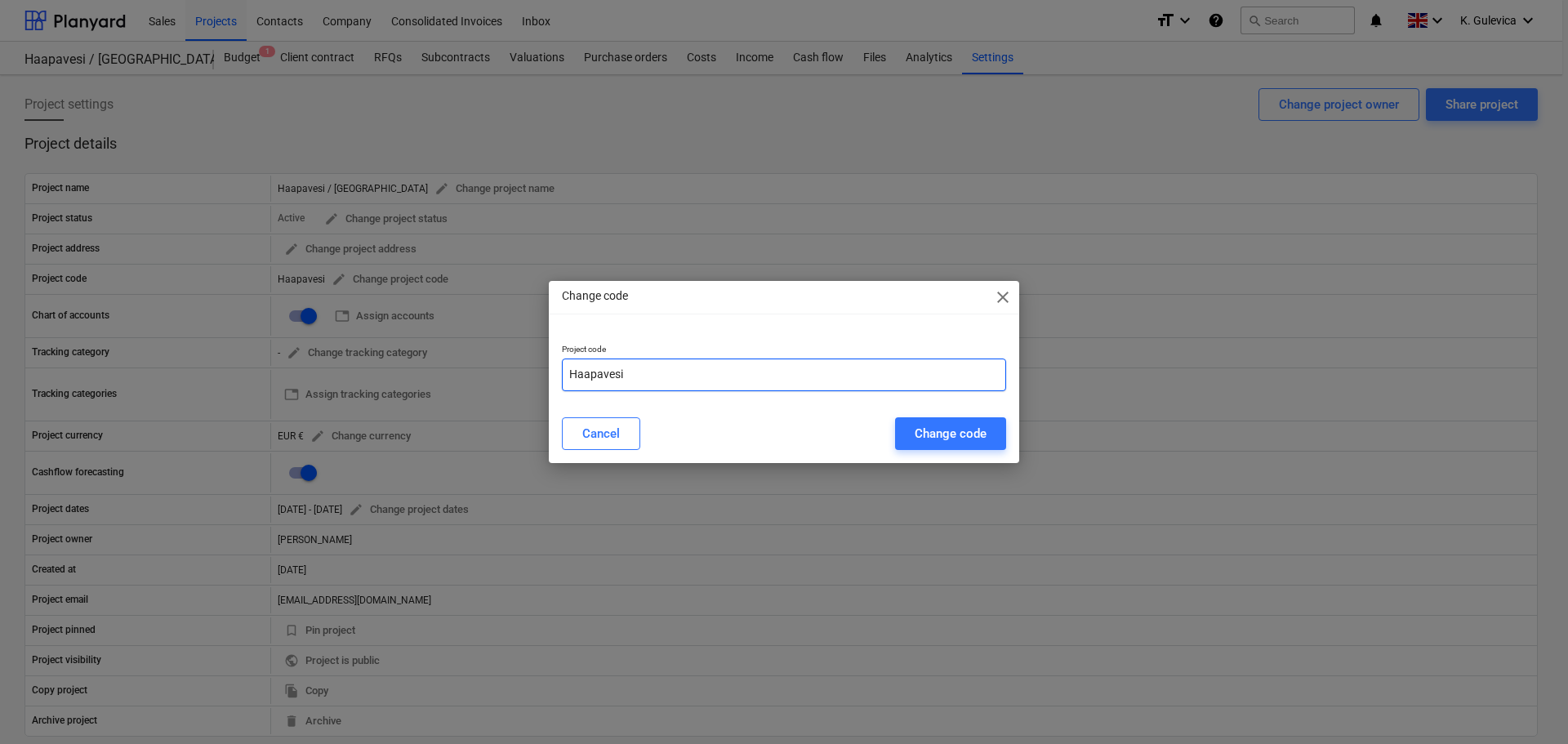
click at [690, 375] on input "Haapavesi" at bounding box center [784, 375] width 444 height 33
click at [696, 379] on input "Haapavesi-" at bounding box center [784, 375] width 444 height 33
paste input "FIN241201"
type input "Haapavesi-FIN241201"
click at [938, 426] on div "Change code" at bounding box center [950, 434] width 72 height 21
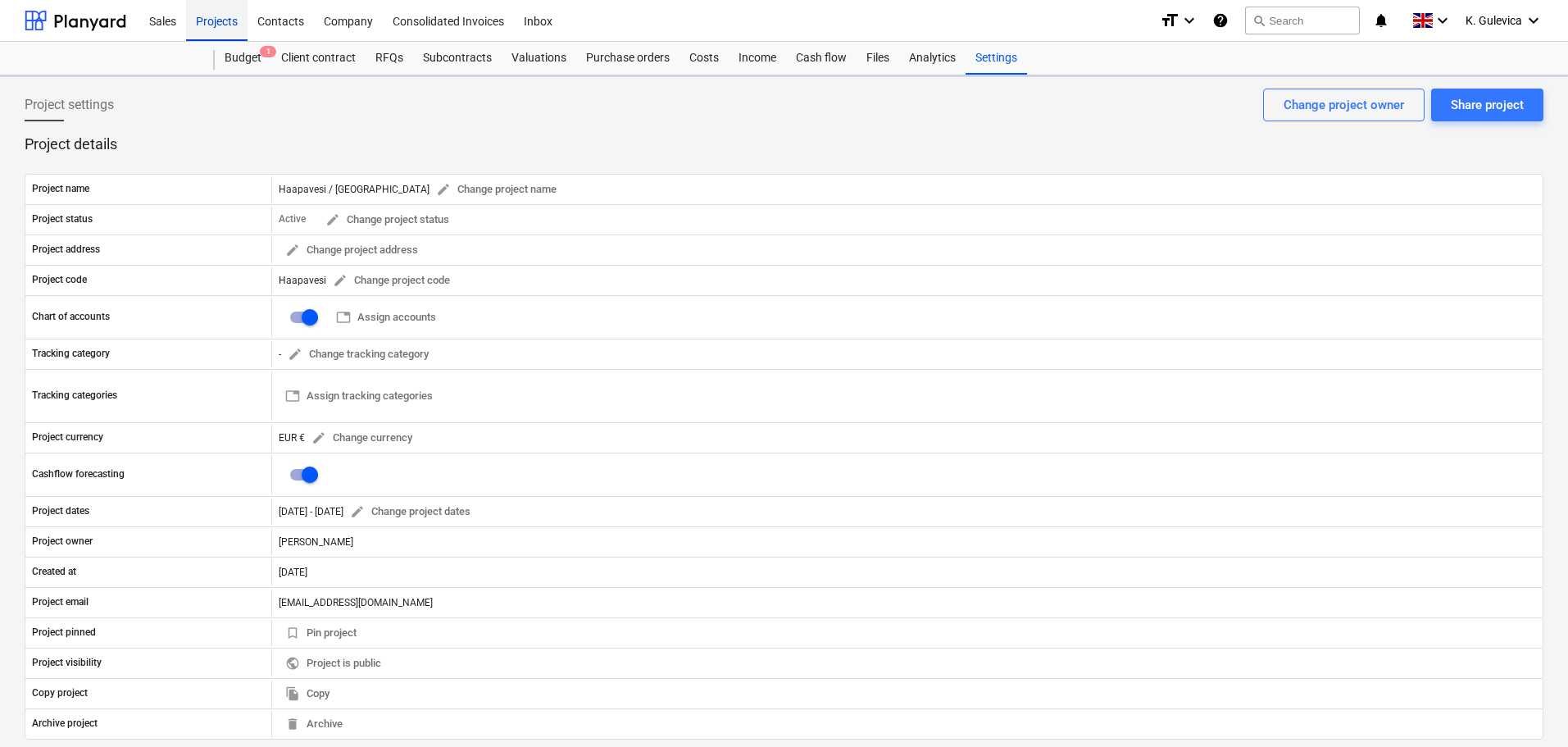
click at [210, 18] on div "Projects" at bounding box center [216, 19] width 61 height 42
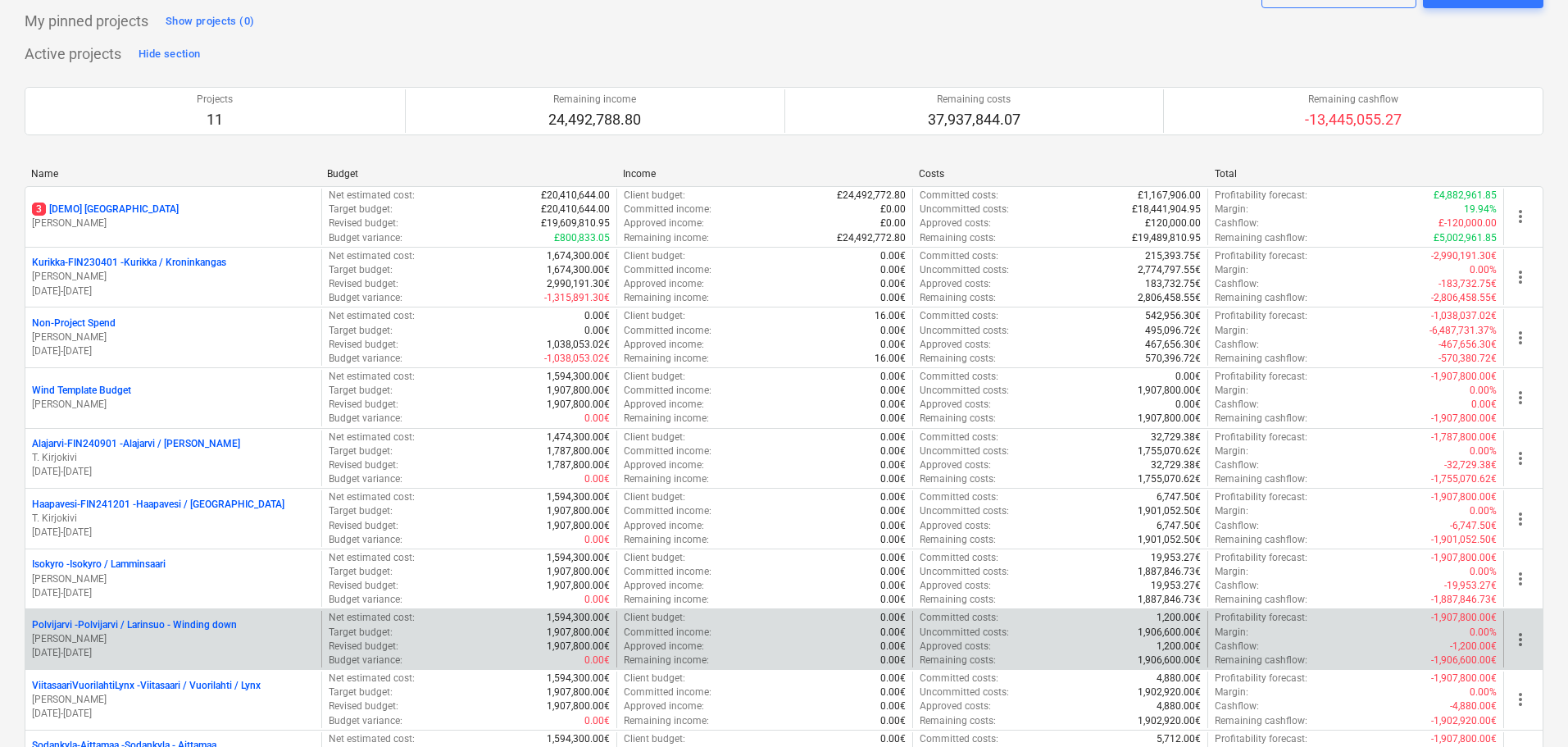
scroll to position [246, 0]
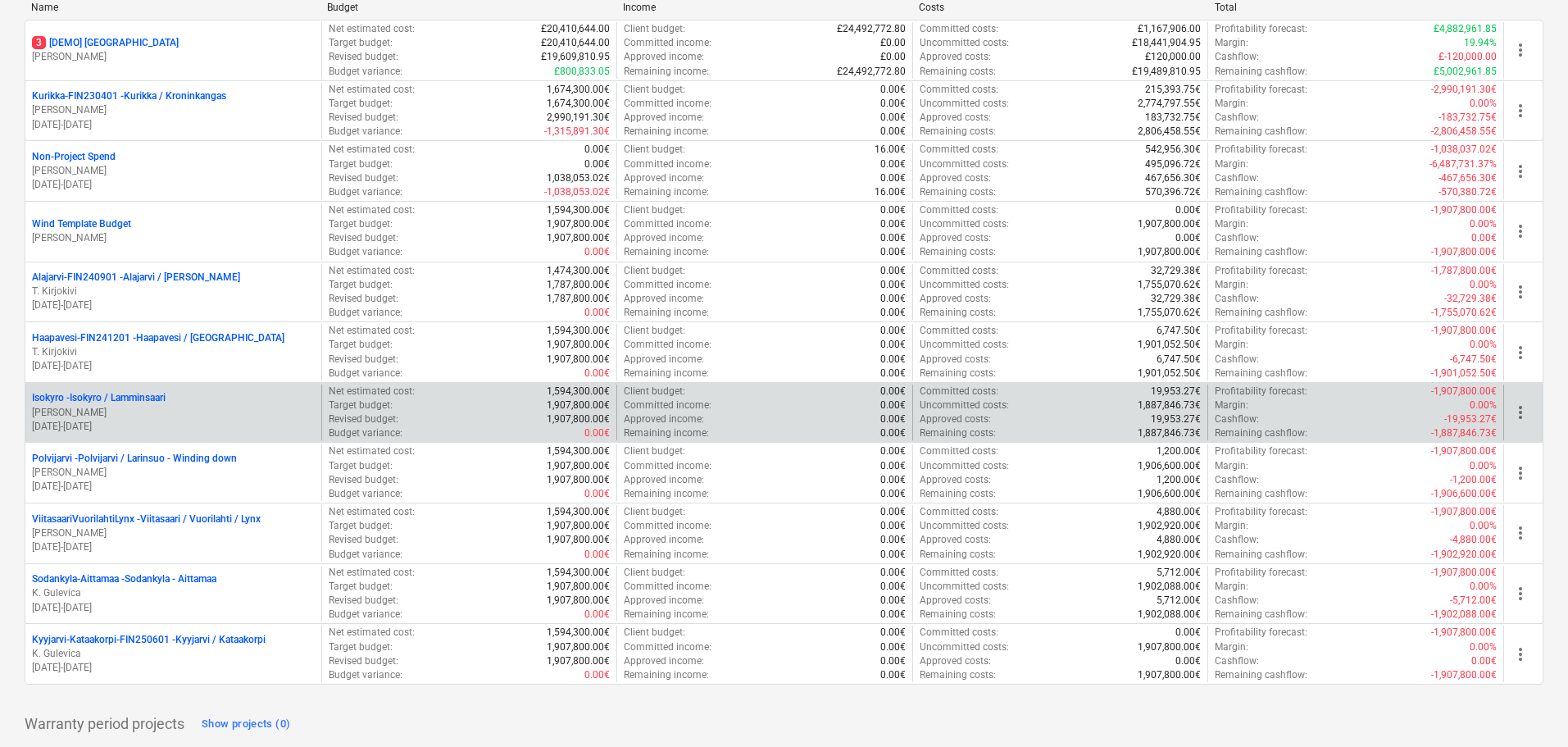
click at [114, 416] on p "[PERSON_NAME]" at bounding box center [173, 413] width 283 height 14
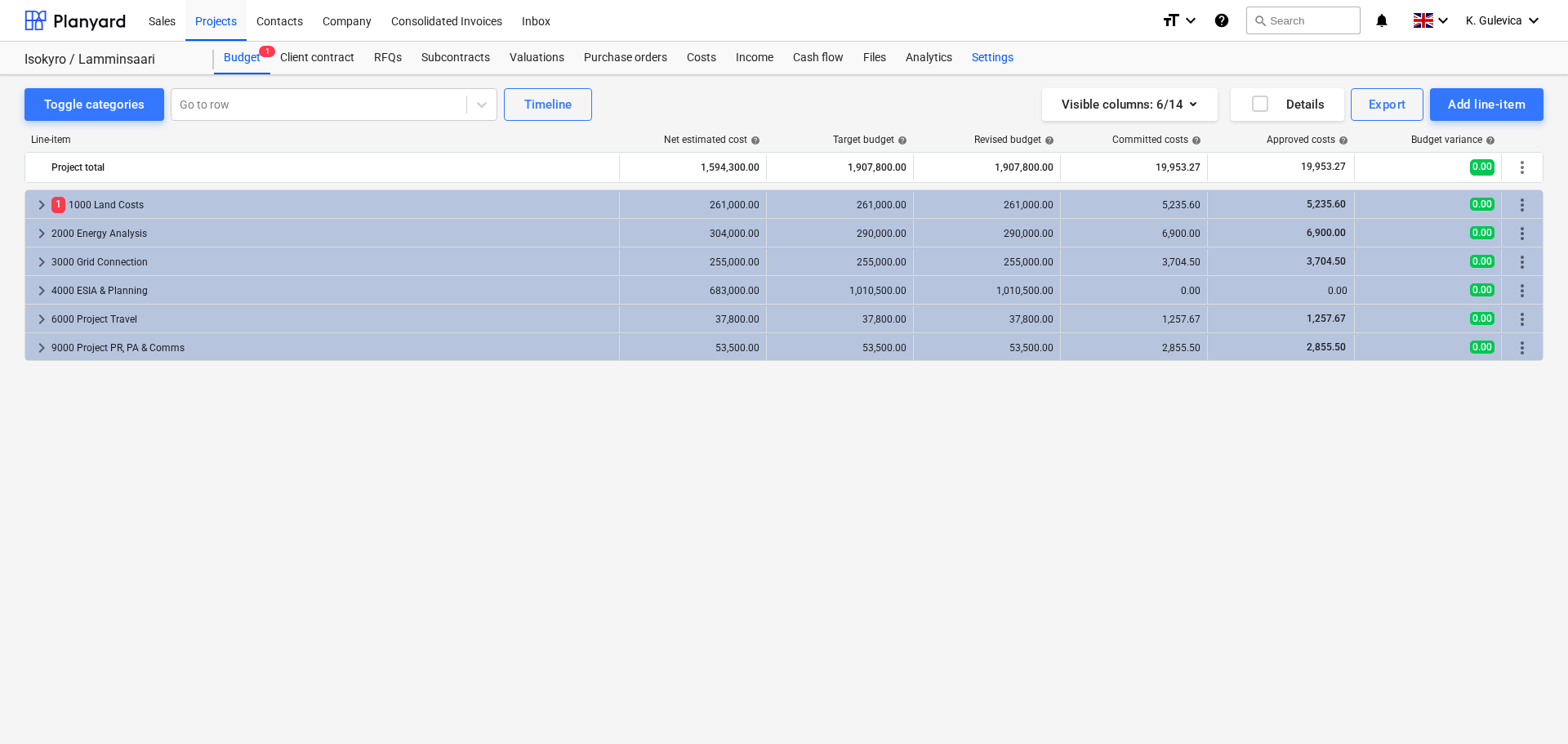
click at [992, 57] on div "Settings" at bounding box center [992, 58] width 61 height 33
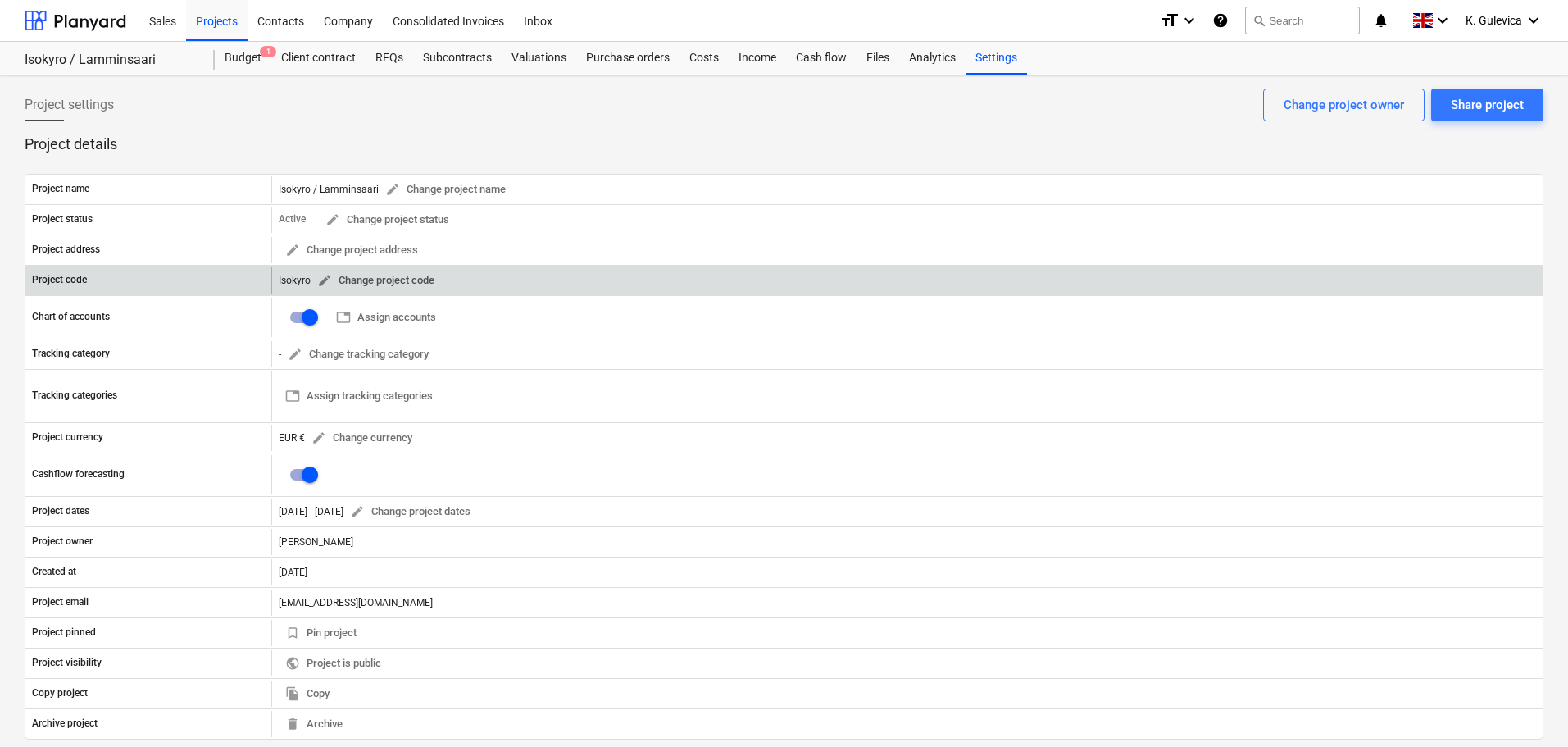
click at [335, 282] on span "edit Change project code" at bounding box center [376, 280] width 117 height 19
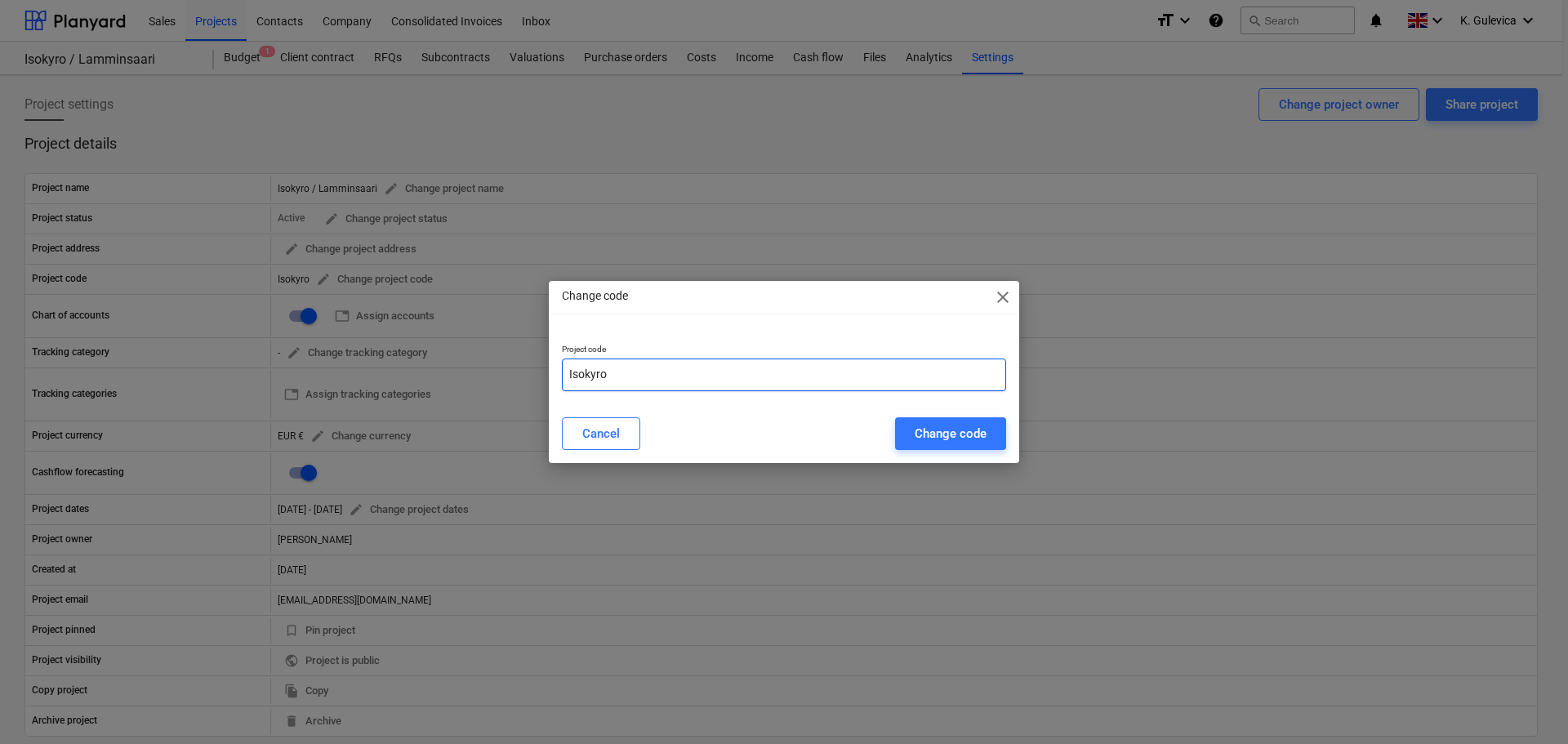
click at [652, 377] on input "Isokyro" at bounding box center [784, 375] width 444 height 33
paste input "FIN241202"
type input "Isokyro-FIN241202"
click at [949, 428] on div "Change code" at bounding box center [950, 434] width 72 height 21
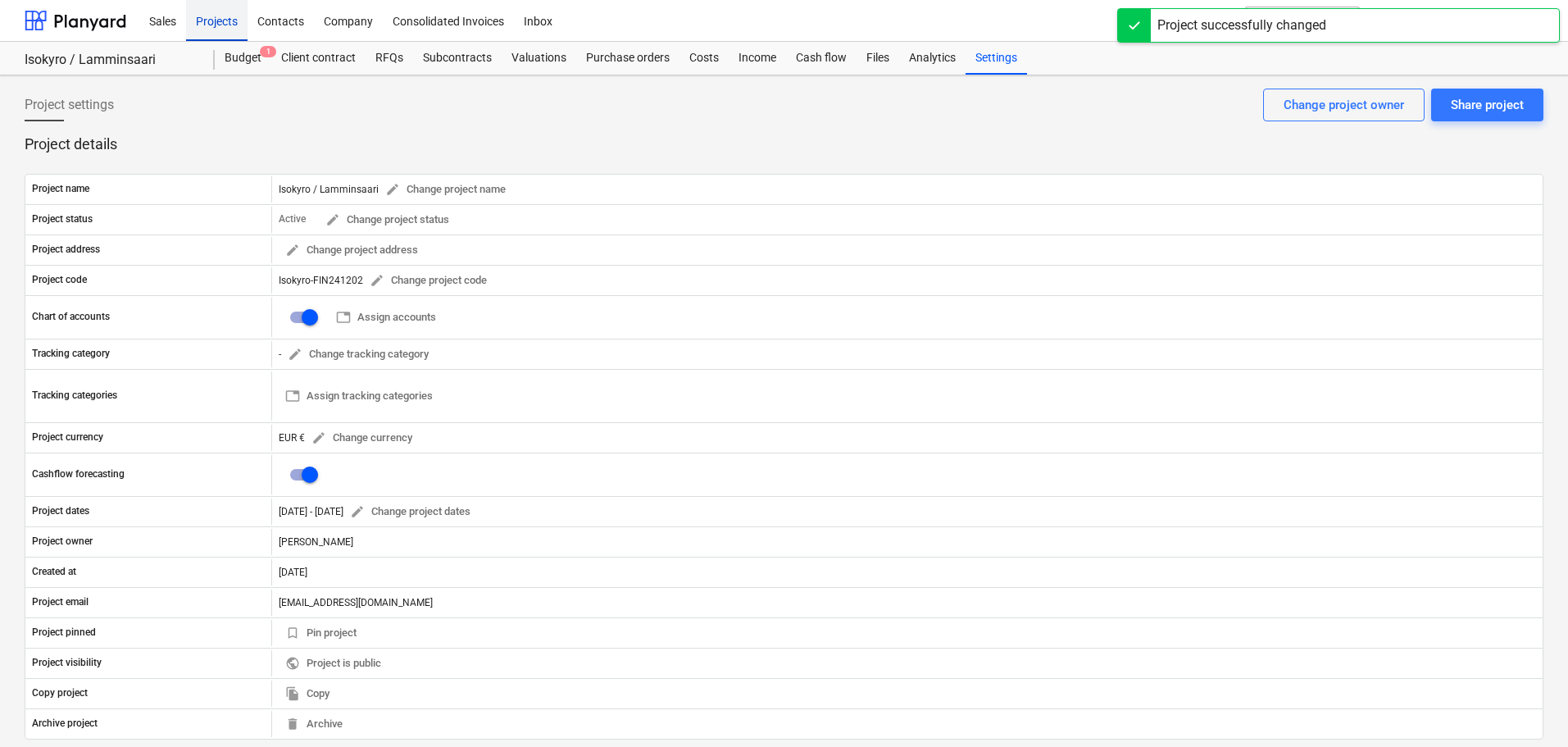
click at [220, 25] on div "Projects" at bounding box center [216, 19] width 61 height 42
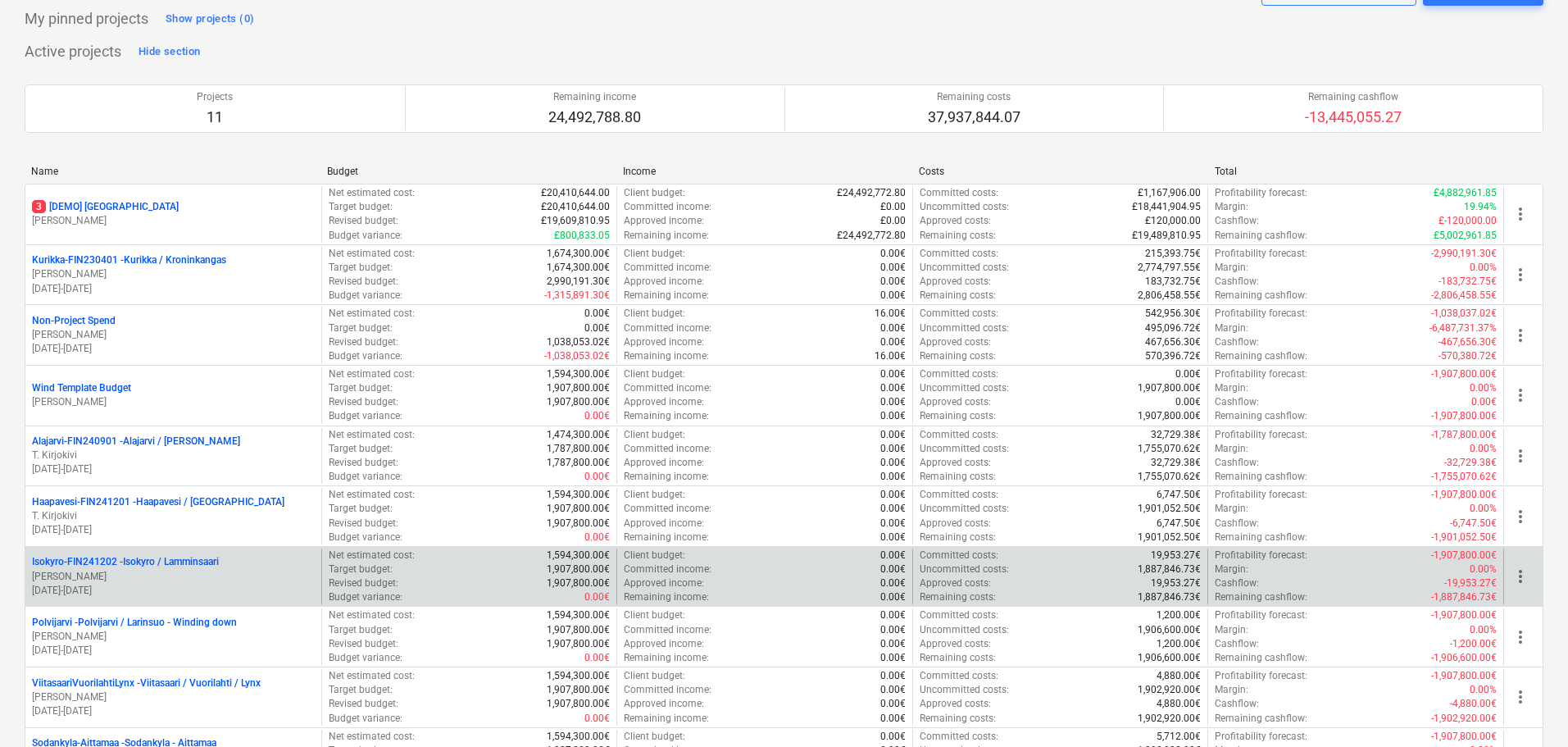
scroll to position [246, 0]
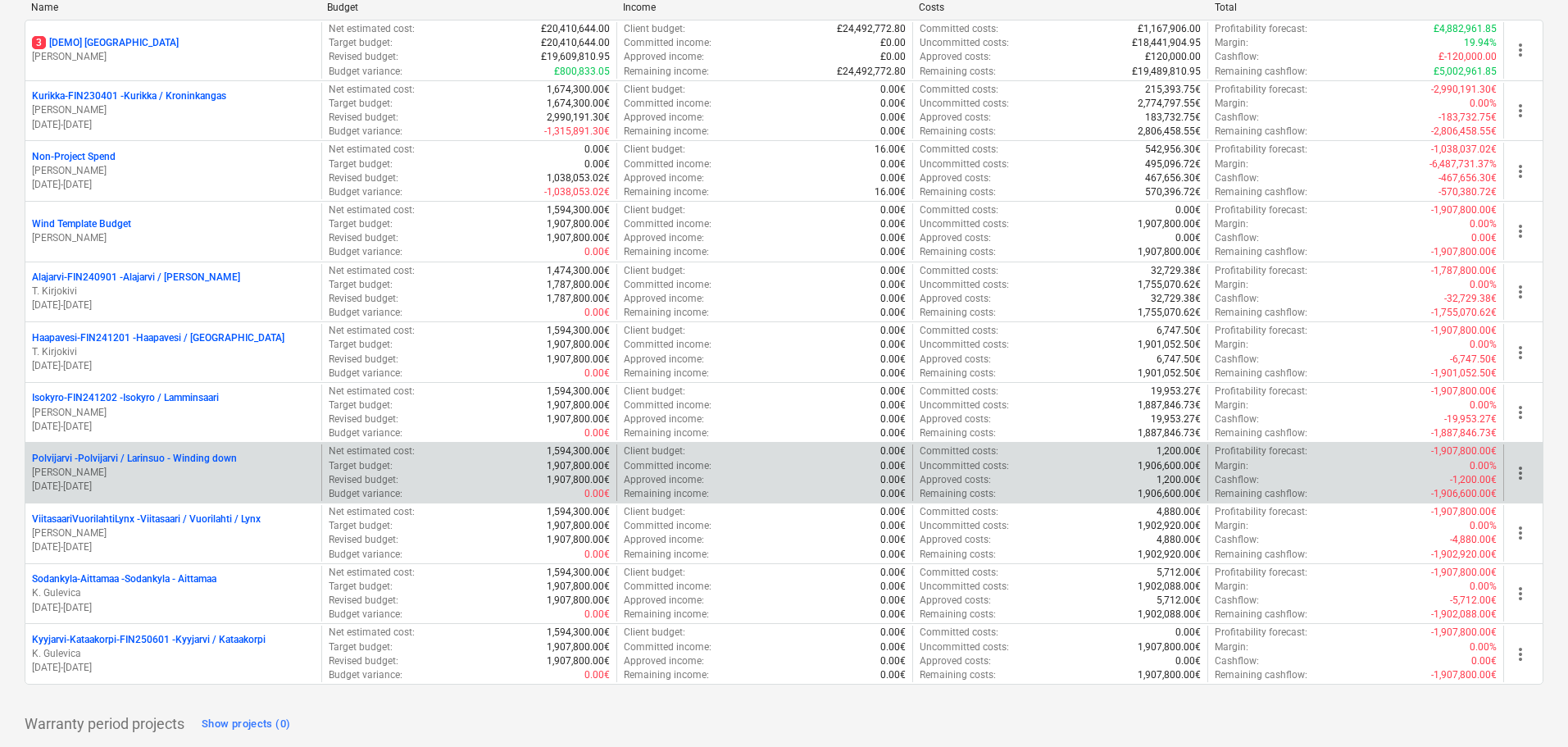
click at [181, 469] on p "[PERSON_NAME]" at bounding box center [173, 472] width 283 height 14
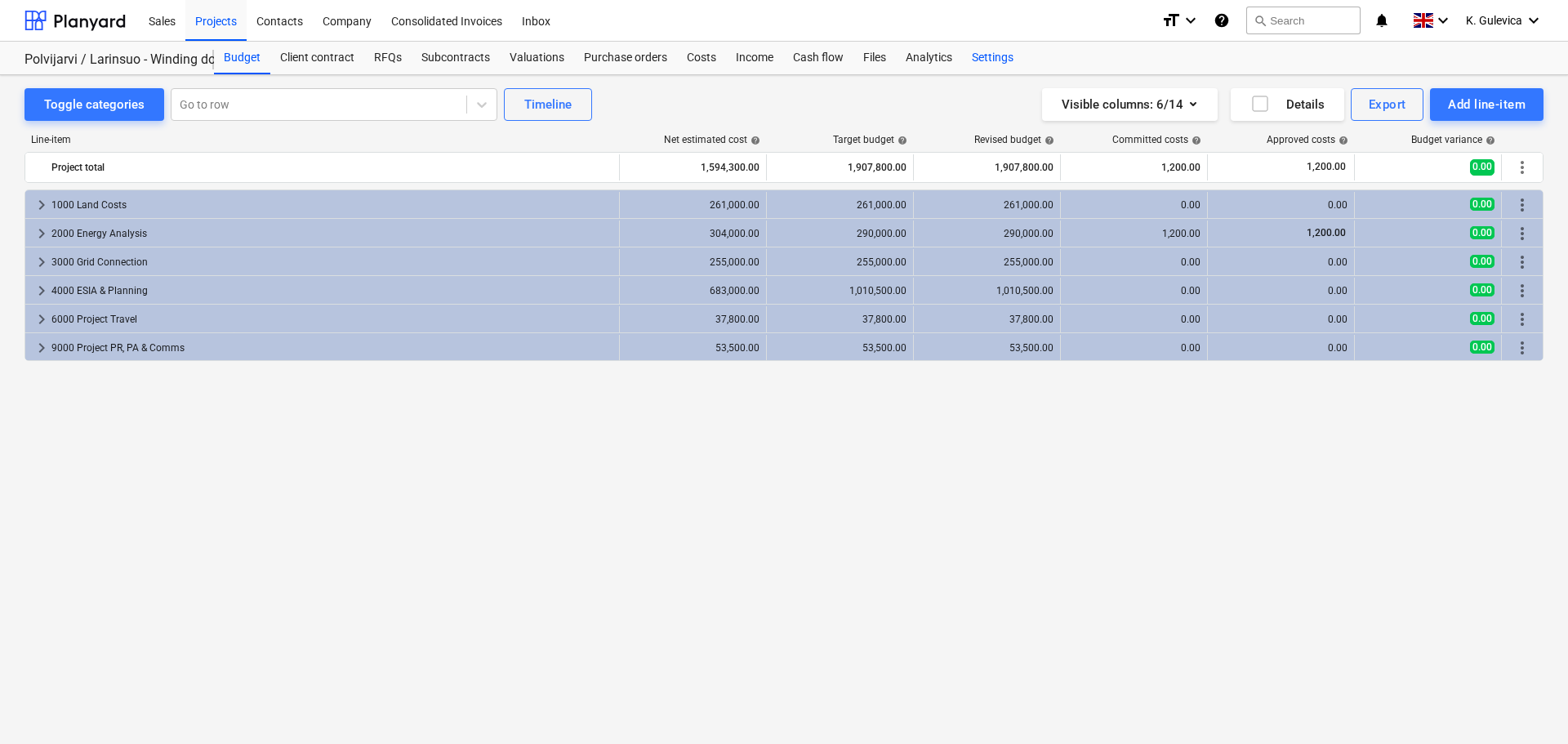
click at [987, 60] on div "Settings" at bounding box center [992, 58] width 61 height 33
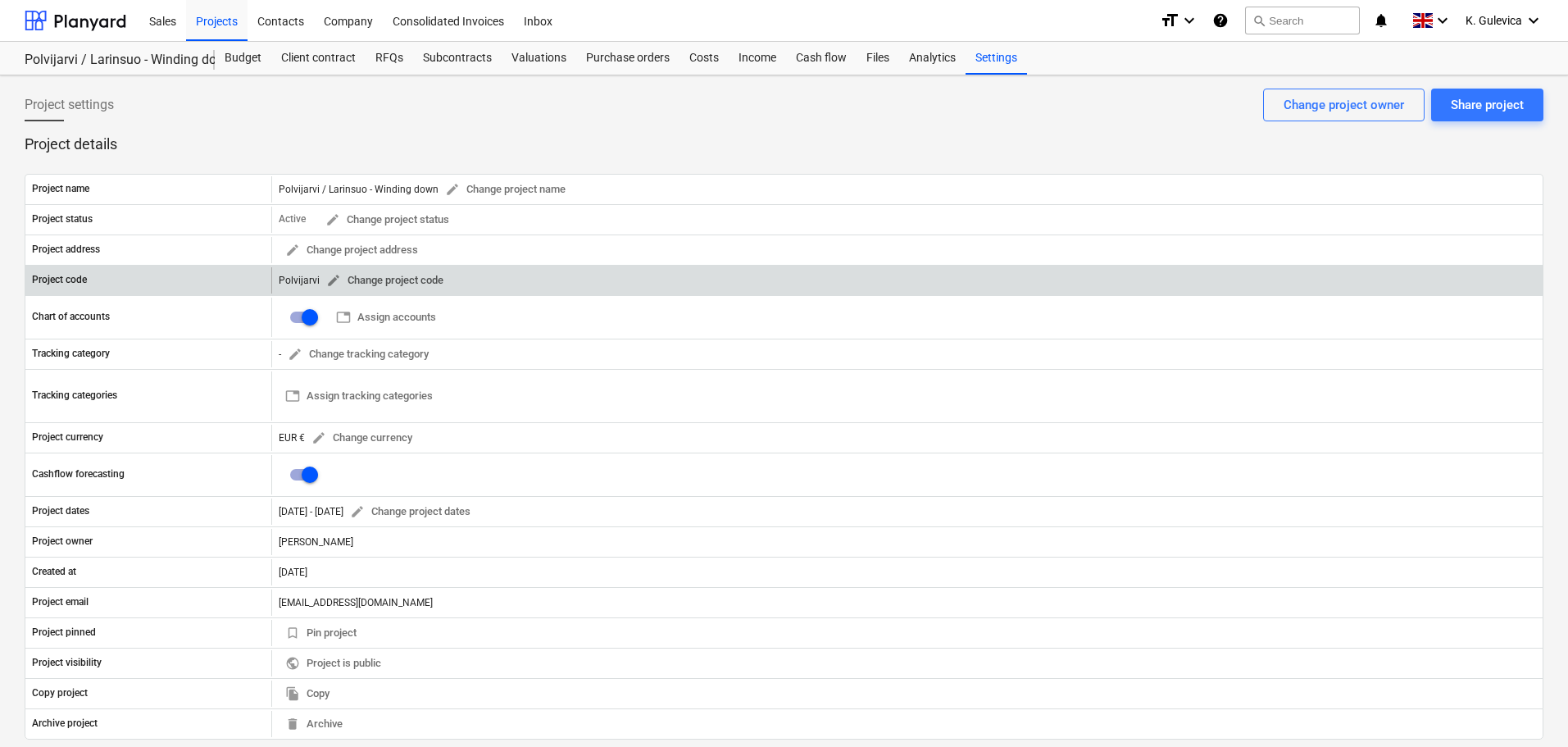
click at [328, 280] on span "edit" at bounding box center [333, 280] width 15 height 15
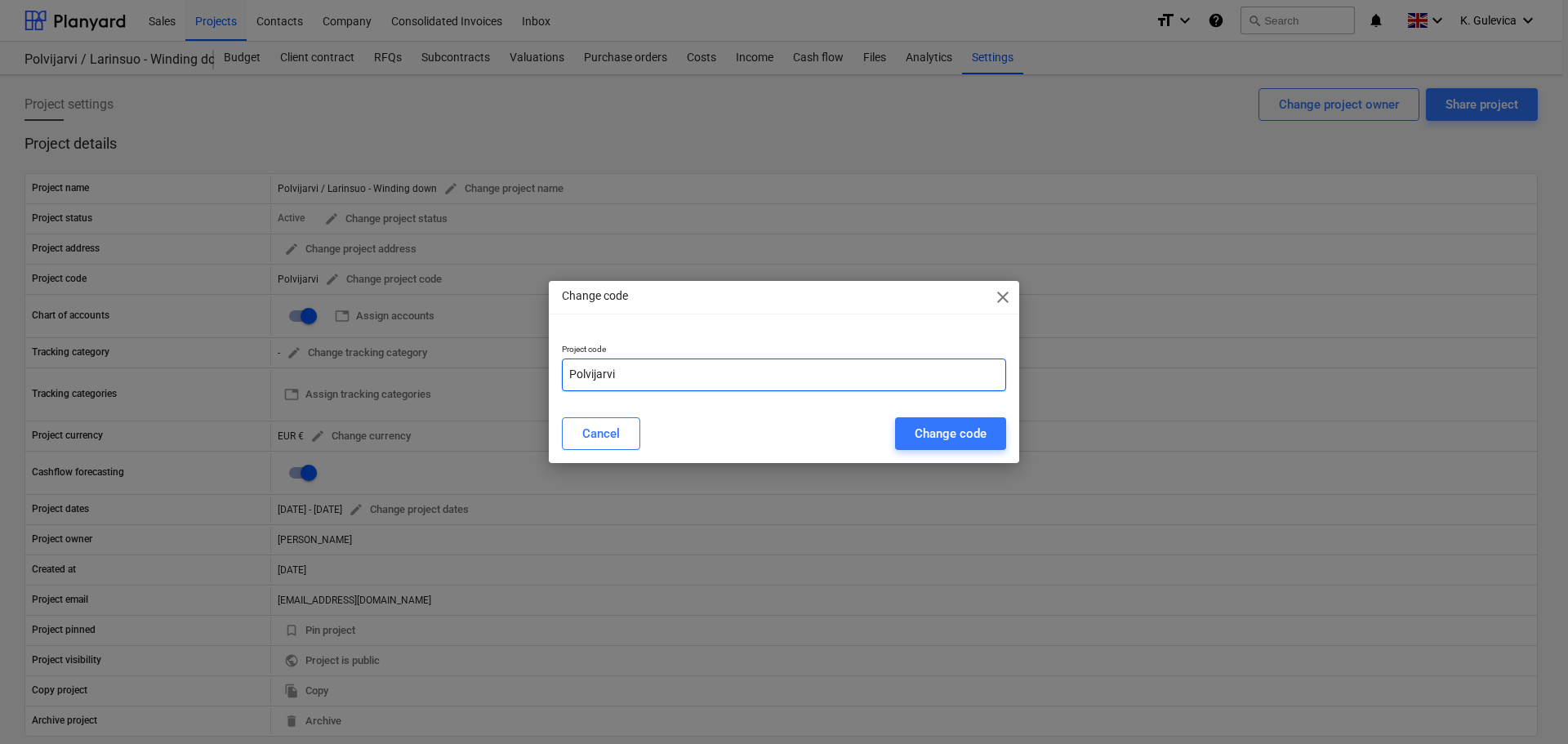
click at [623, 372] on input "Polvijarvi" at bounding box center [784, 375] width 444 height 33
paste input "FIN241203"
type input "Polvijarvi-FIN241203"
click at [968, 436] on div "Change code" at bounding box center [950, 434] width 72 height 21
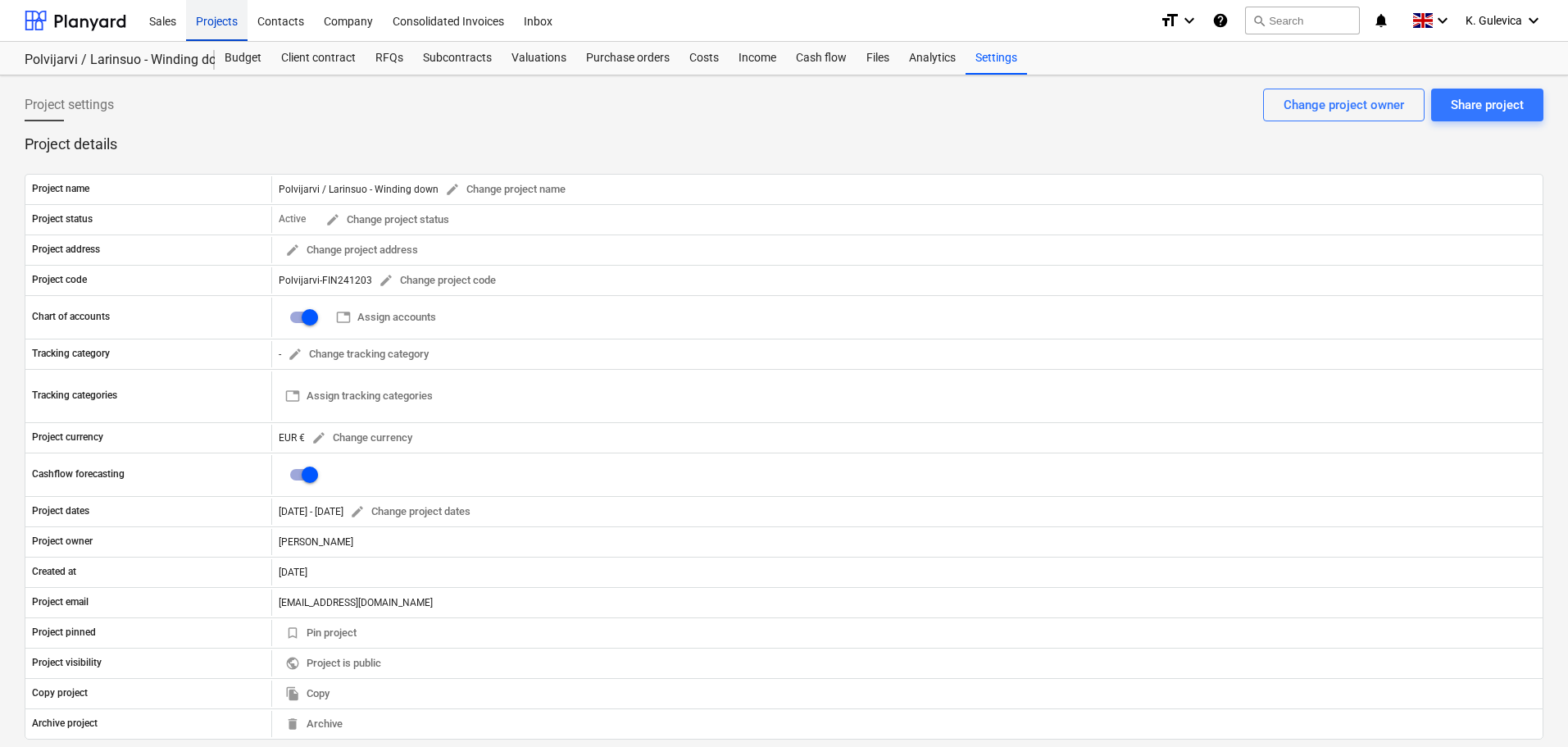
click at [219, 21] on div "Projects" at bounding box center [216, 19] width 61 height 42
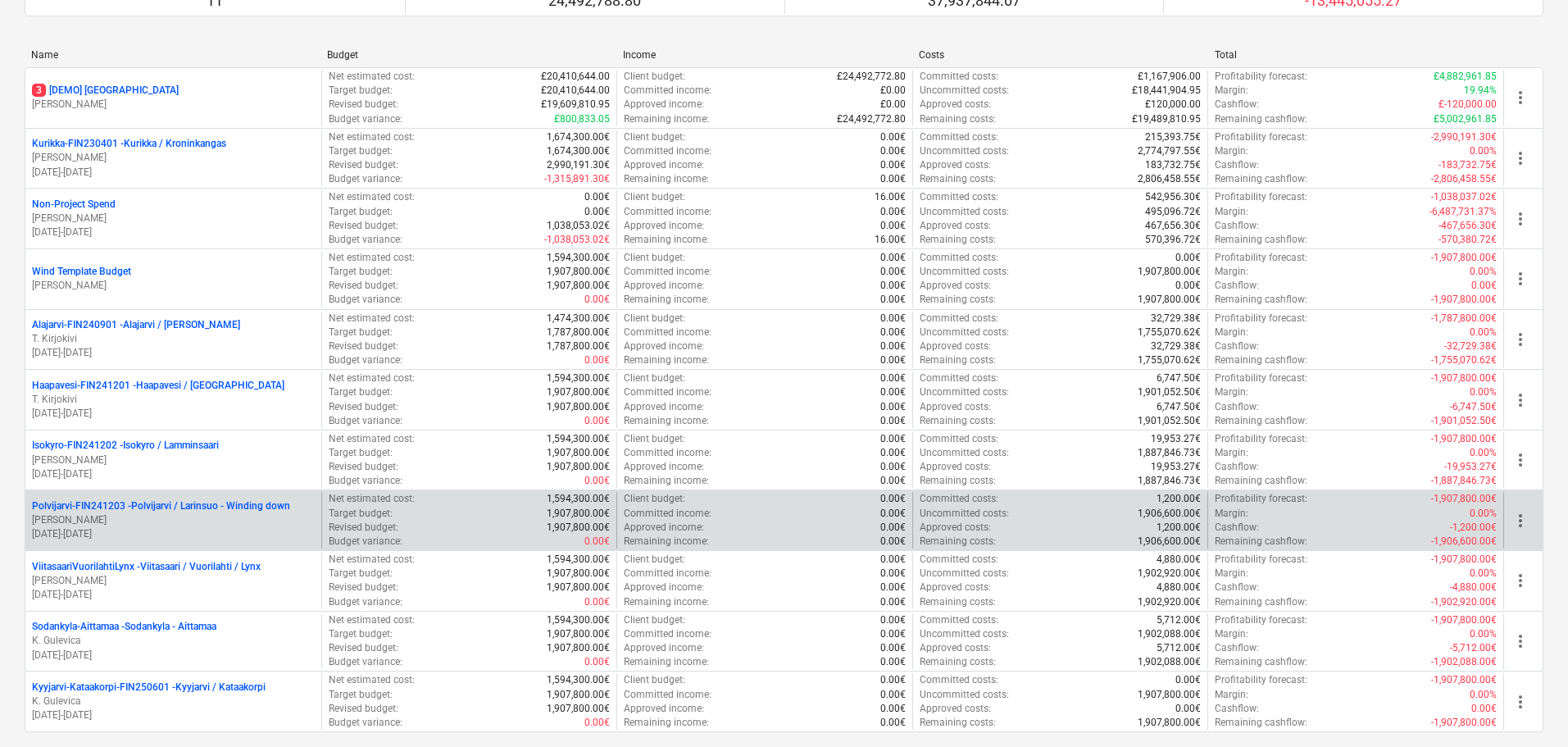
scroll to position [246, 0]
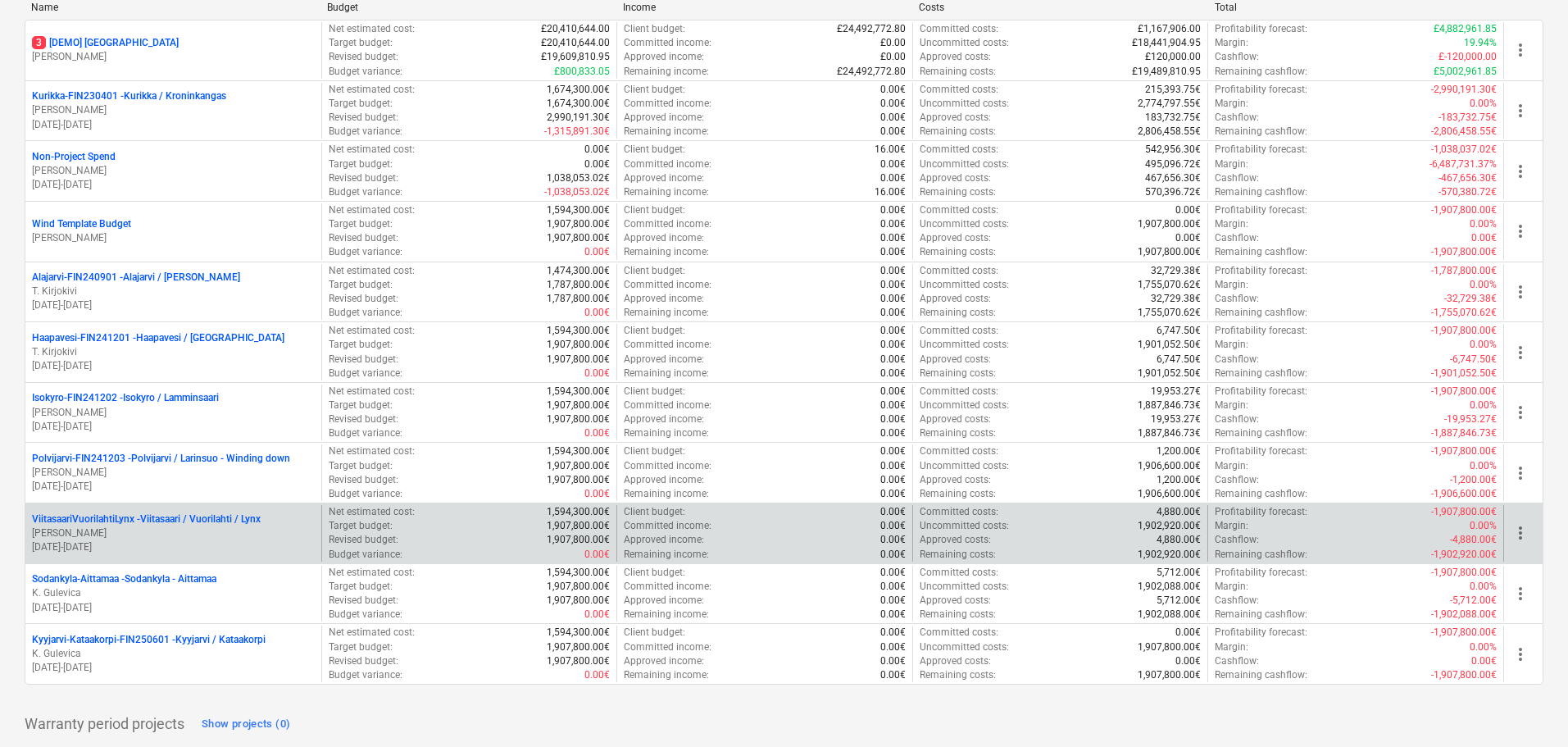
click at [148, 534] on p "[PERSON_NAME]" at bounding box center [173, 534] width 283 height 14
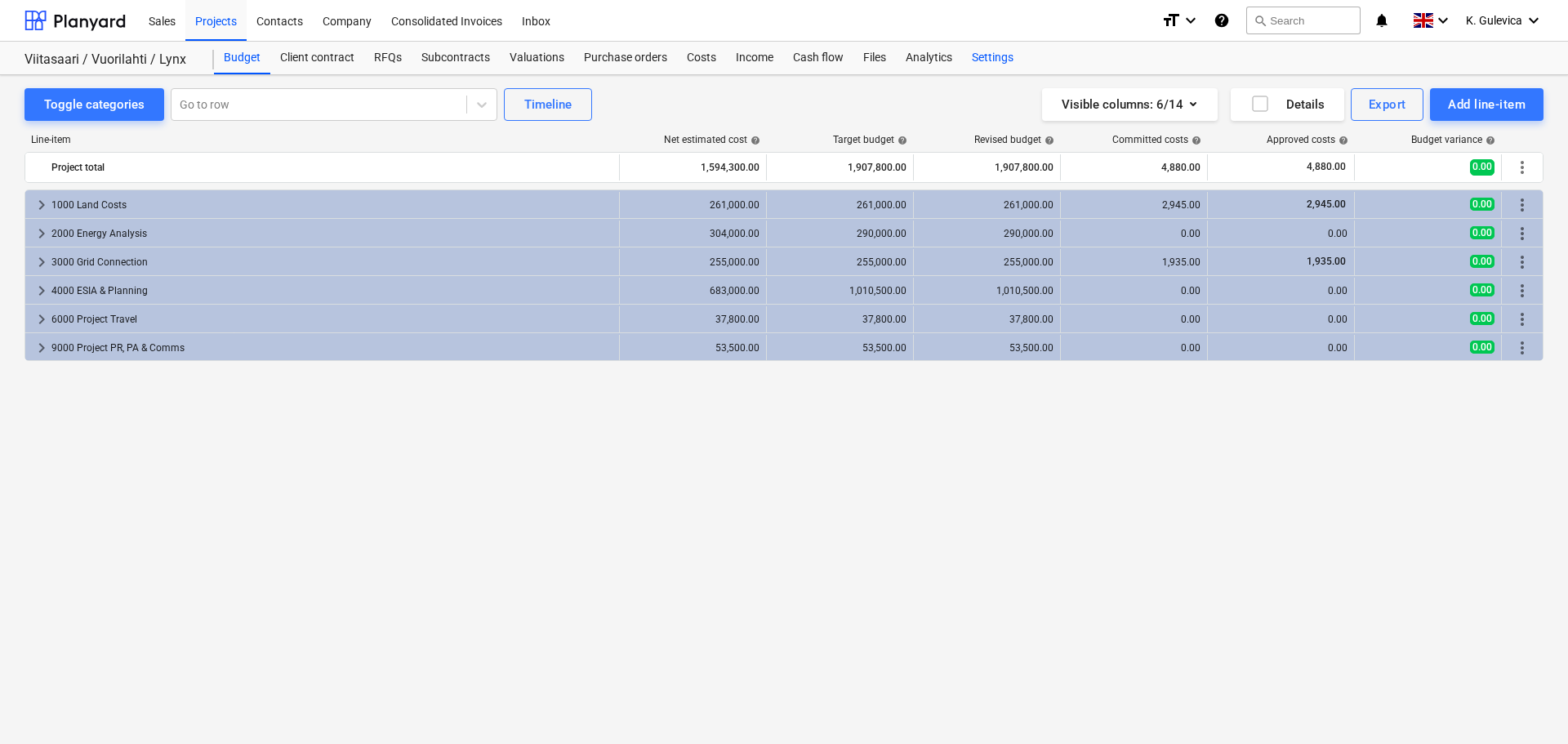
click at [993, 57] on div "Settings" at bounding box center [992, 58] width 61 height 33
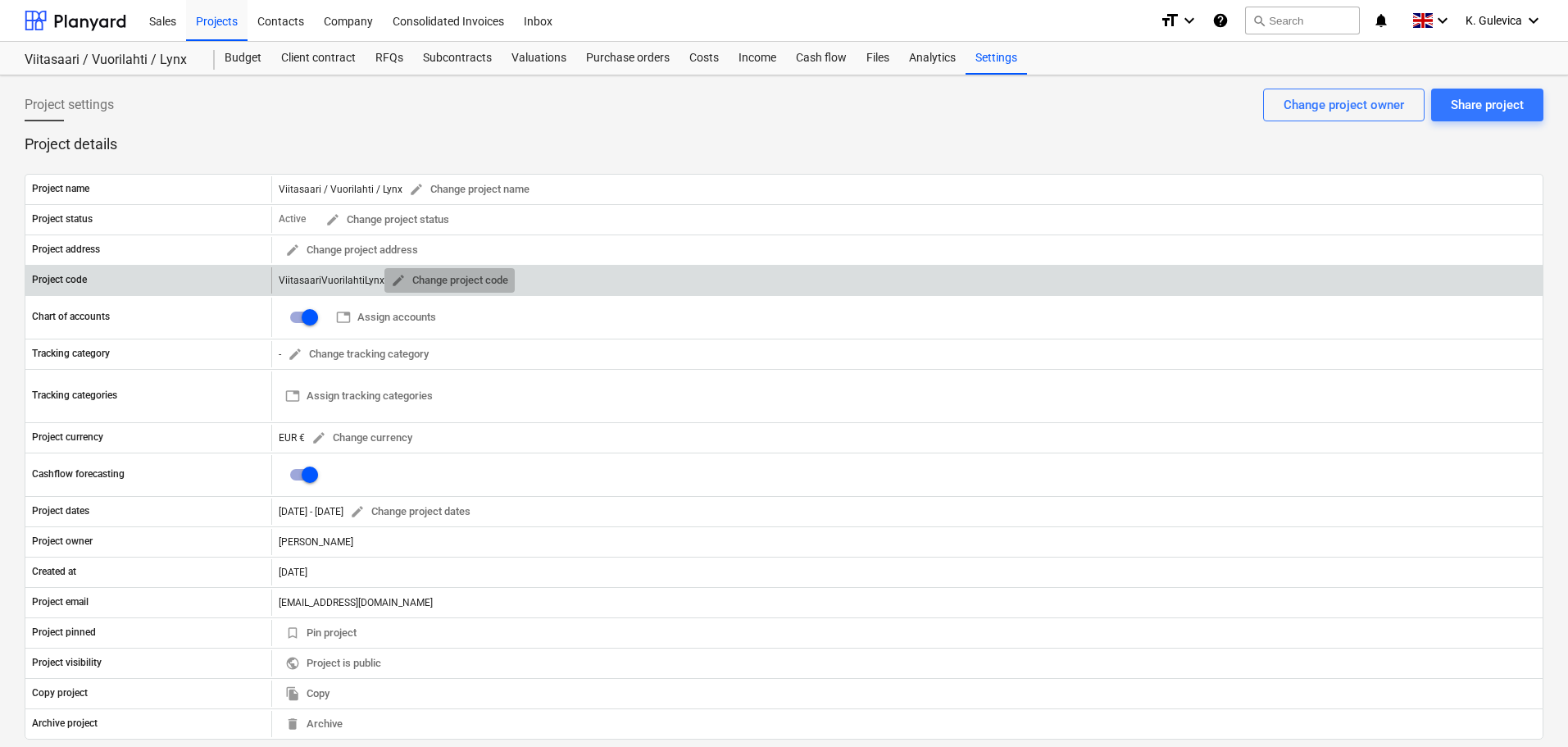
click at [391, 280] on span "edit" at bounding box center [398, 280] width 15 height 15
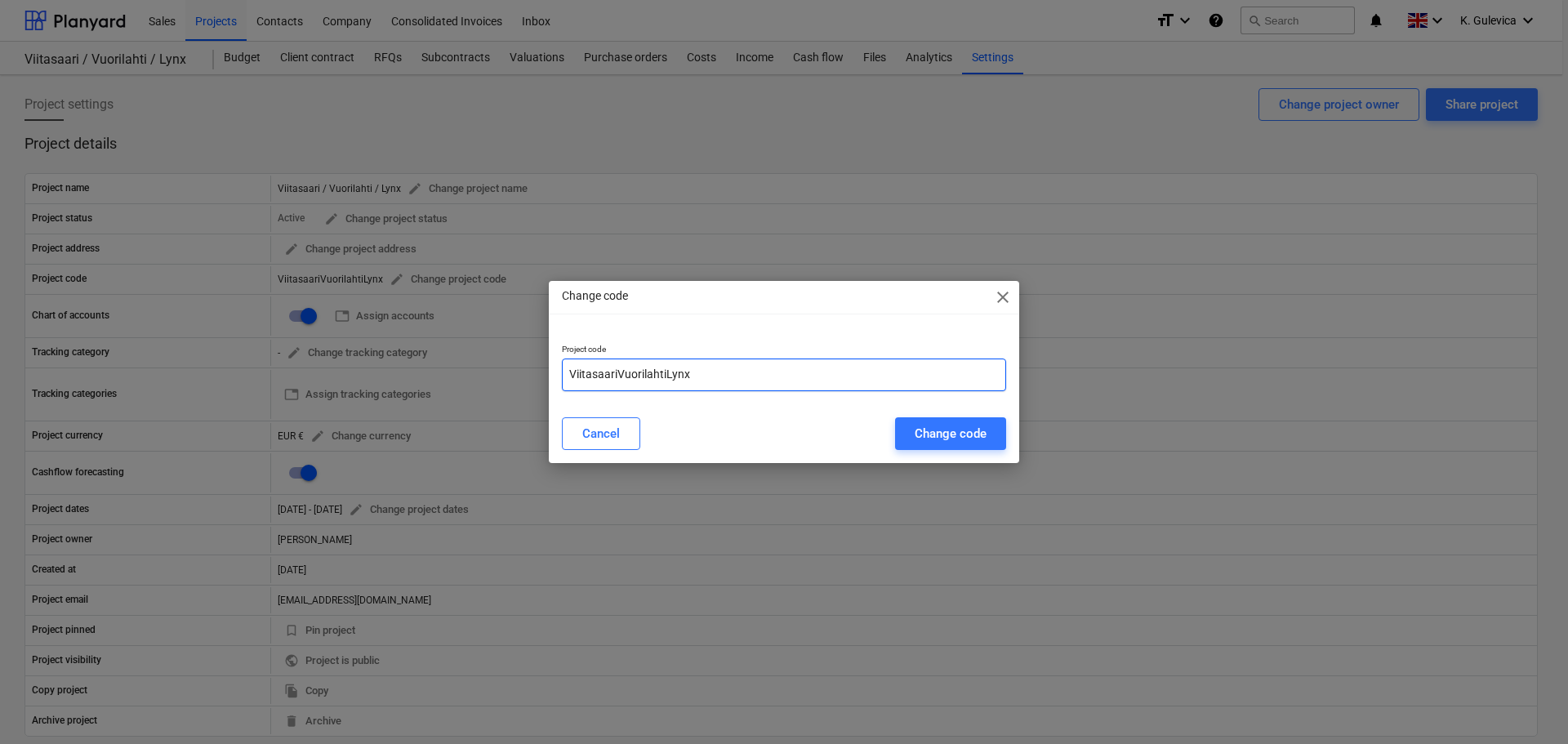
click at [707, 381] on input "ViitasaariVuorilahtiLynx" at bounding box center [784, 375] width 444 height 33
paste input "FIN250101"
type input "ViitasaariVuorilahtiLynx-FIN250101"
drag, startPoint x: 965, startPoint y: 437, endPoint x: 953, endPoint y: 443, distance: 13.4
click at [965, 436] on div "Change code" at bounding box center [950, 434] width 72 height 21
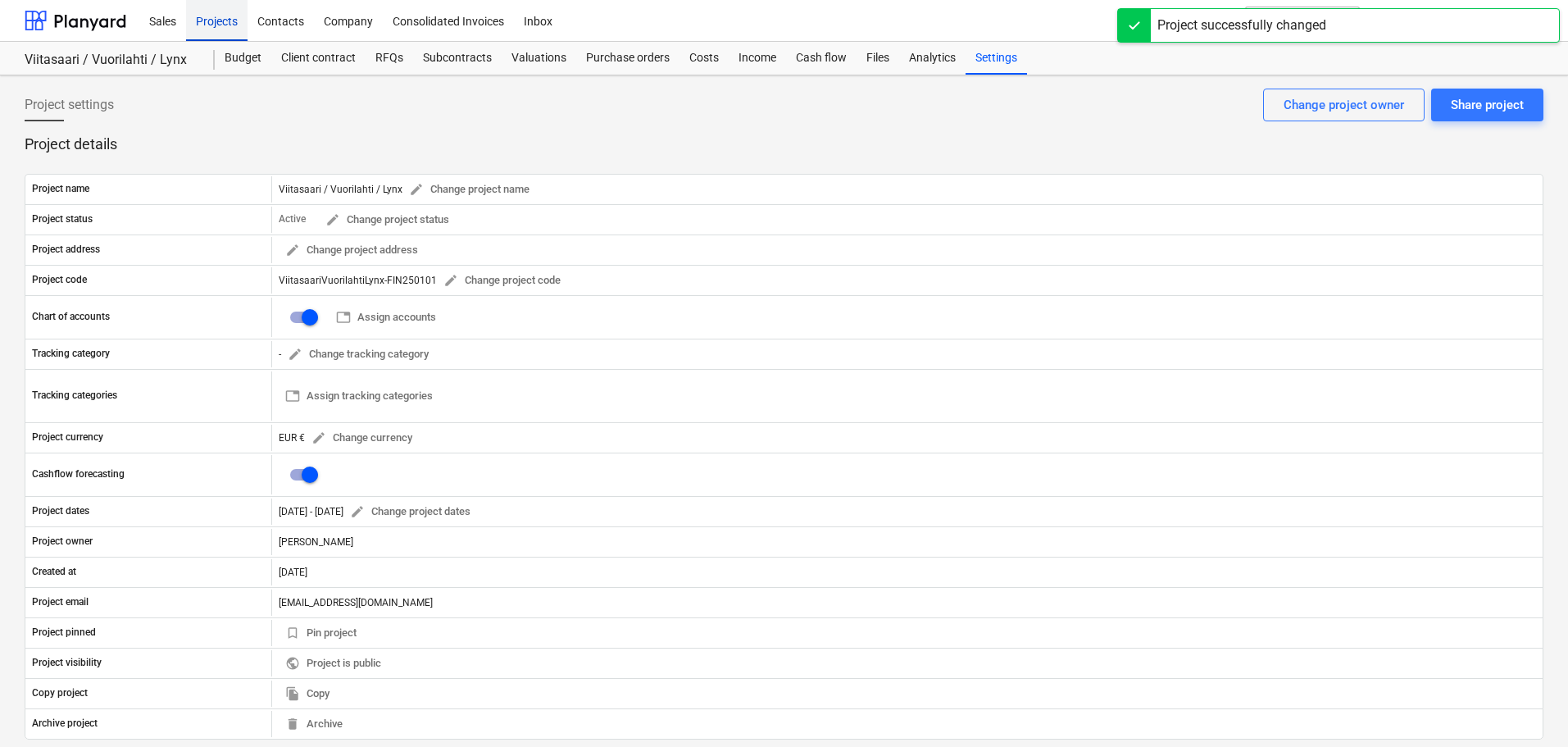
click at [211, 15] on div "Projects" at bounding box center [216, 19] width 61 height 42
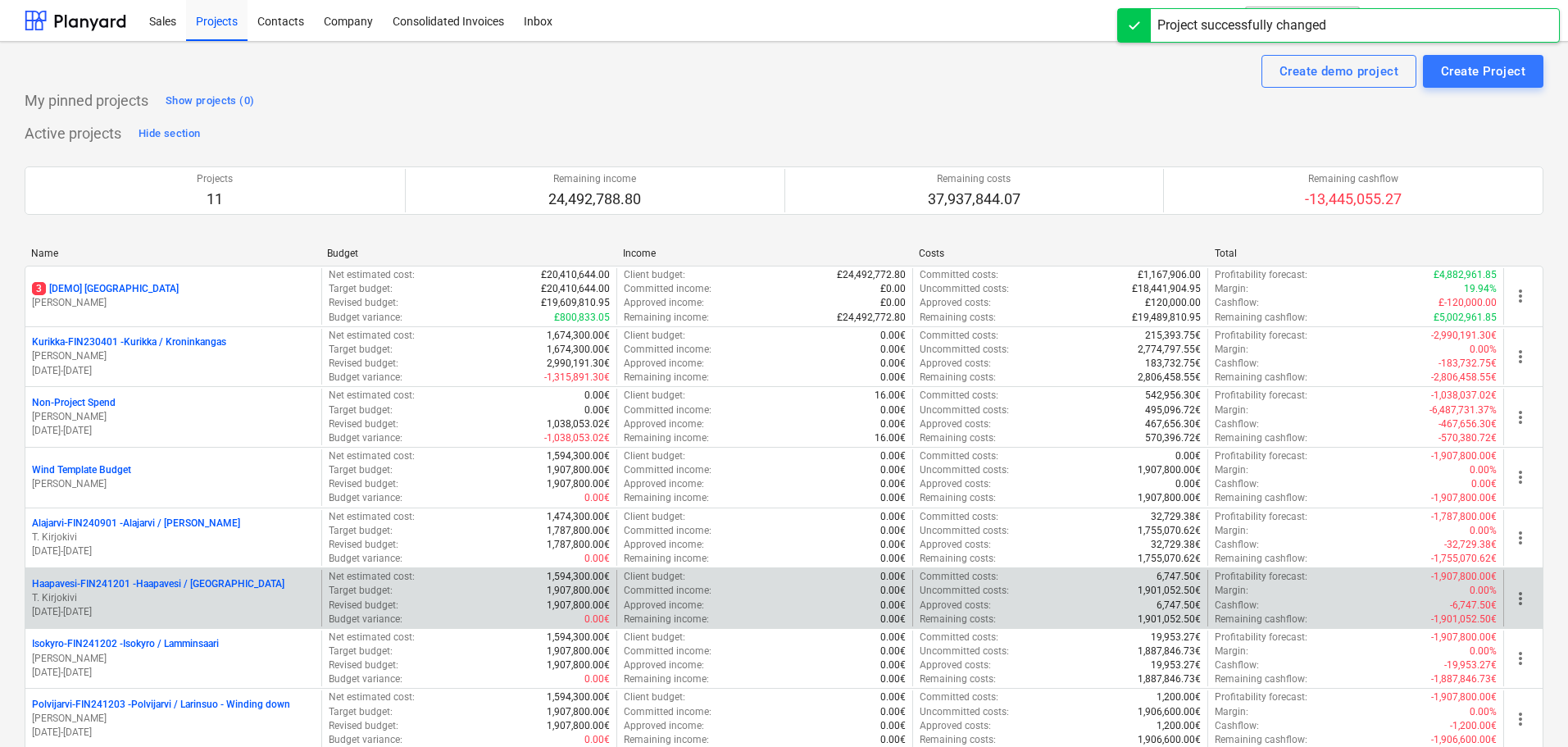
scroll to position [315, 0]
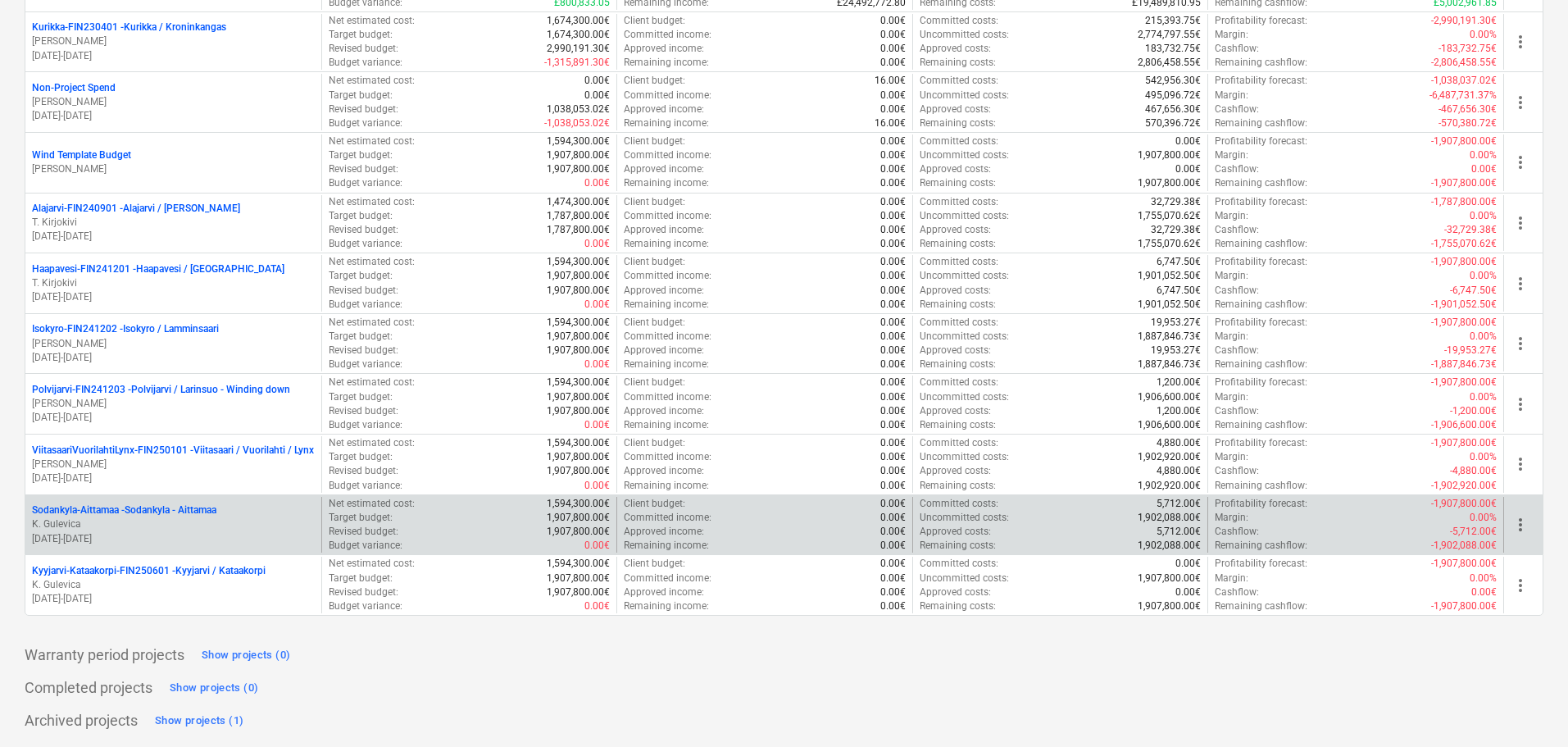
click at [155, 526] on p "K. Gulevica" at bounding box center [173, 525] width 283 height 14
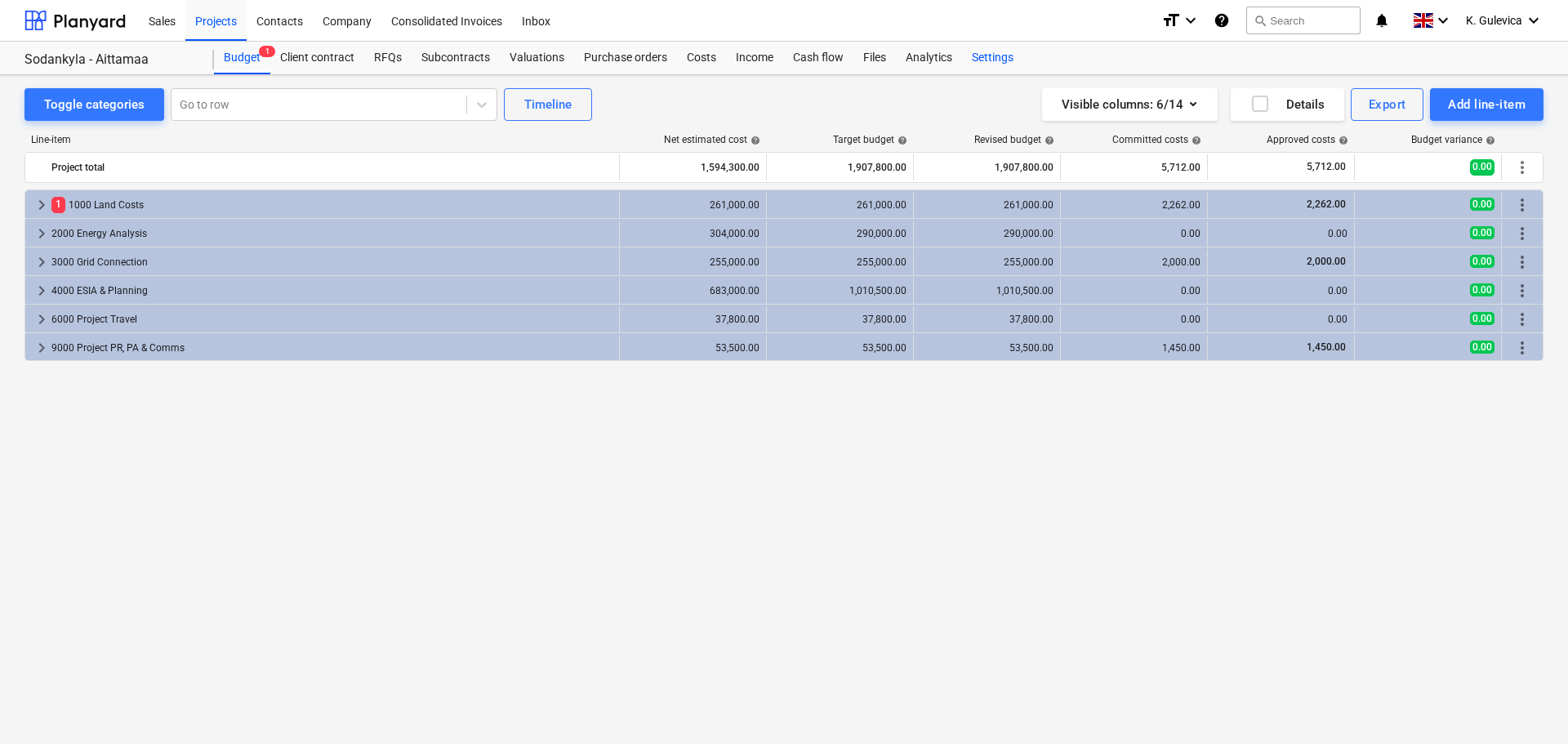
click at [999, 53] on div "Settings" at bounding box center [992, 58] width 61 height 33
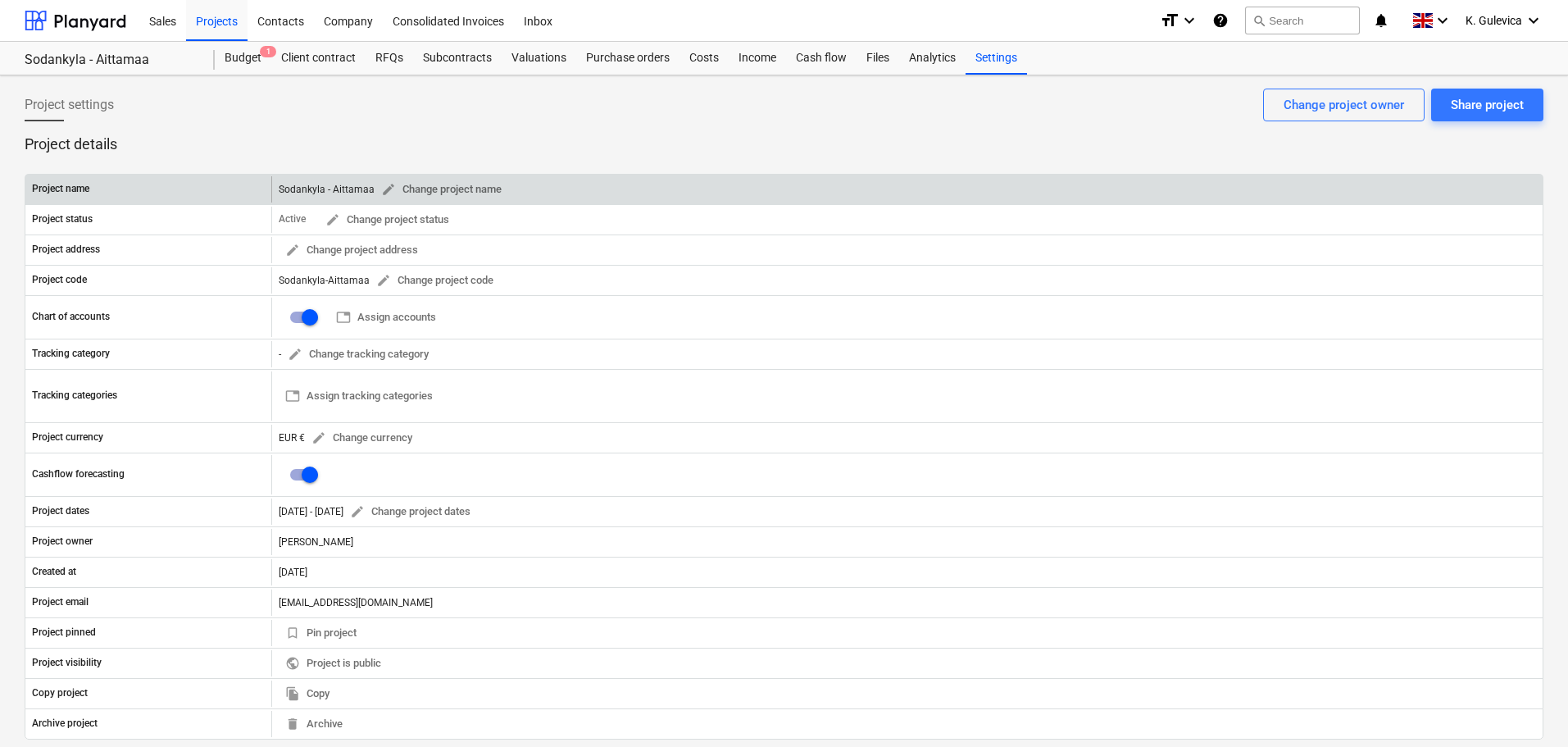
click at [327, 186] on div "Sodankyla - Aittamaa edit Change project name" at bounding box center [393, 190] width 230 height 25
click at [389, 186] on span "edit" at bounding box center [388, 189] width 15 height 15
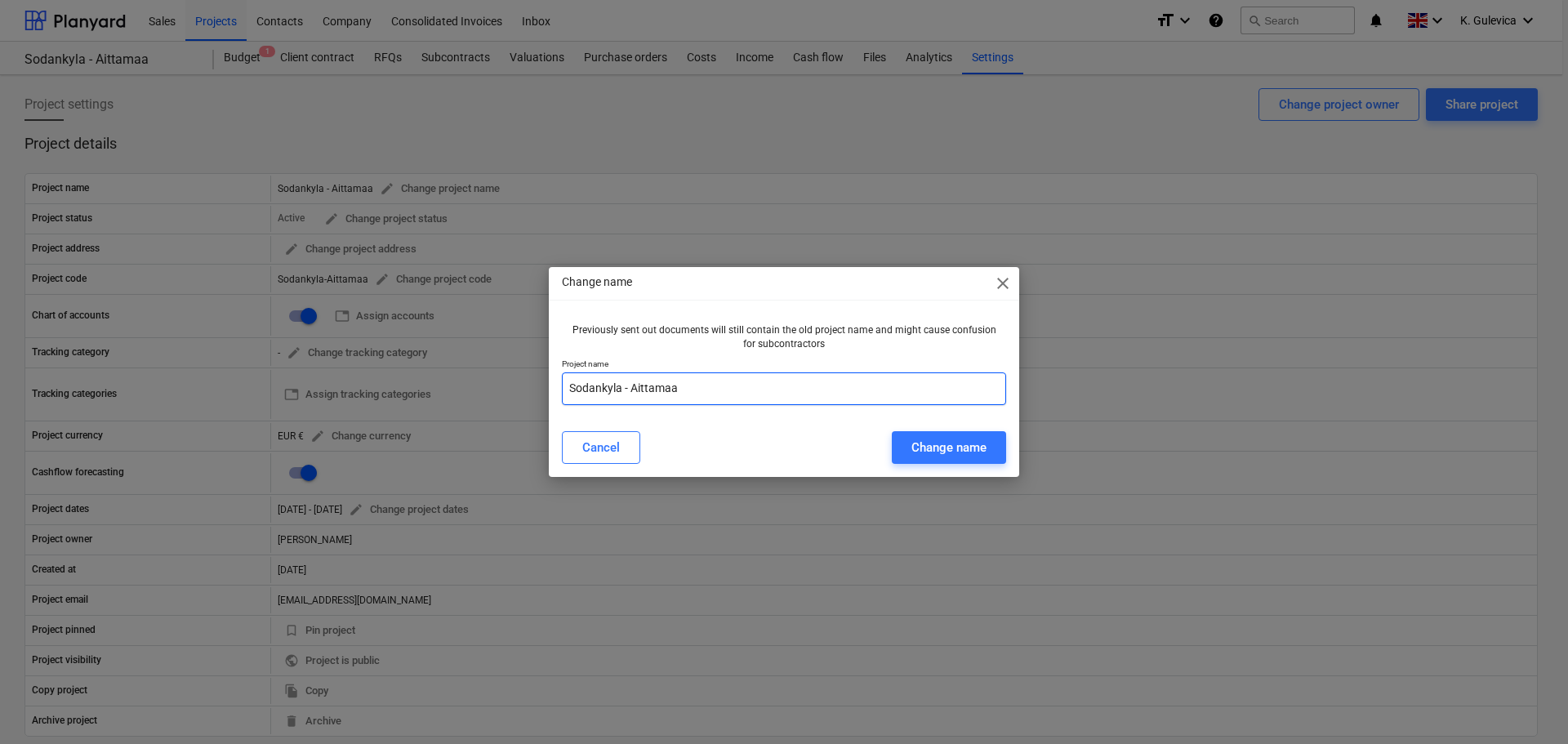
click at [629, 391] on input "Sodankyla - Aittamaa" at bounding box center [784, 389] width 444 height 33
type input "Sodankyla / Aittamaa"
click at [976, 449] on div "Change name" at bounding box center [948, 448] width 75 height 21
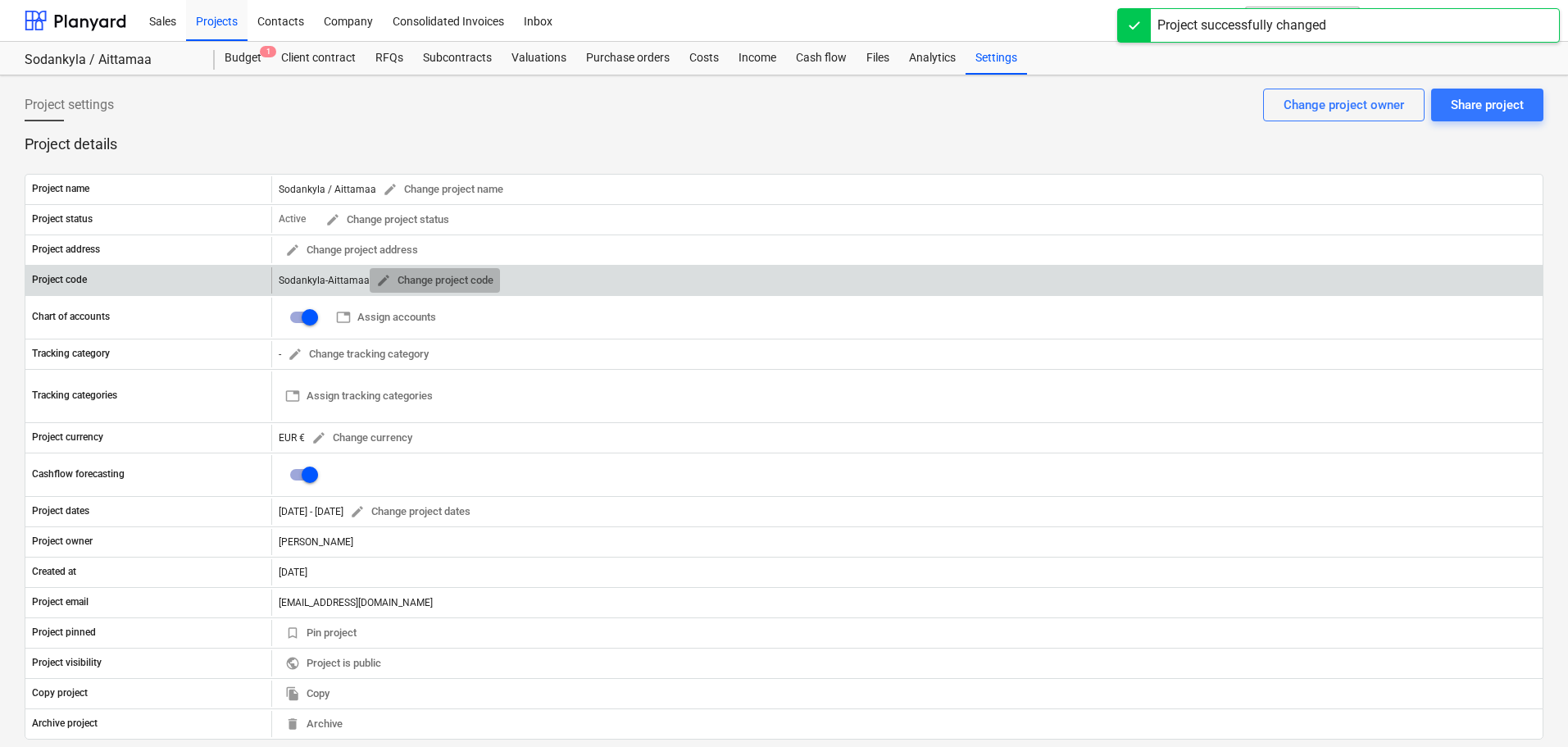
click at [383, 280] on span "edit" at bounding box center [383, 280] width 15 height 15
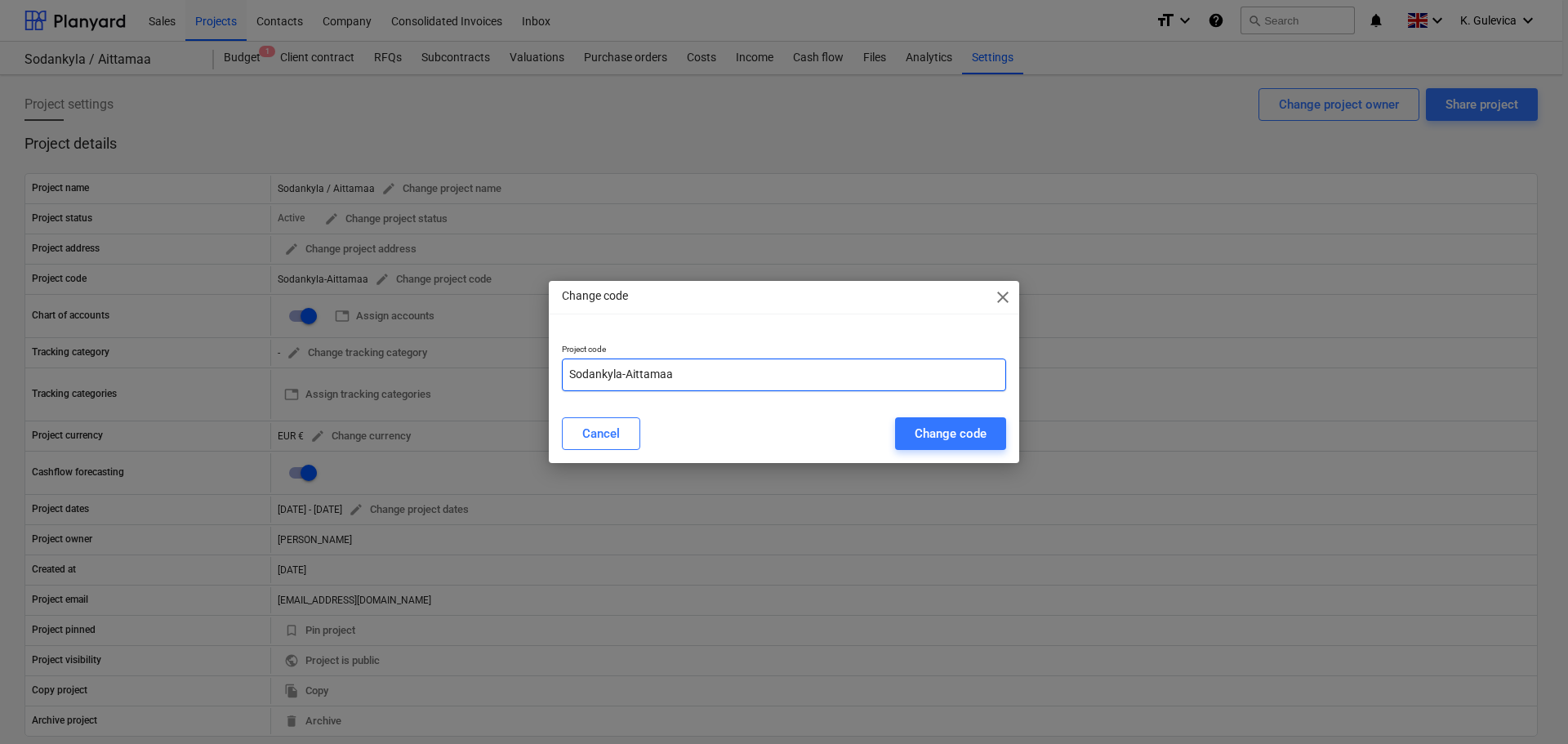
click at [691, 375] on input "Sodankyla-Aittamaa" at bounding box center [784, 375] width 444 height 33
click at [720, 375] on input "Sodankyla-Aittamaa-" at bounding box center [784, 375] width 444 height 33
paste input "FIN250201"
type input "Sodankyla-Aittamaa-FIN250201"
click at [966, 435] on div "Change code" at bounding box center [950, 434] width 72 height 21
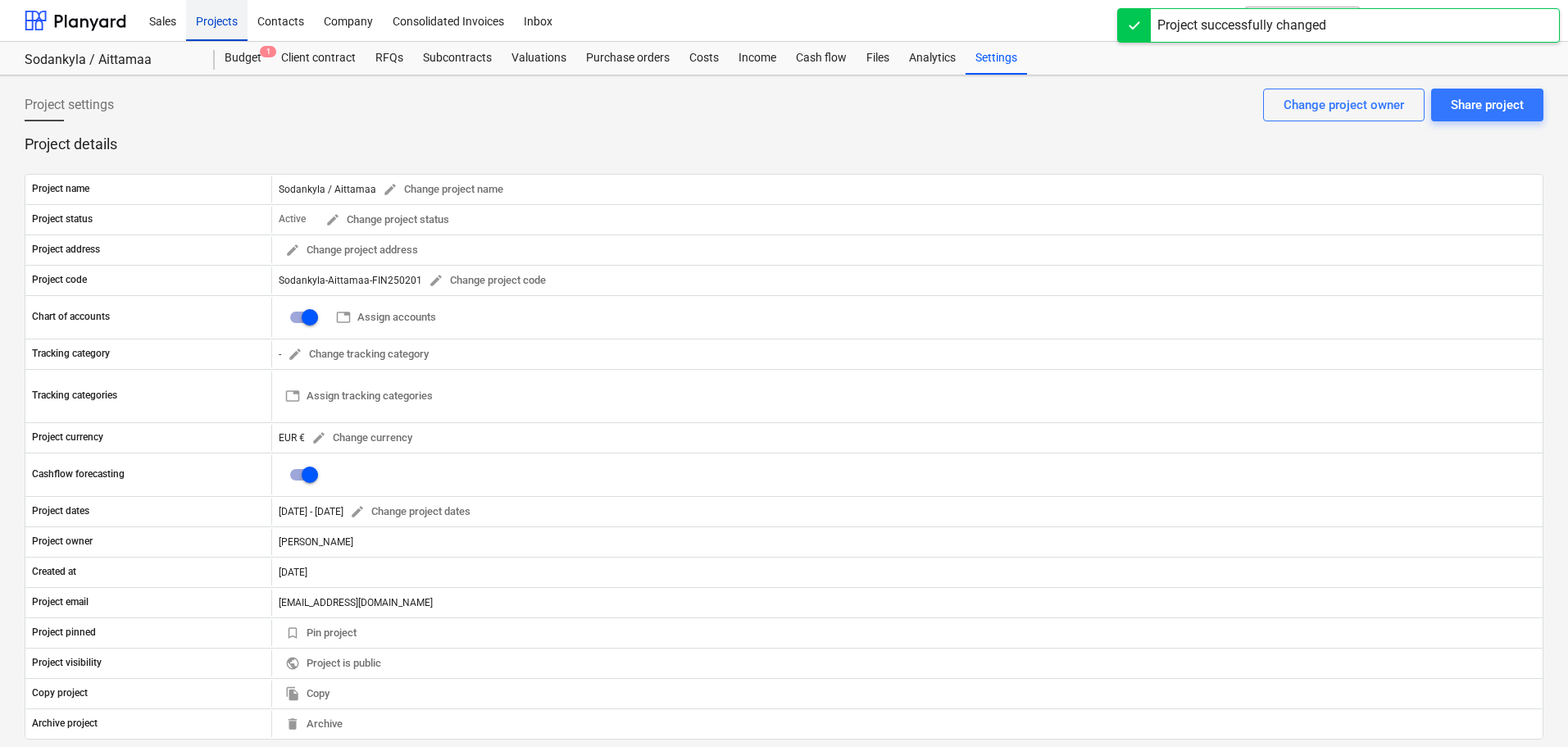
click at [210, 16] on div "Projects" at bounding box center [216, 19] width 61 height 42
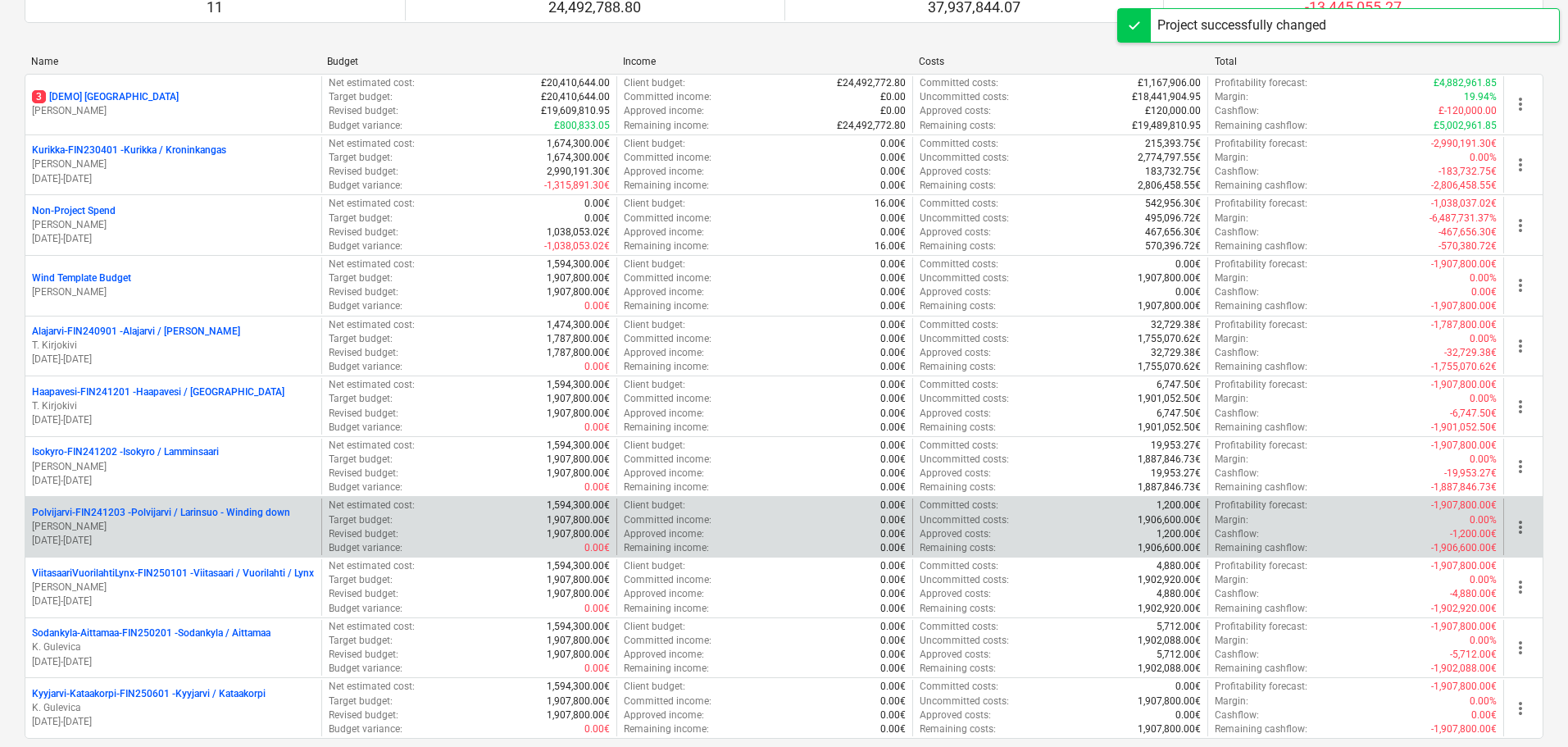
scroll to position [315, 0]
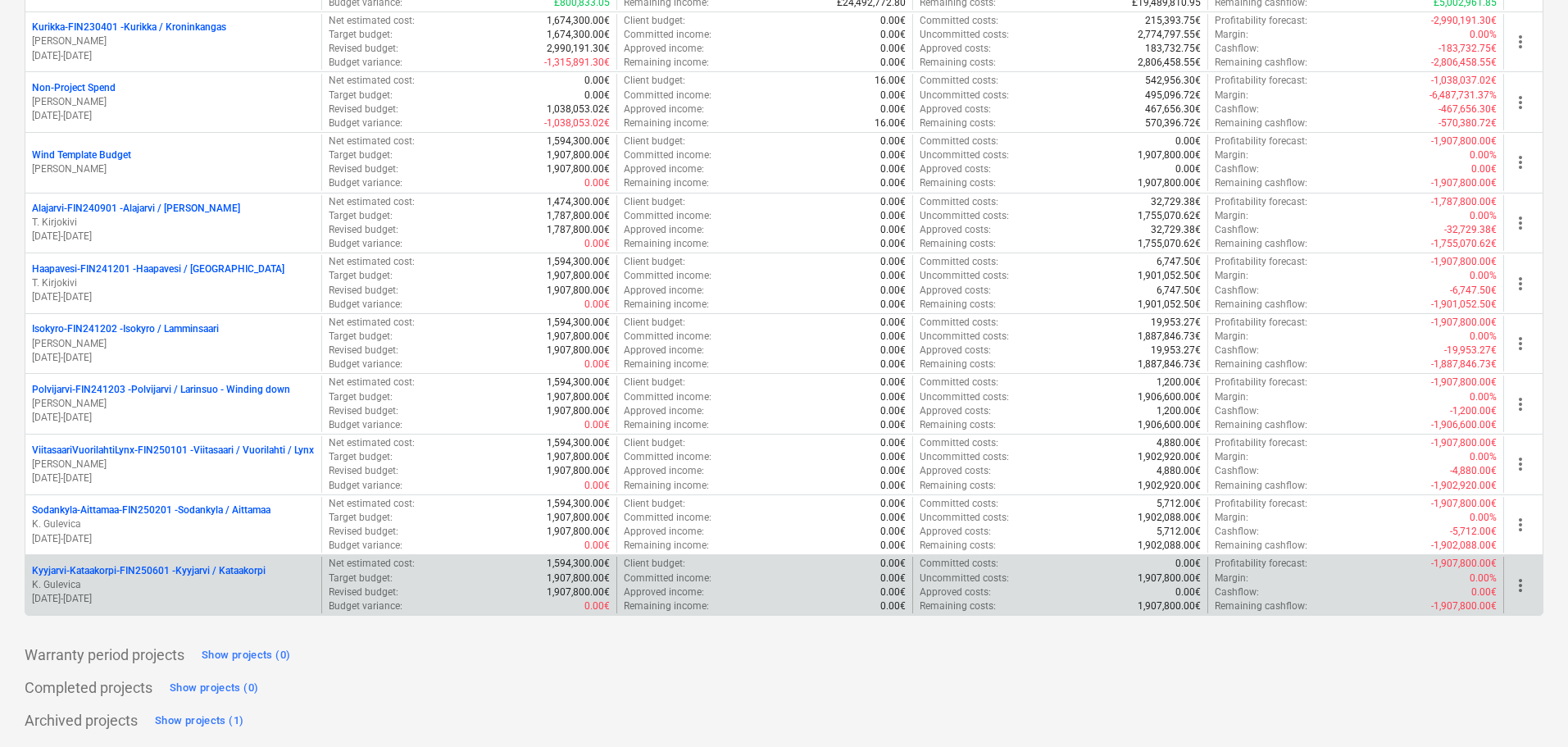
click at [237, 575] on p "Kyyjarvi-Kataakorpi-FIN250601 - Kyyjarvi / [GEOGRAPHIC_DATA]" at bounding box center [149, 572] width 234 height 14
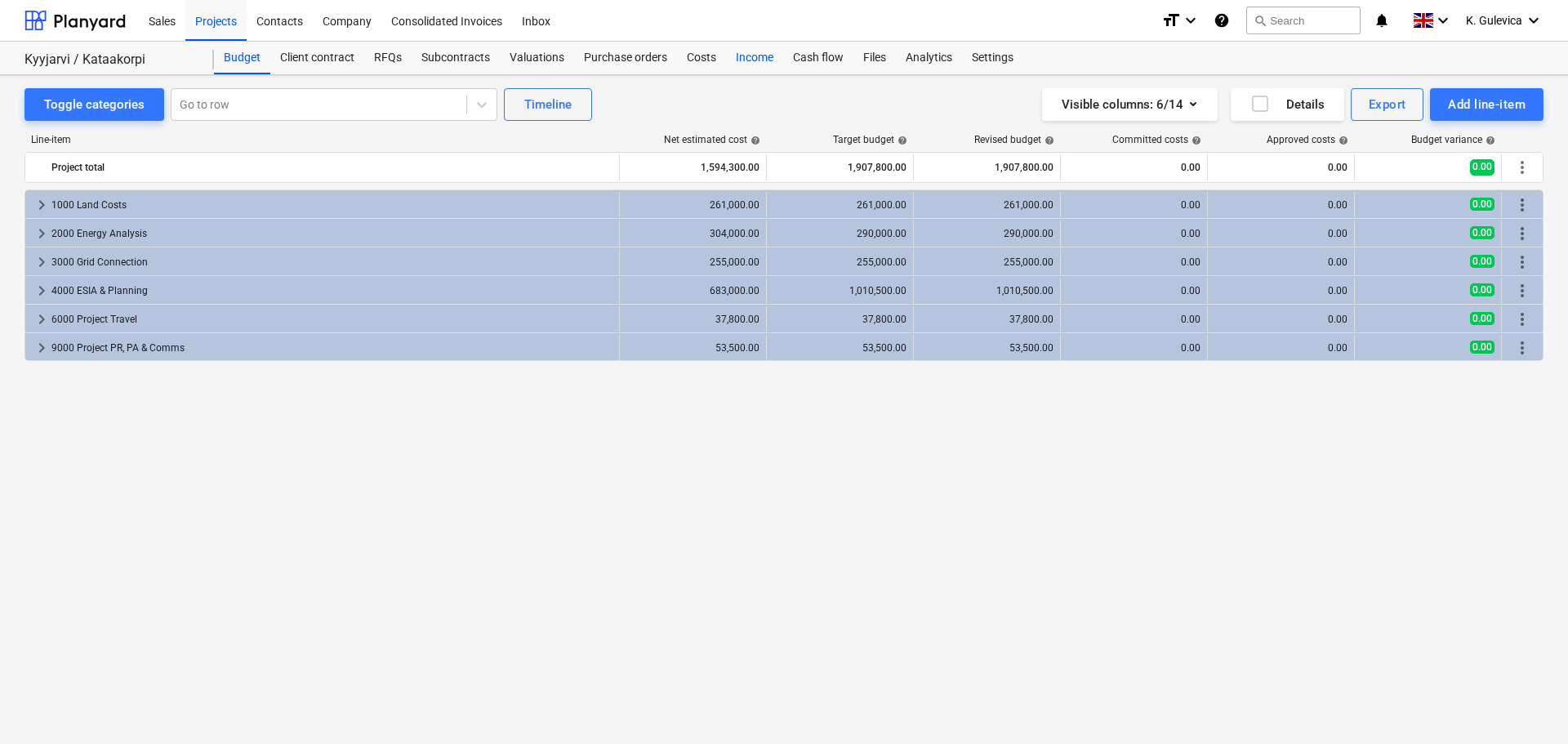
drag, startPoint x: 691, startPoint y: 54, endPoint x: 731, endPoint y: 67, distance: 42.1
click at [691, 54] on div "Costs" at bounding box center [701, 58] width 49 height 33
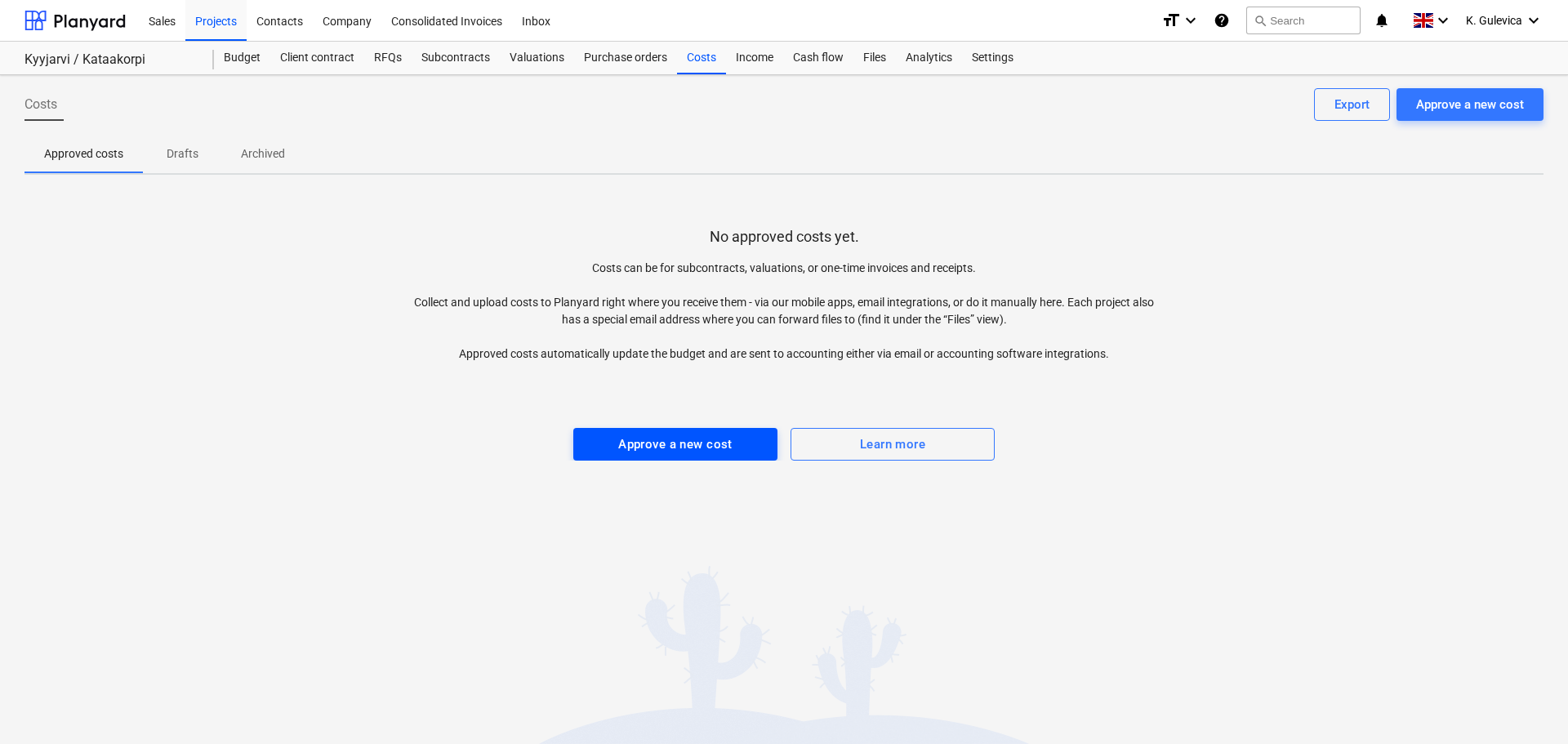
click at [676, 447] on div "Approve a new cost" at bounding box center [676, 444] width 114 height 21
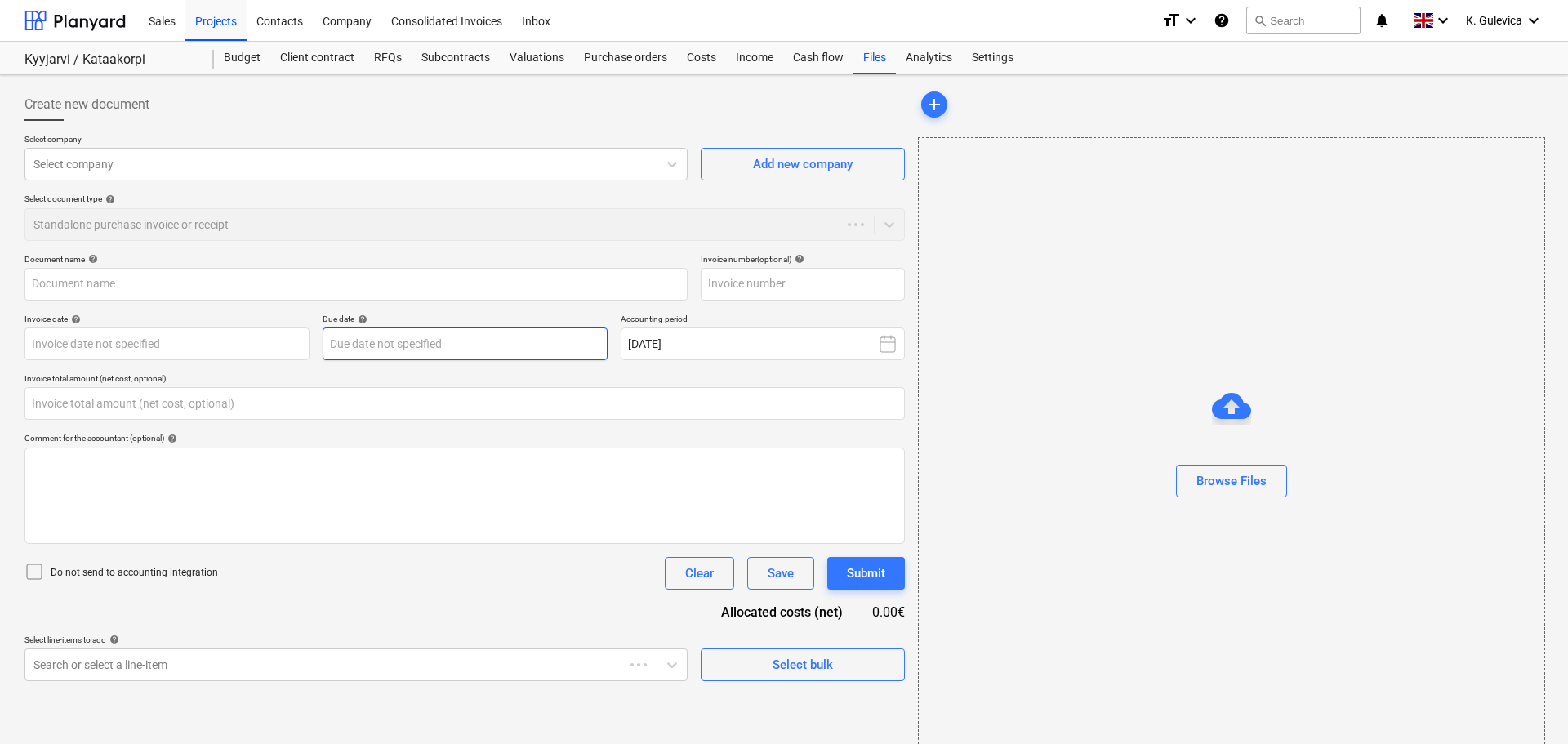
type input "0.00"
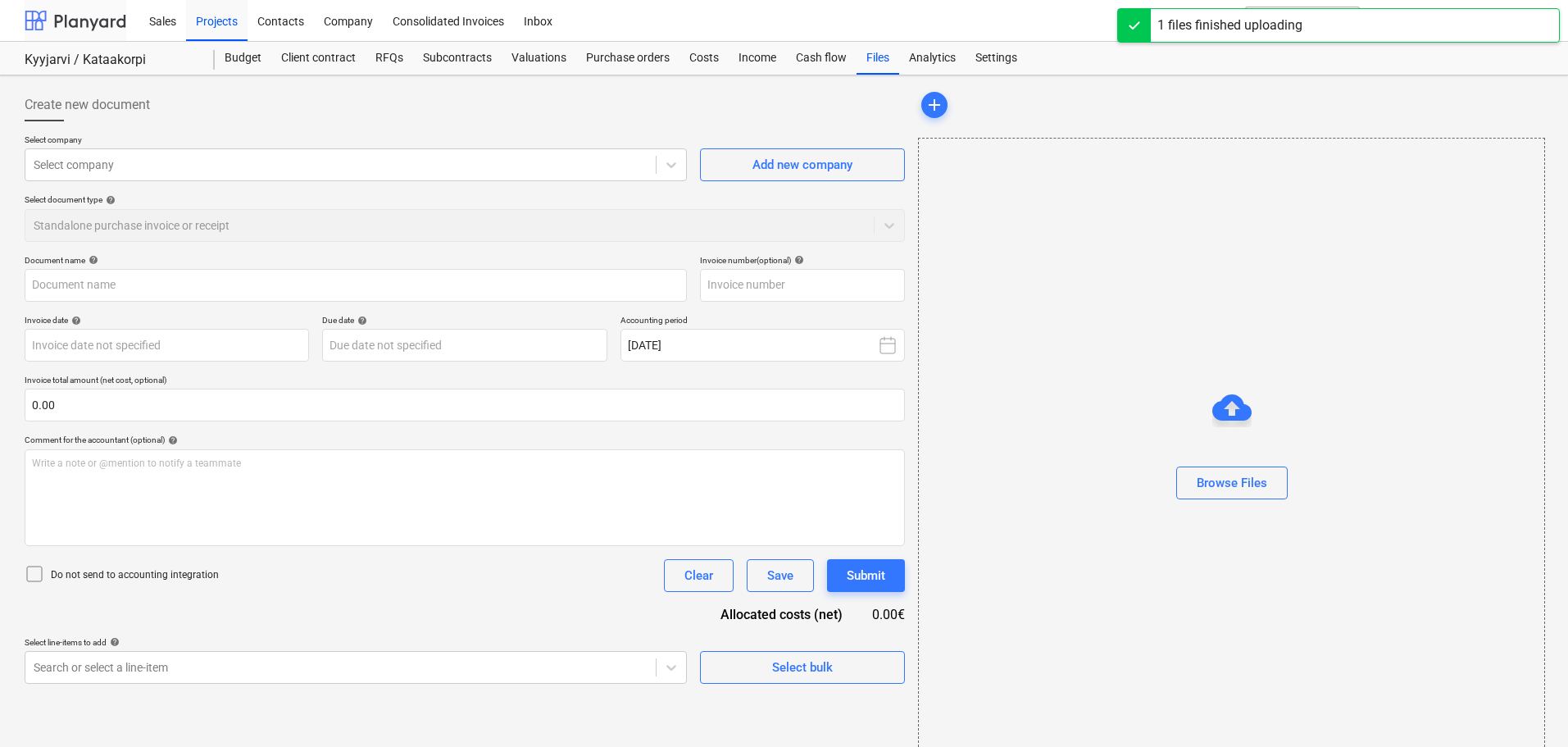
type input "1000156230.jpg"
